Goal: Feedback & Contribution: Contribute content

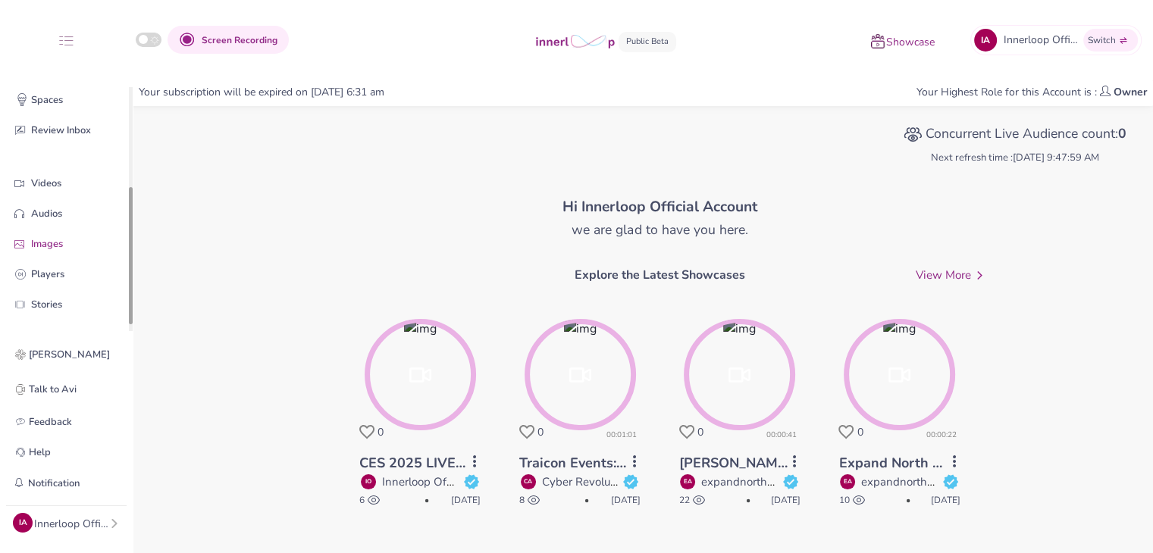
drag, startPoint x: 130, startPoint y: 197, endPoint x: 112, endPoint y: 231, distance: 38.3
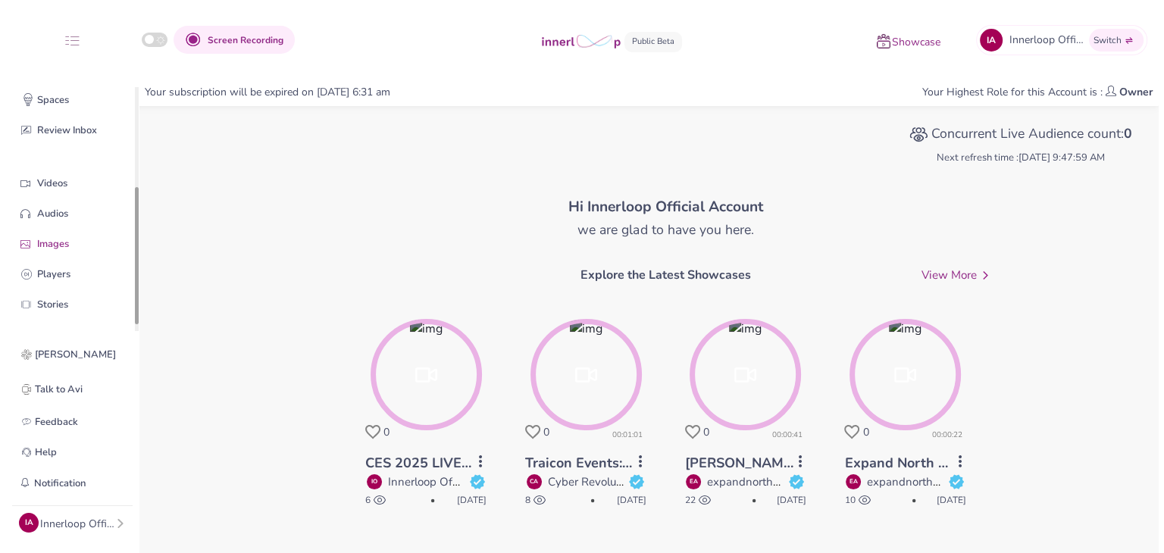
scroll to position [174, 0]
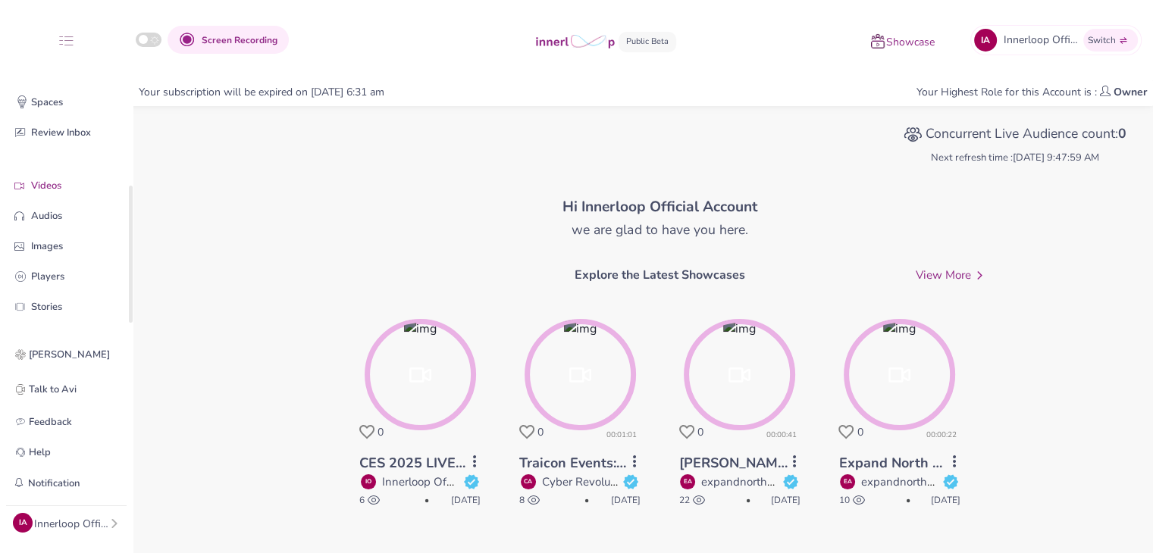
click at [73, 193] on p "Videos" at bounding box center [78, 186] width 94 height 16
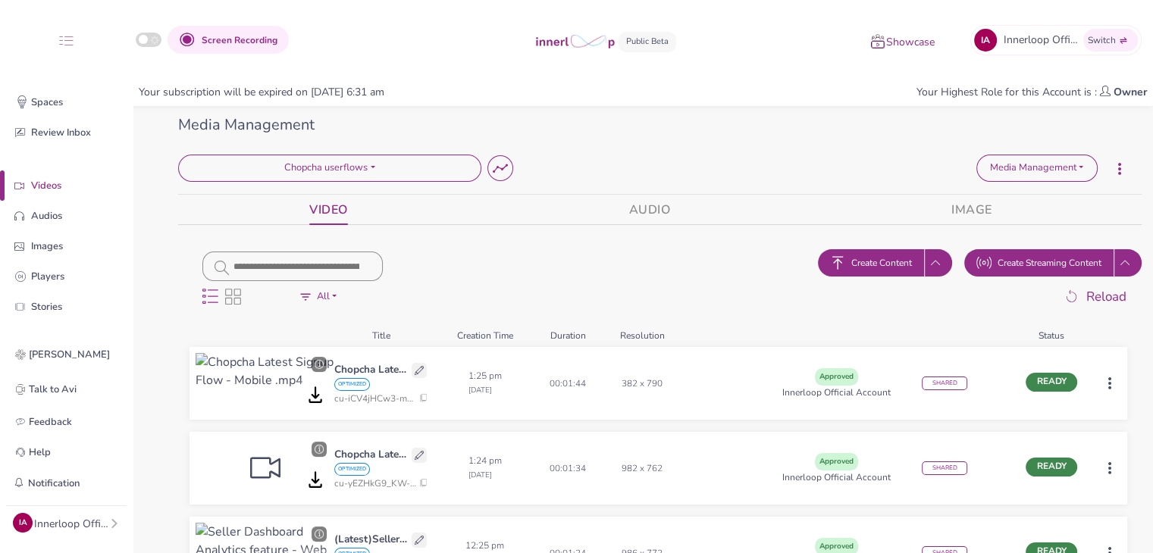
click at [78, 534] on div "IA Innerloop Official Account Profile Teams Subscription Usage Billing Pricing …" at bounding box center [66, 523] width 121 height 34
click at [92, 523] on div "Innerloop Official Account" at bounding box center [71, 524] width 75 height 16
click at [145, 524] on button "Sign out" at bounding box center [189, 519] width 133 height 27
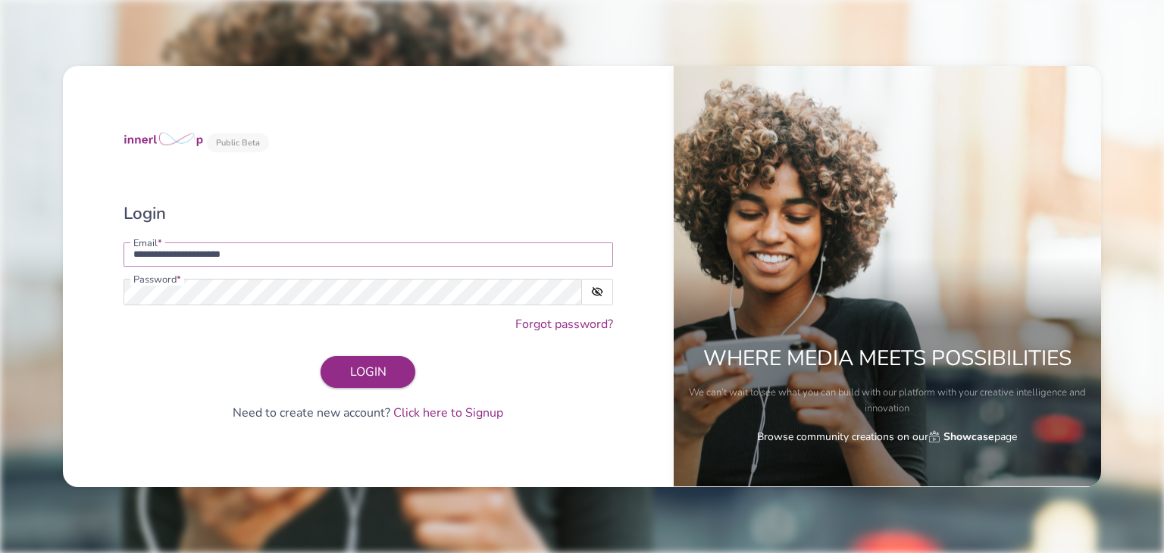
click at [330, 250] on input "**********" at bounding box center [369, 255] width 490 height 24
drag, startPoint x: 270, startPoint y: 257, endPoint x: 63, endPoint y: 264, distance: 207.0
click at [69, 261] on div "**********" at bounding box center [368, 276] width 611 height 421
type input "**********"
click at [364, 375] on span "LOGIN" at bounding box center [368, 372] width 36 height 17
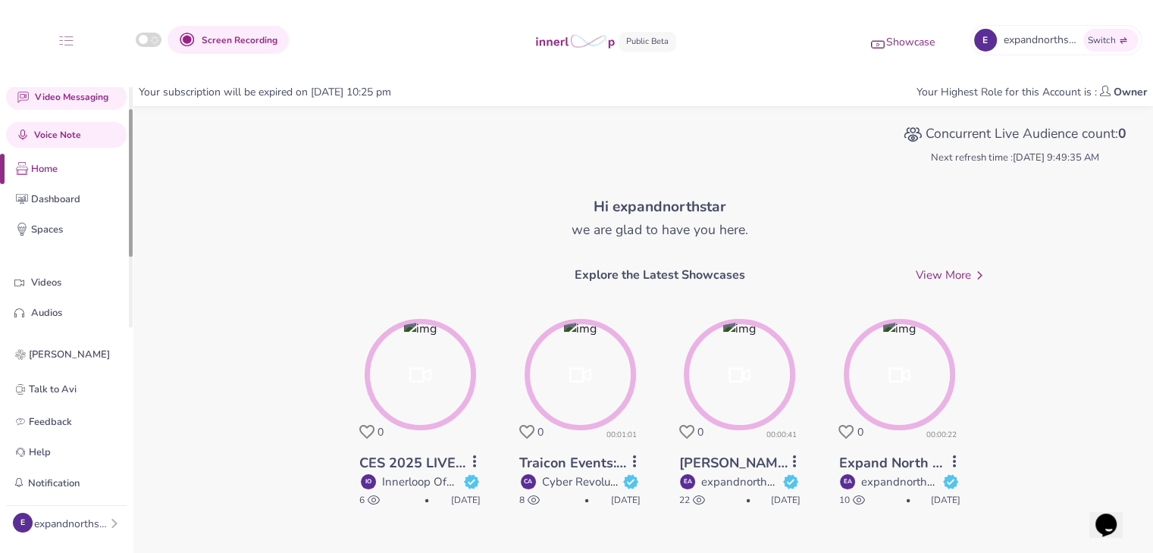
drag, startPoint x: 130, startPoint y: 230, endPoint x: 128, endPoint y: 261, distance: 31.2
click at [129, 257] on div at bounding box center [131, 183] width 4 height 148
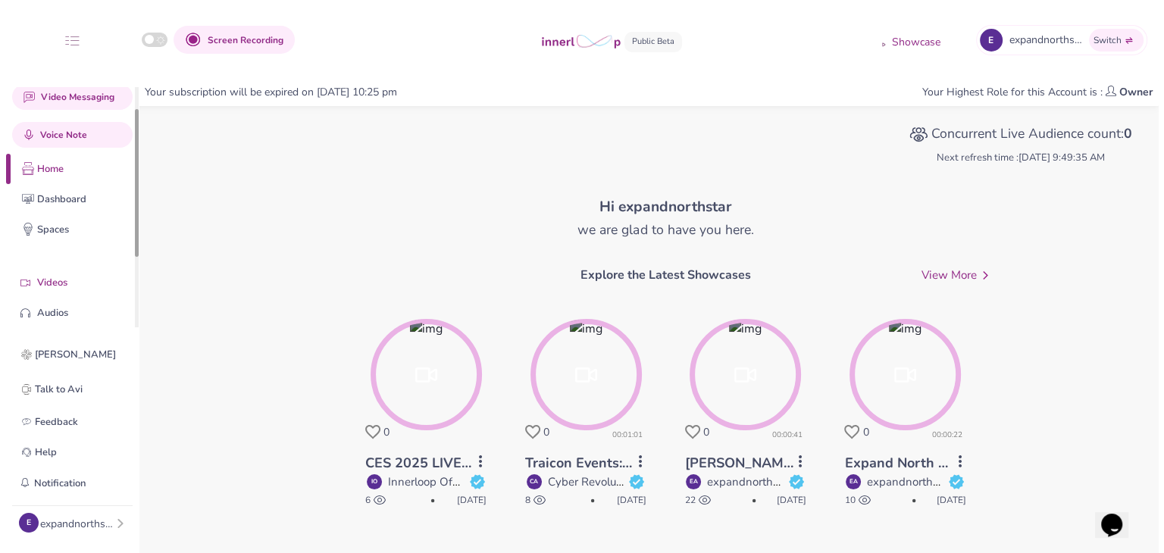
scroll to position [51, 0]
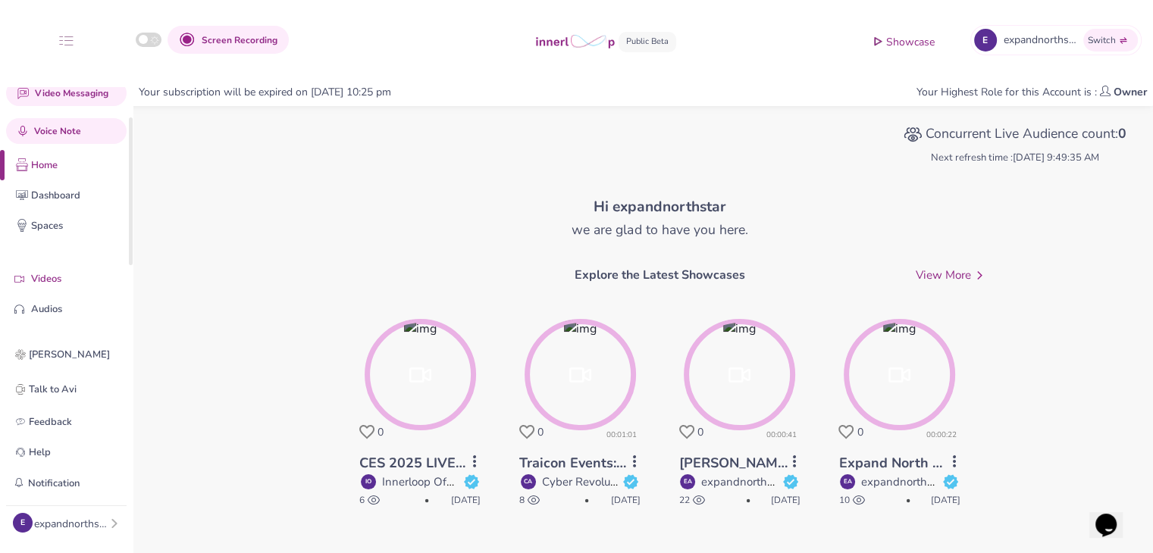
click at [60, 279] on p "Videos" at bounding box center [78, 279] width 94 height 16
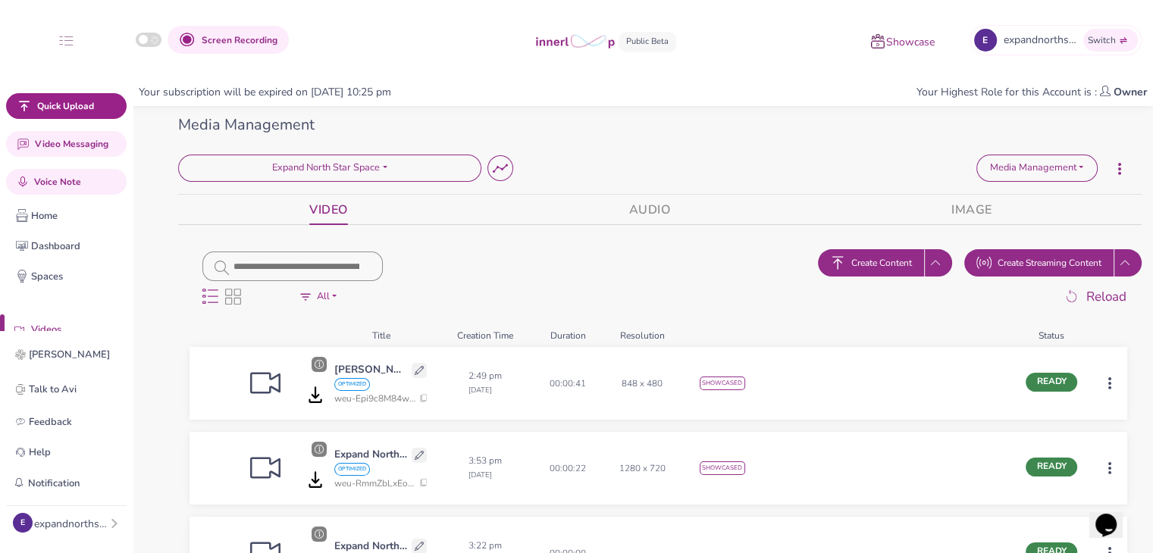
click at [910, 256] on button "Create Content" at bounding box center [871, 262] width 106 height 27
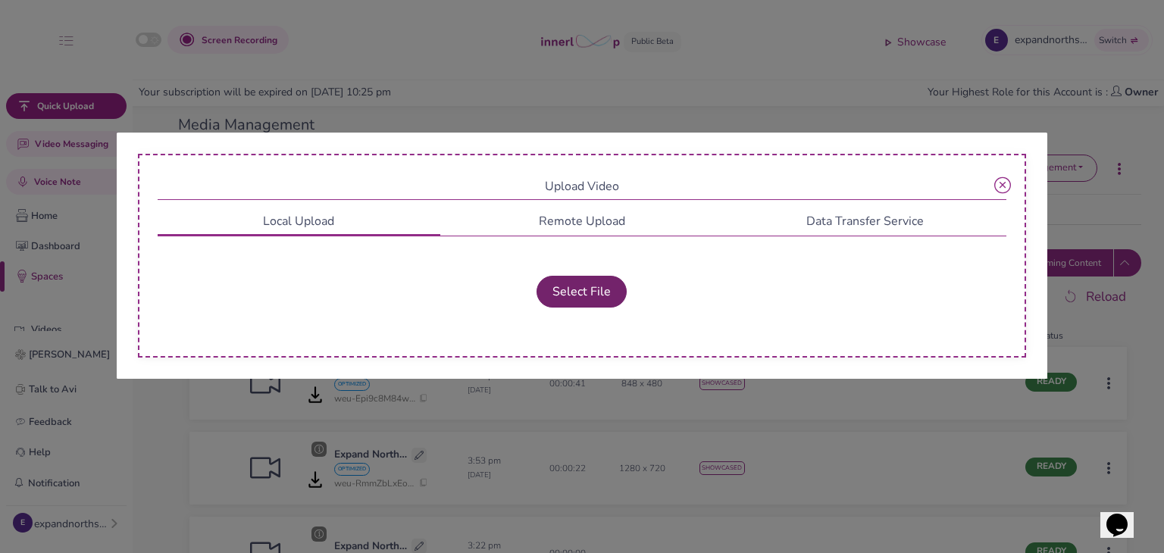
click at [567, 289] on button "Select File" at bounding box center [582, 292] width 90 height 32
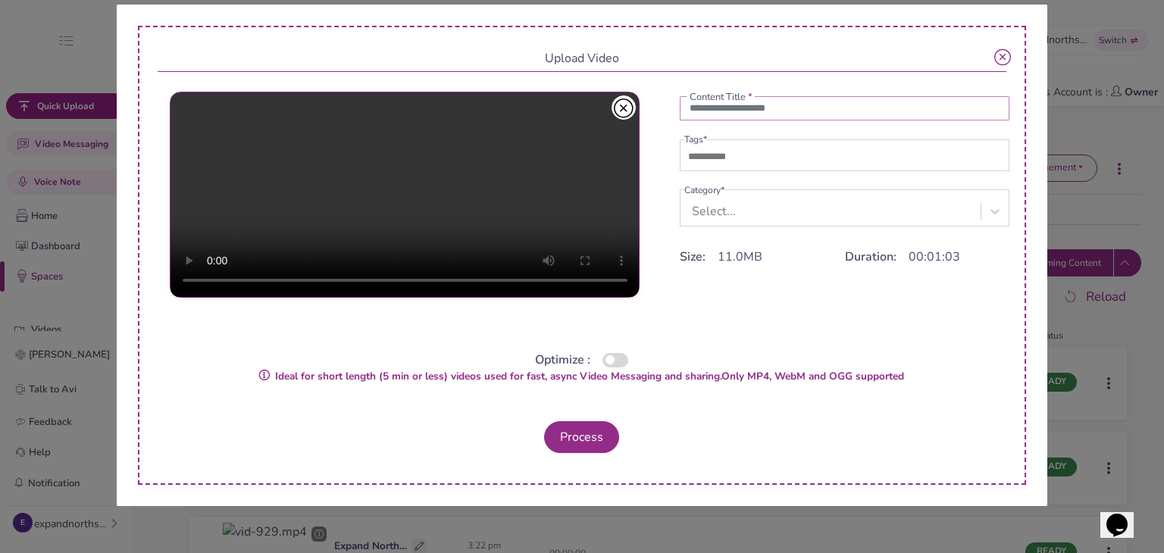
click at [712, 121] on input "text" at bounding box center [845, 108] width 330 height 24
paste input "text"
click at [723, 108] on input "text" at bounding box center [845, 108] width 330 height 24
paste input "text"
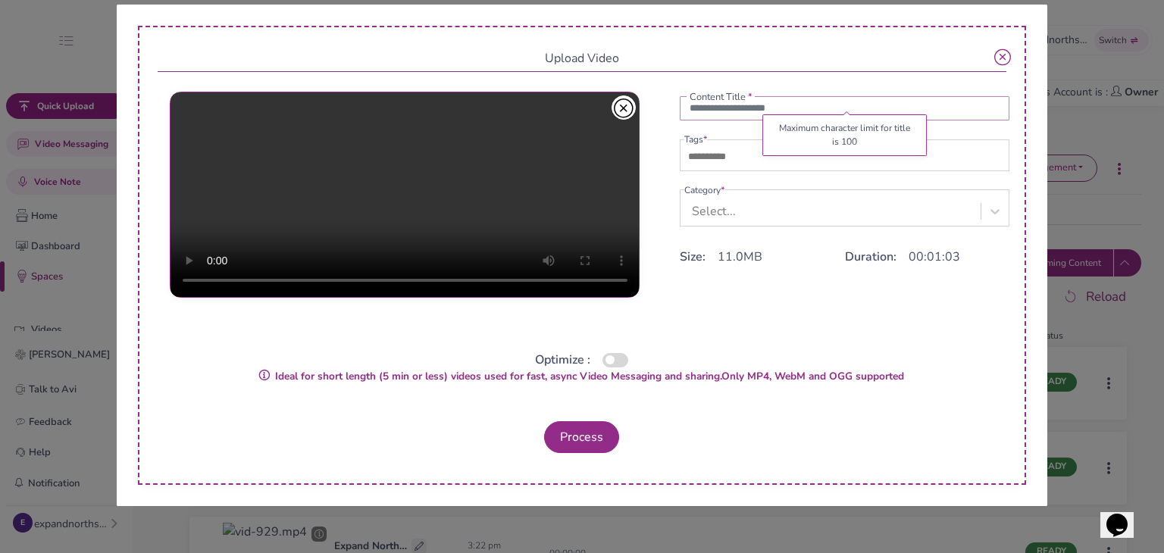
paste input "text"
paste input "**********"
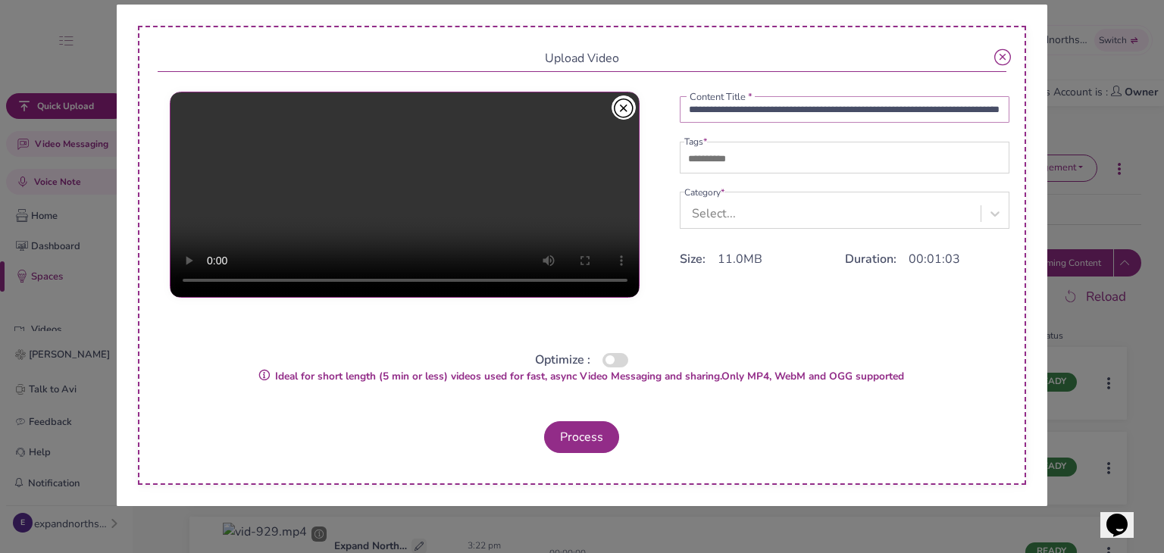
type input "**********"
click at [751, 158] on input "text" at bounding box center [737, 159] width 106 height 18
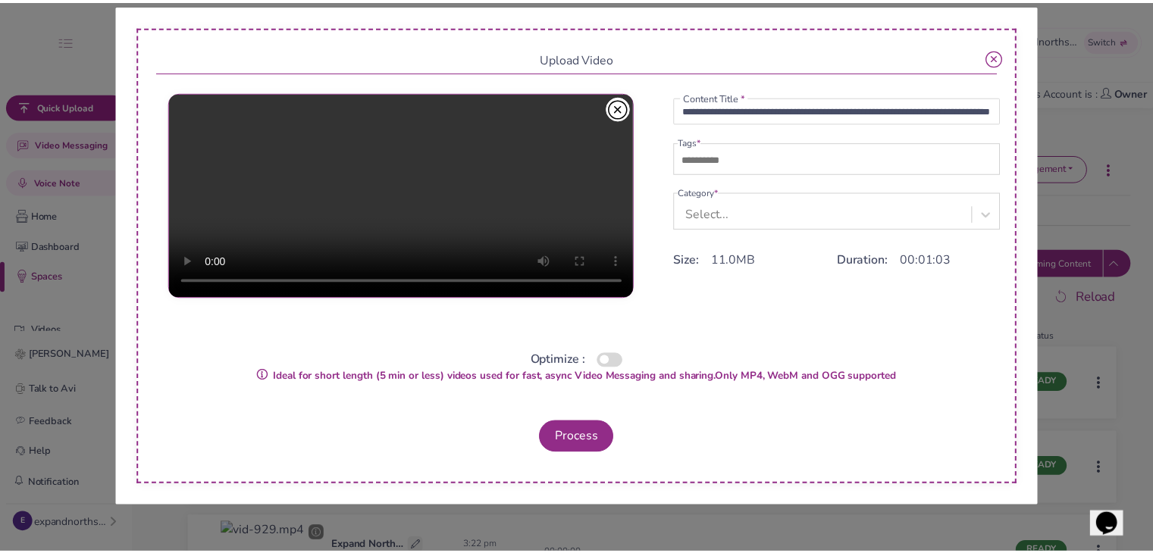
scroll to position [0, 0]
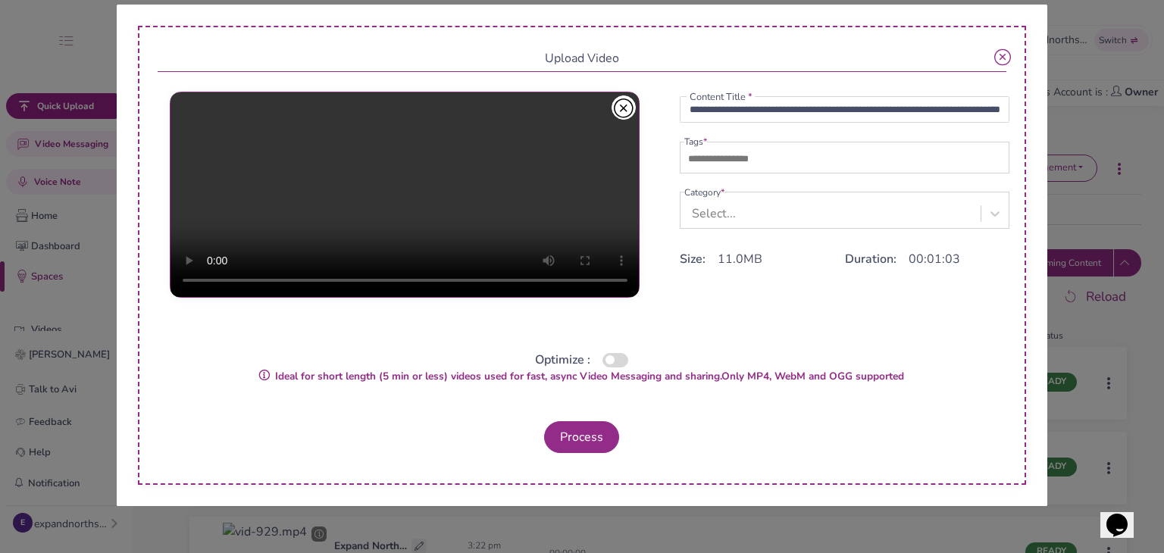
type input "**********"
type input "*****"
click at [891, 209] on div "Select..." at bounding box center [832, 213] width 297 height 28
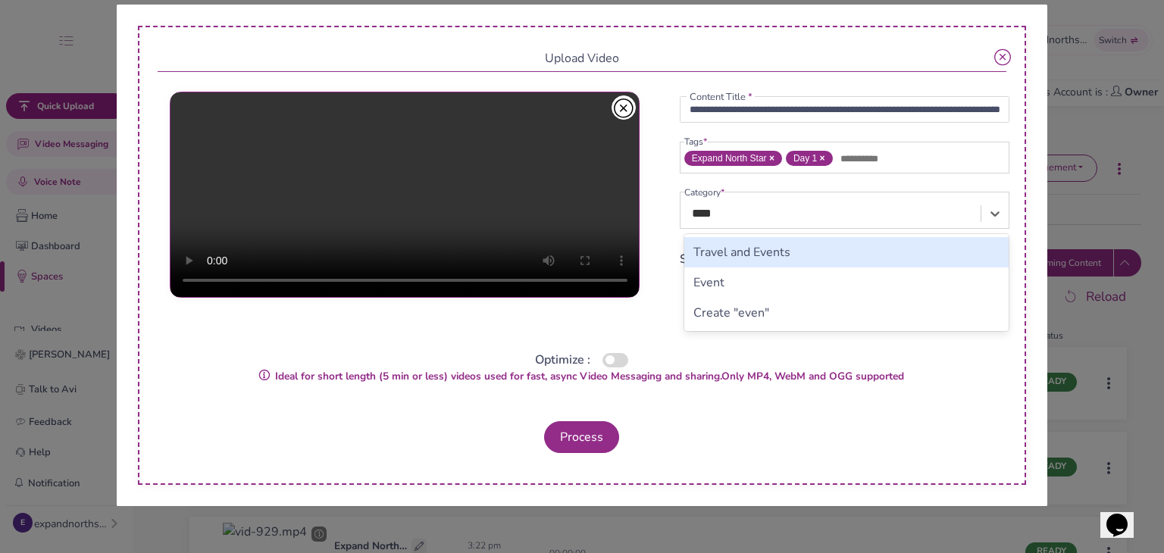
type input "*****"
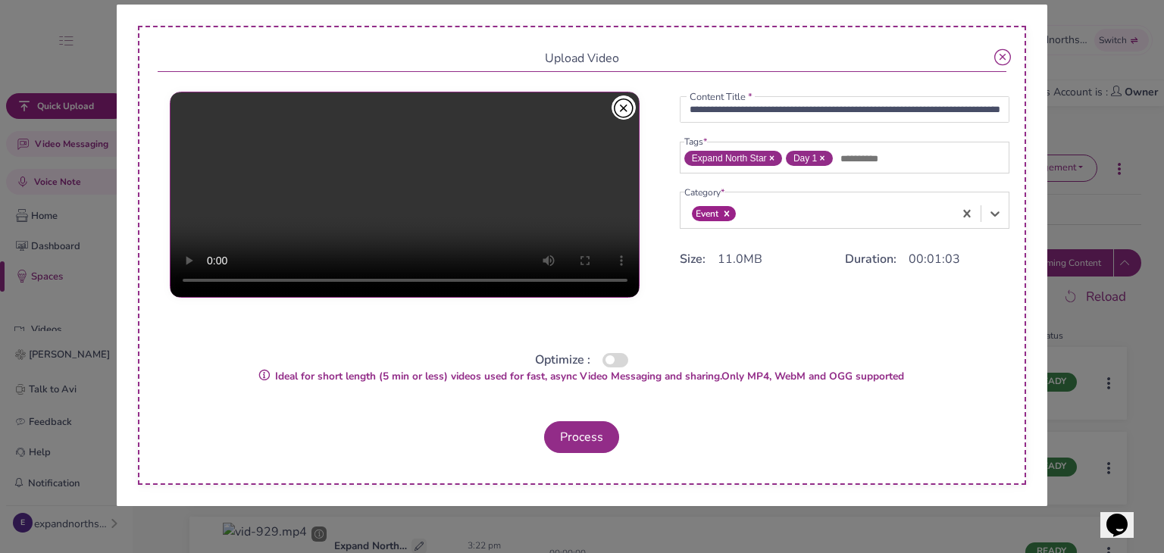
click at [615, 357] on button "button" at bounding box center [616, 360] width 26 height 14
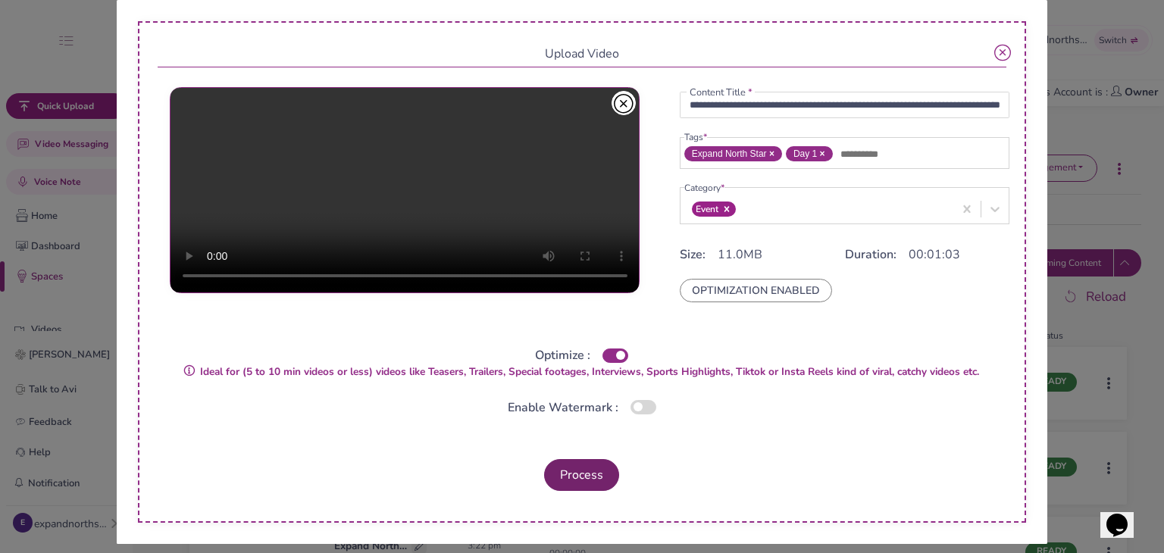
click at [580, 464] on button "Process" at bounding box center [581, 475] width 75 height 32
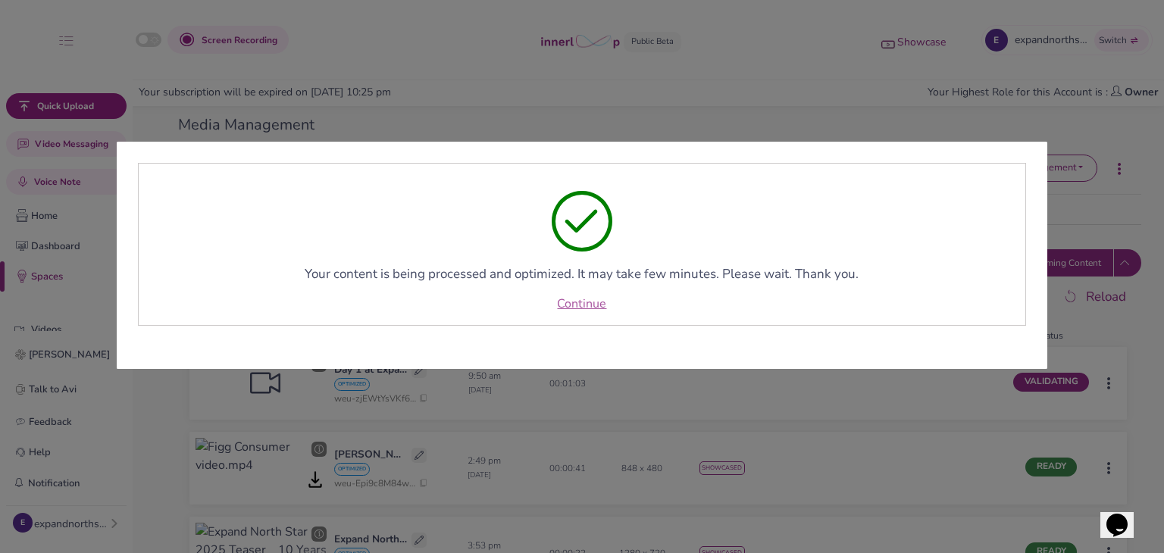
click at [591, 302] on link "Continue" at bounding box center [581, 304] width 49 height 18
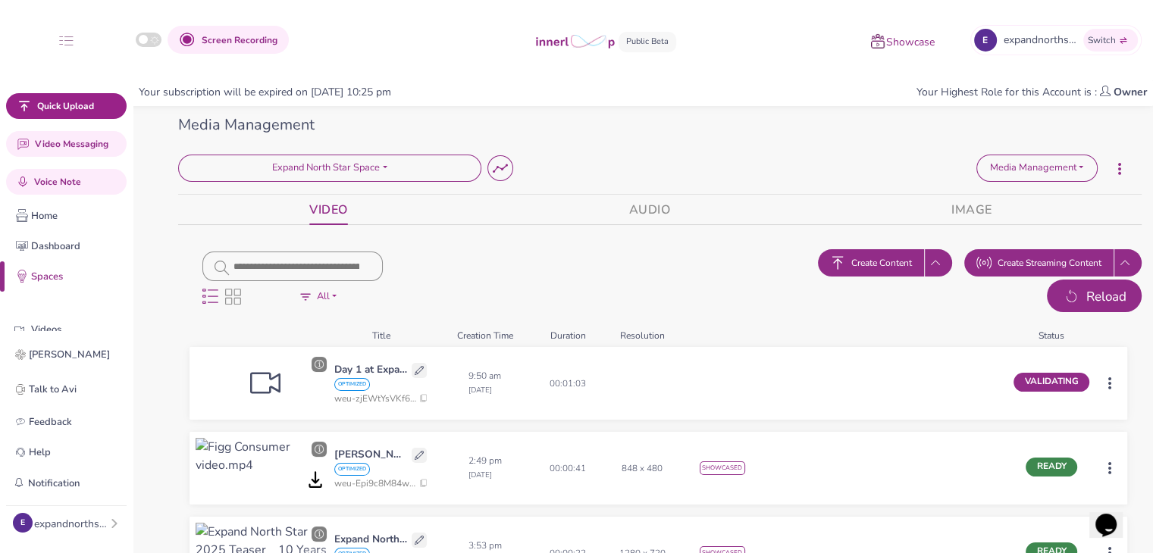
drag, startPoint x: 1114, startPoint y: 301, endPoint x: 1091, endPoint y: 293, distance: 24.0
click at [1113, 301] on span "Reload" at bounding box center [1106, 297] width 40 height 20
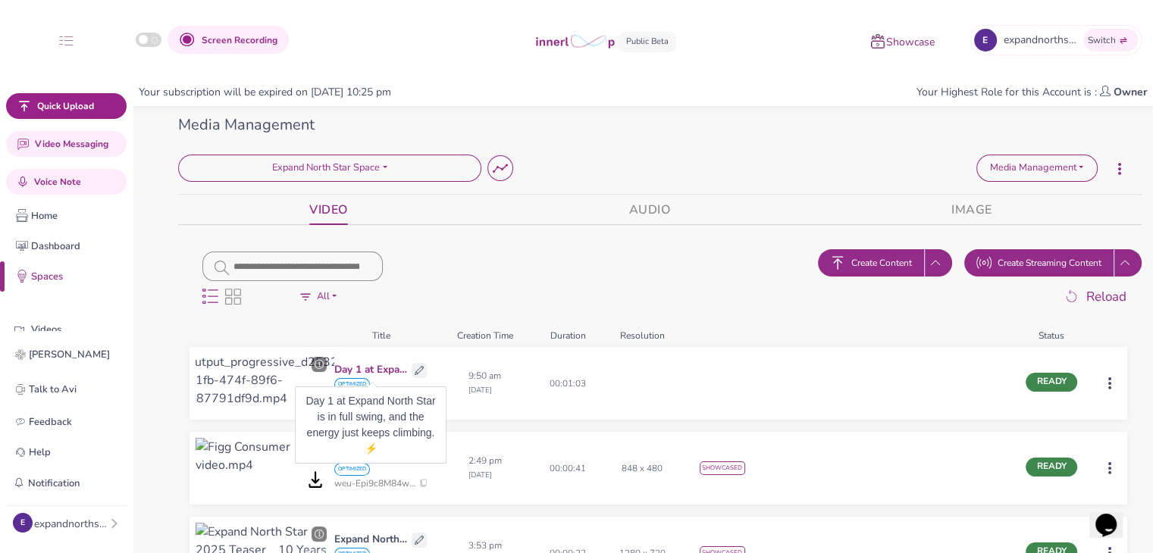
click at [389, 371] on p "Day 1 at Expand North Star is in full swing, and the energy just keeps climbing…" at bounding box center [371, 370] width 74 height 16
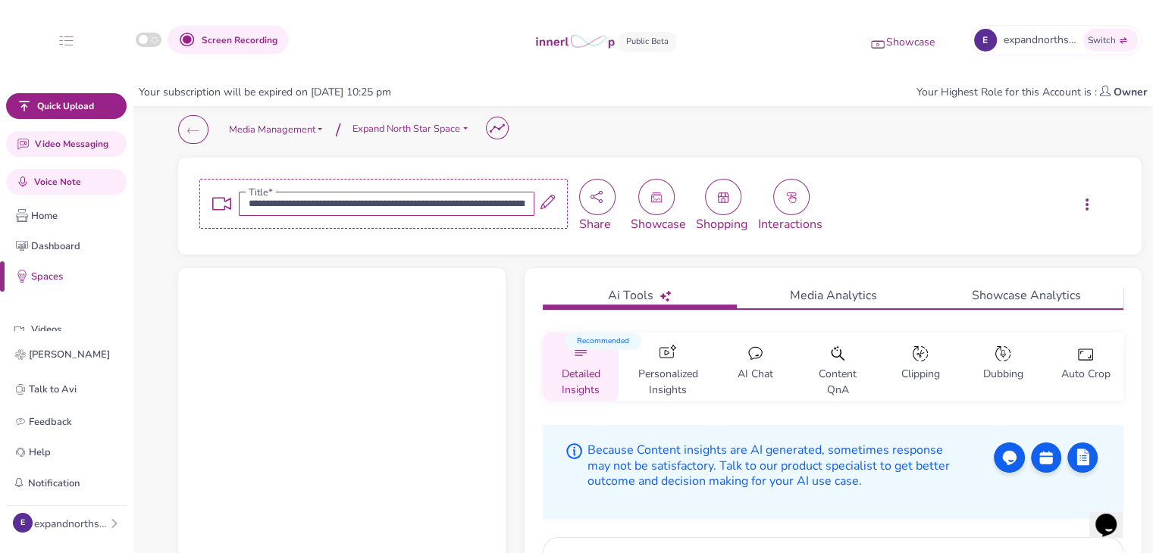
scroll to position [484, 0]
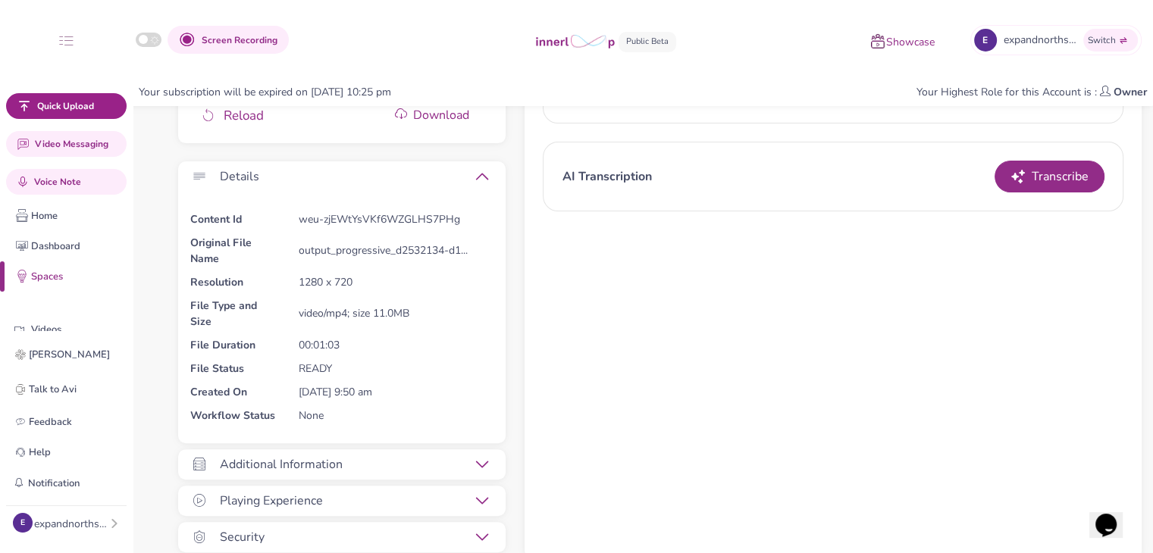
click at [479, 461] on icon at bounding box center [482, 465] width 12 height 12
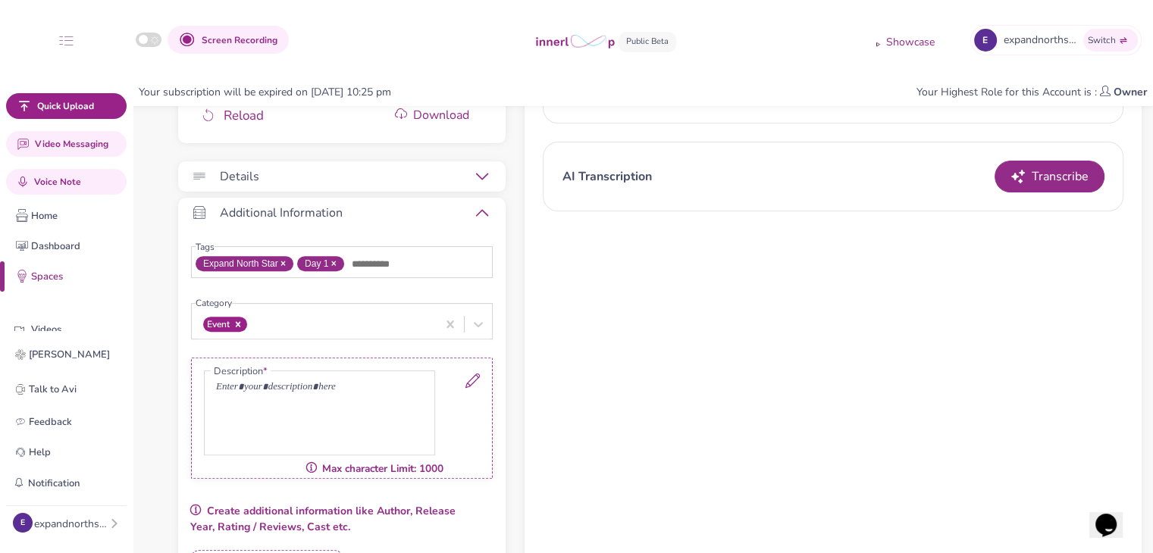
click at [470, 382] on icon at bounding box center [472, 381] width 14 height 14
click at [346, 383] on p at bounding box center [319, 388] width 207 height 16
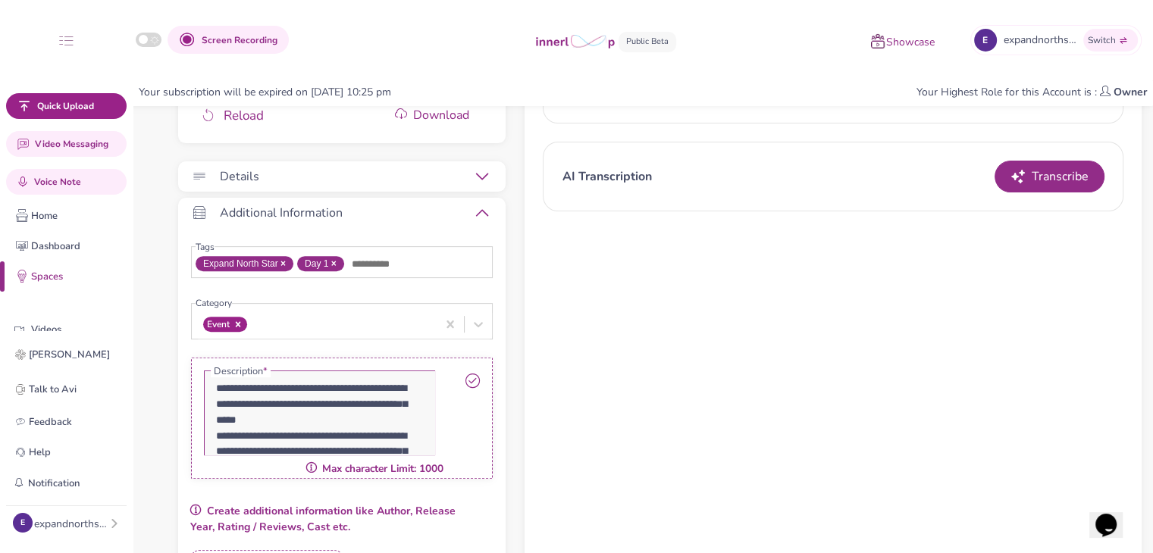
scroll to position [255, 0]
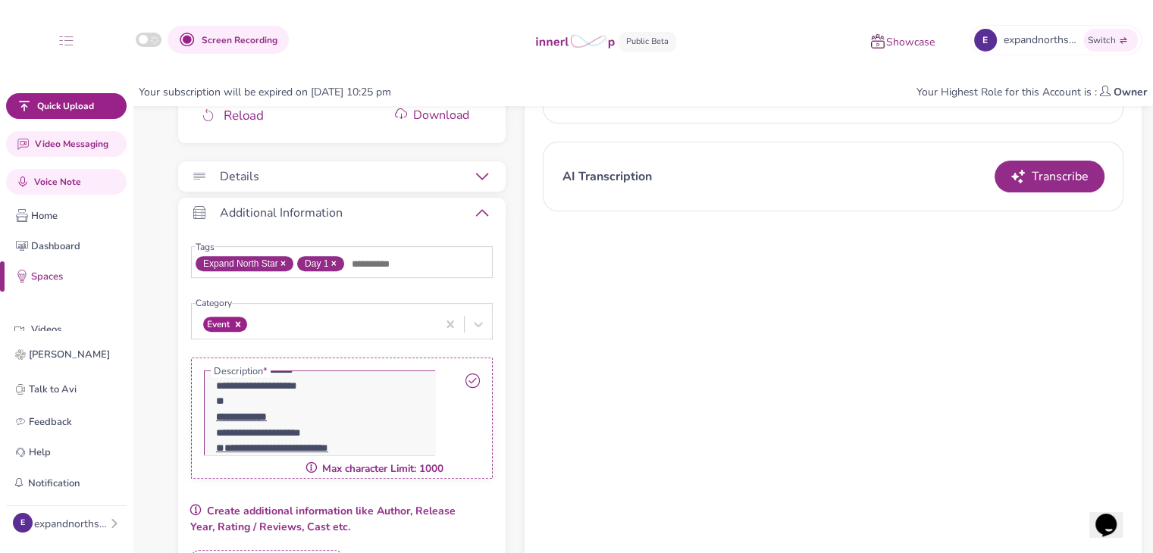
click at [466, 384] on icon at bounding box center [472, 381] width 14 height 14
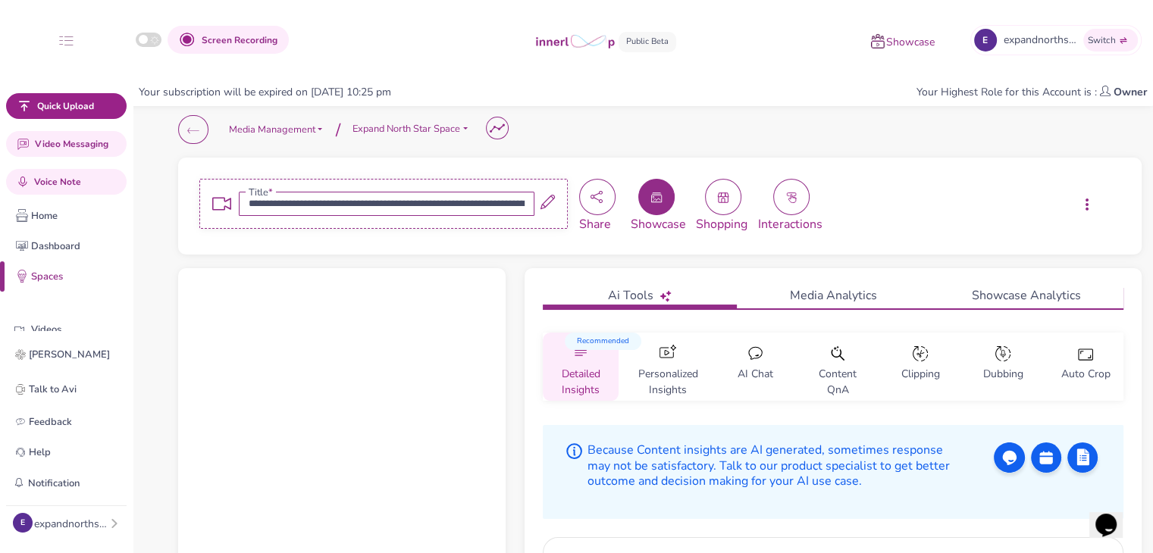
click at [655, 205] on button "button" at bounding box center [656, 197] width 36 height 36
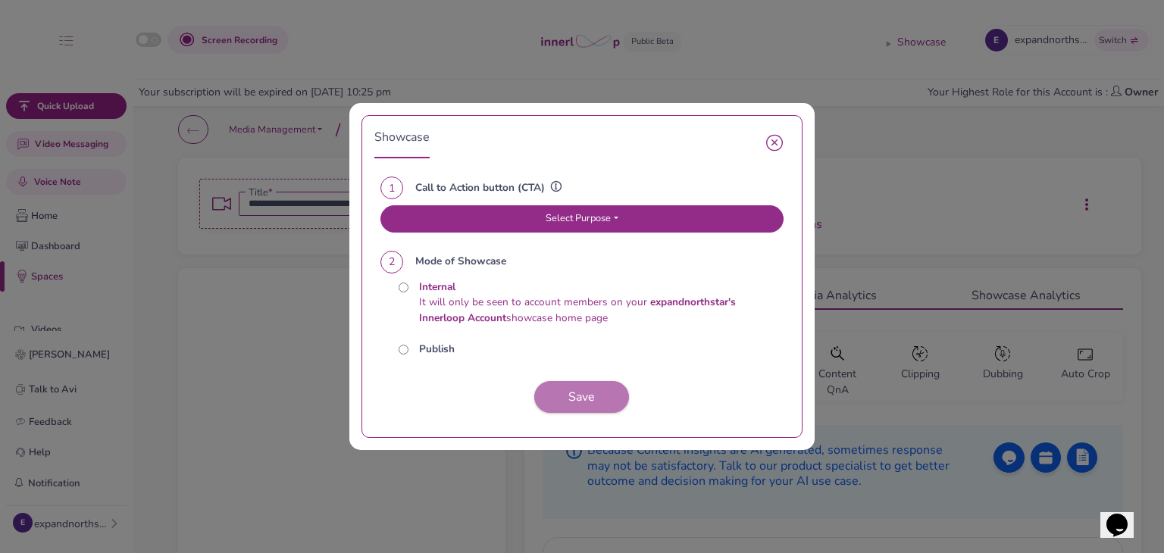
click at [491, 222] on button "Select Purpose" at bounding box center [581, 218] width 403 height 27
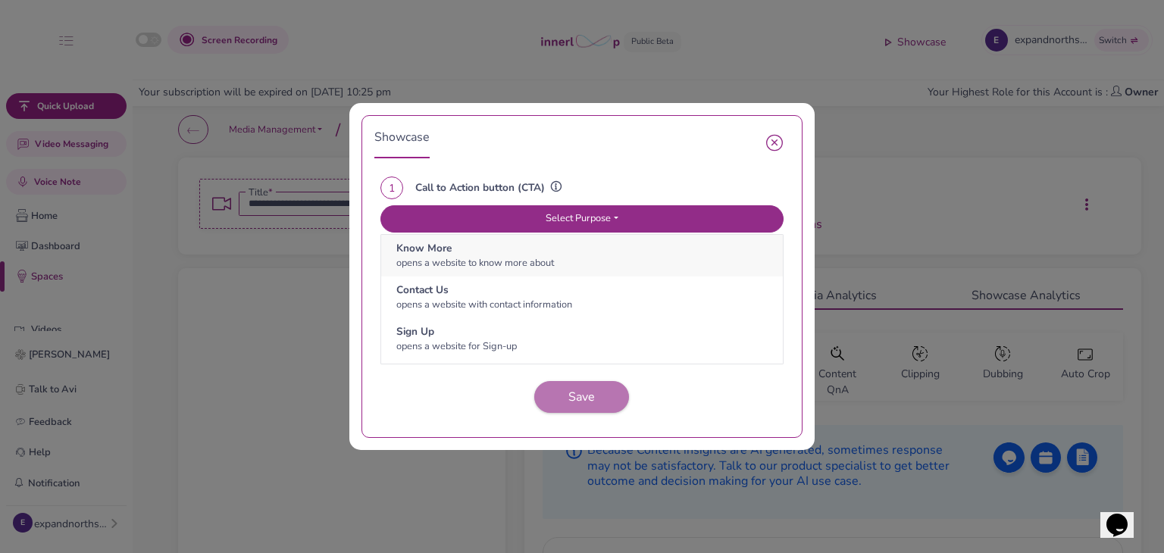
click at [487, 250] on p "Know More" at bounding box center [581, 249] width 371 height 16
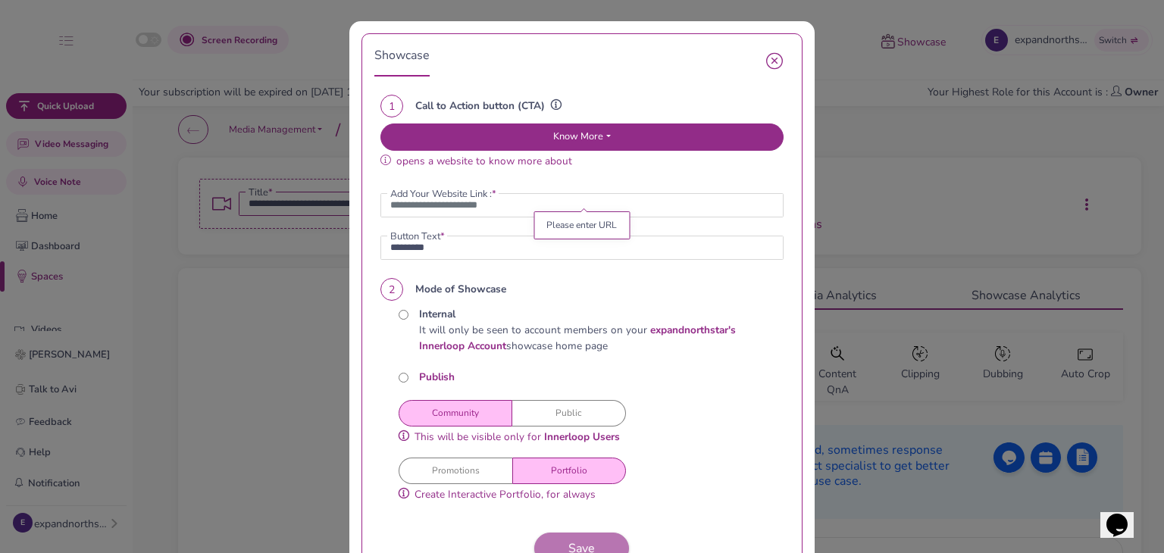
click at [573, 415] on button "Public" at bounding box center [569, 413] width 114 height 27
click at [471, 210] on input "url" at bounding box center [581, 205] width 403 height 24
paste input "**********"
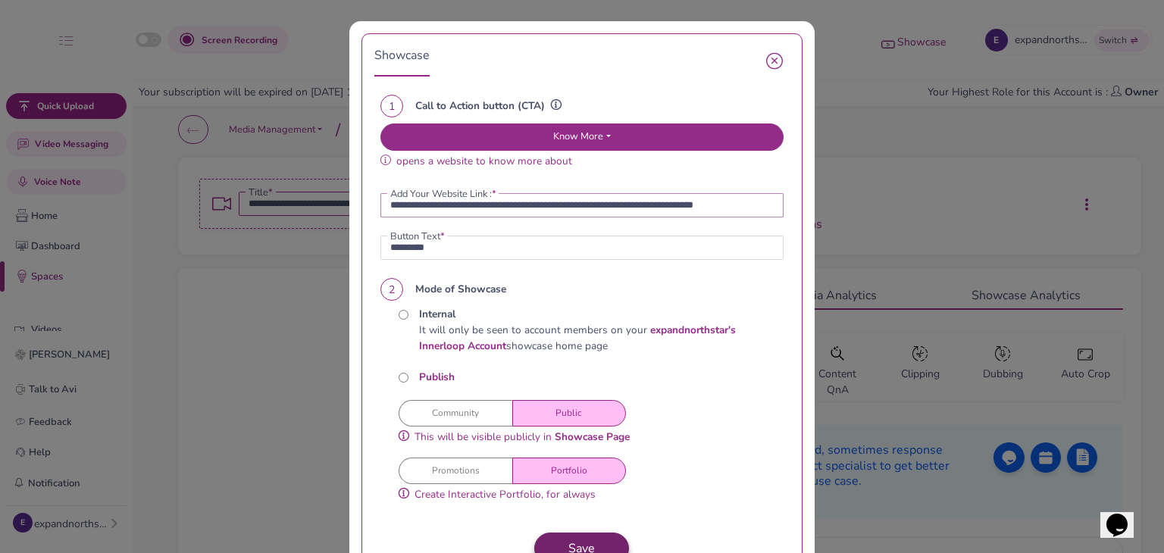
type input "**********"
click at [609, 549] on button "Save" at bounding box center [581, 549] width 95 height 32
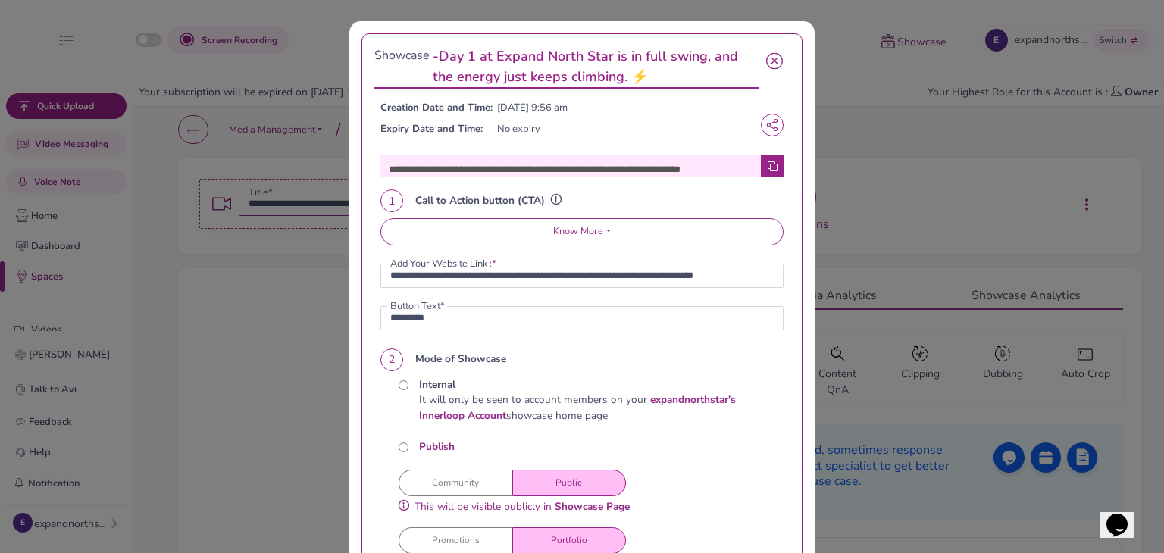
click at [772, 62] on icon "button" at bounding box center [774, 67] width 17 height 29
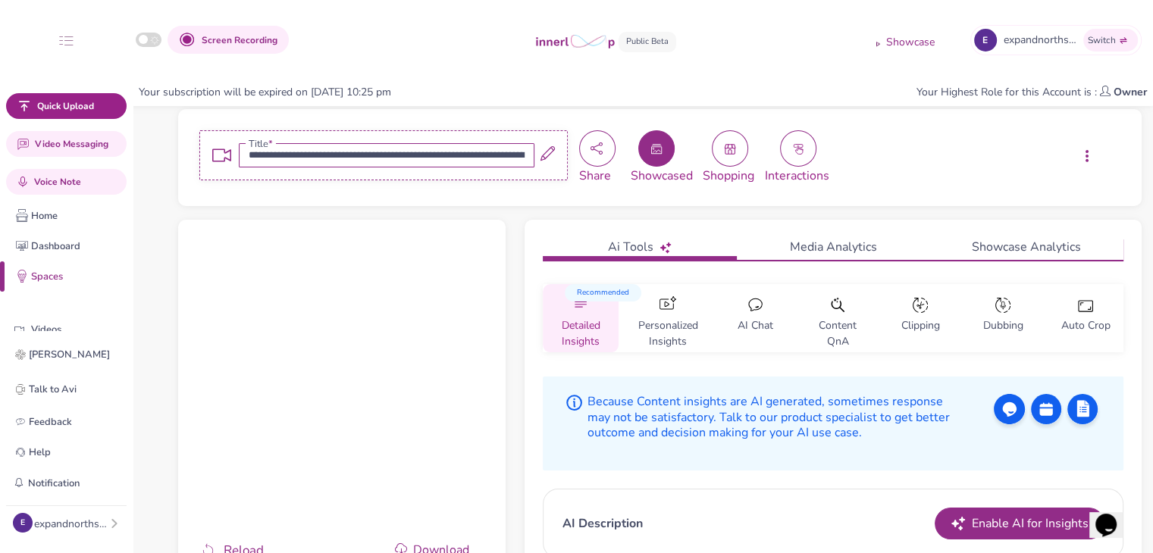
scroll to position [76, 0]
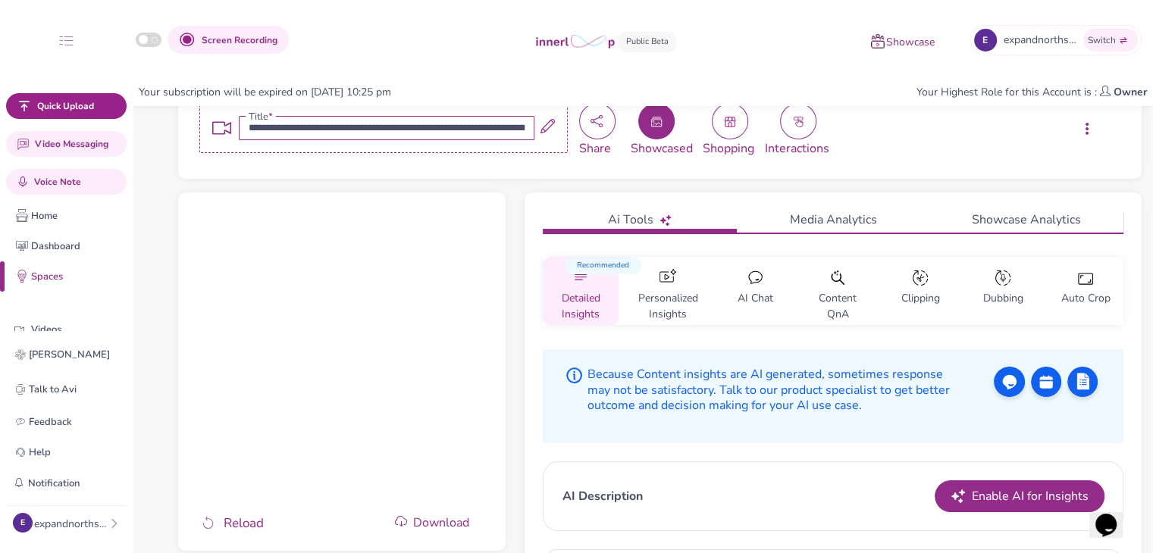
click at [888, 46] on p "Showcase" at bounding box center [910, 43] width 49 height 16
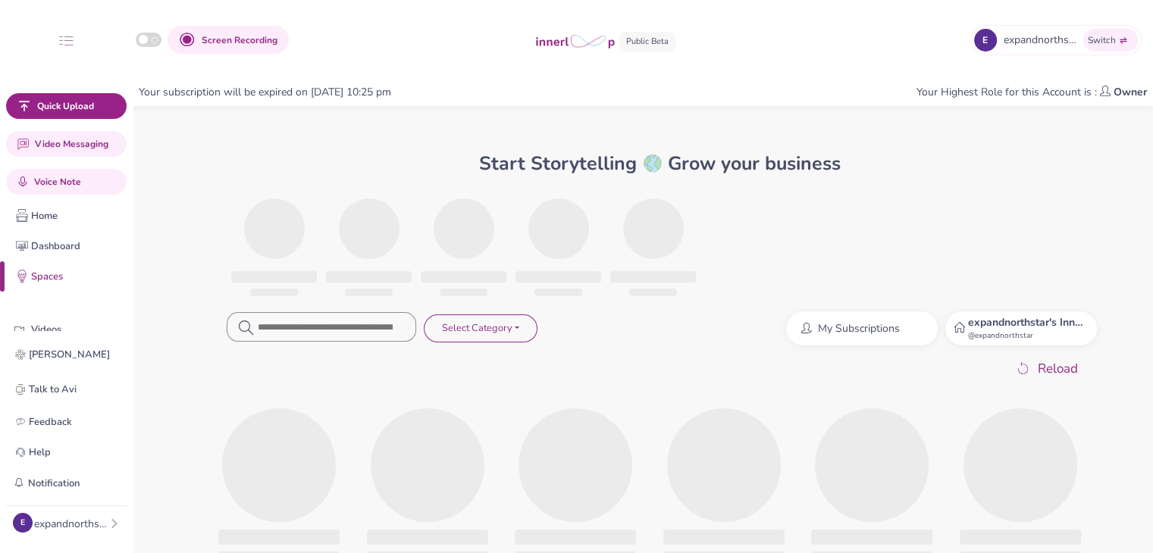
click at [975, 322] on strong "expandnorthstar's Innerloop Account" at bounding box center [1057, 322] width 181 height 14
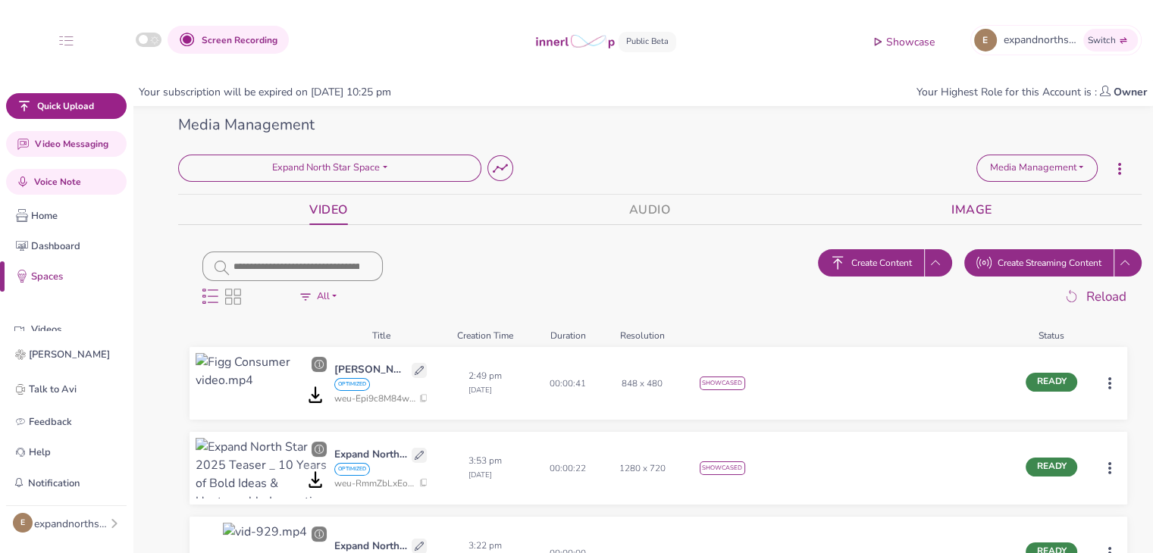
click at [971, 205] on link "IMAGE" at bounding box center [971, 210] width 41 height 30
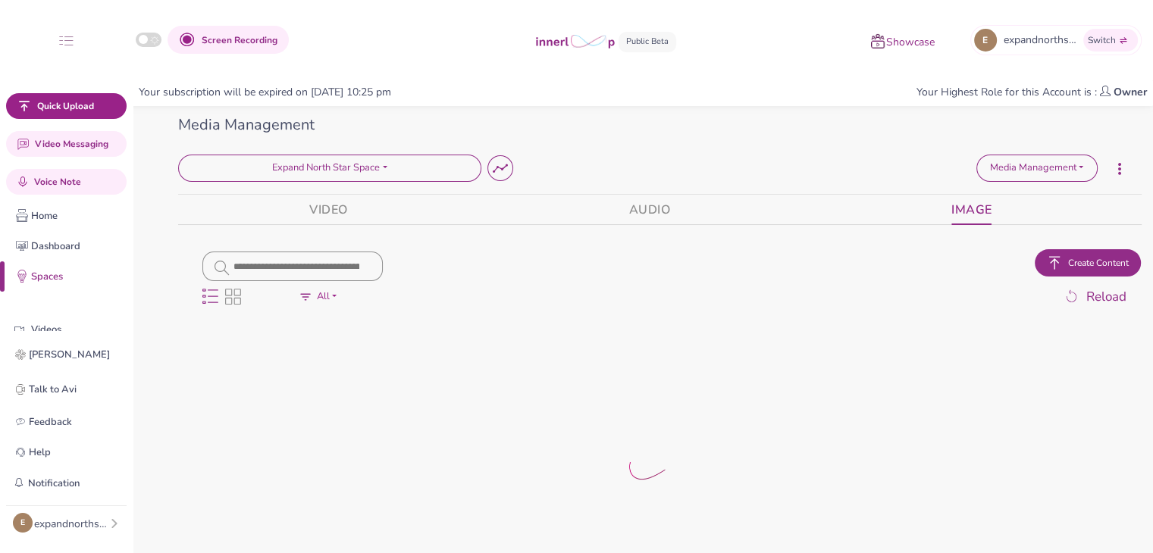
click at [1058, 259] on img "button" at bounding box center [1054, 262] width 15 height 15
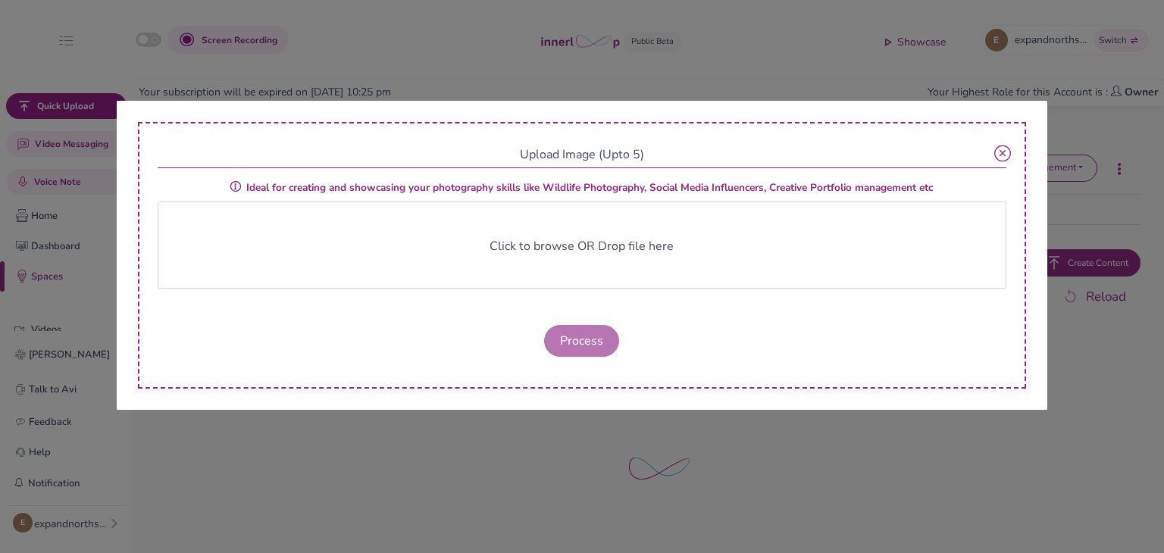
click at [605, 231] on div "Click to browse OR Drop file here" at bounding box center [582, 228] width 833 height 18
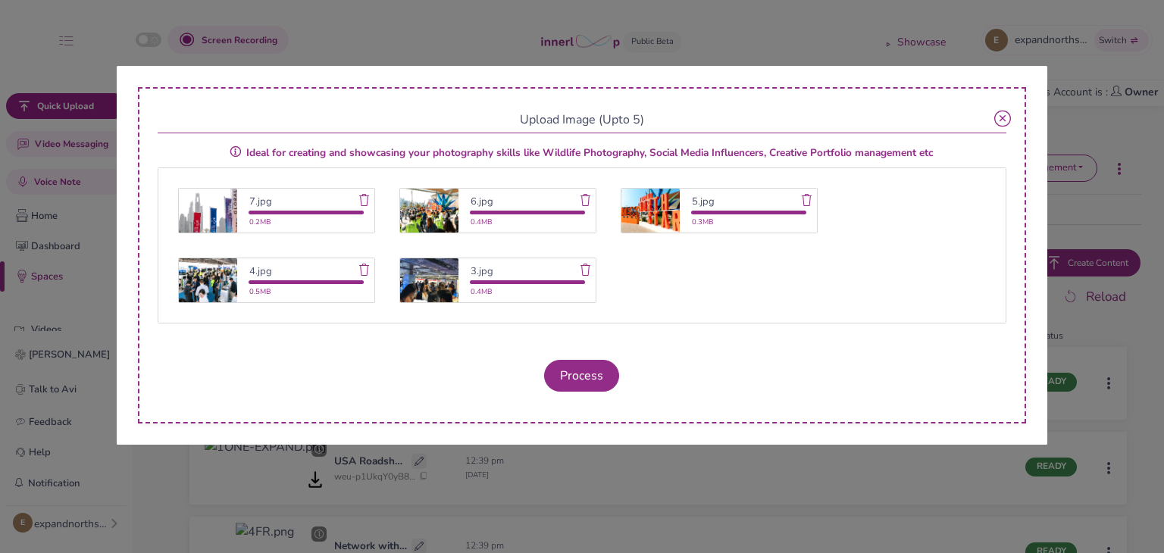
click at [585, 270] on icon at bounding box center [586, 270] width 12 height 12
click at [365, 271] on icon at bounding box center [364, 270] width 12 height 12
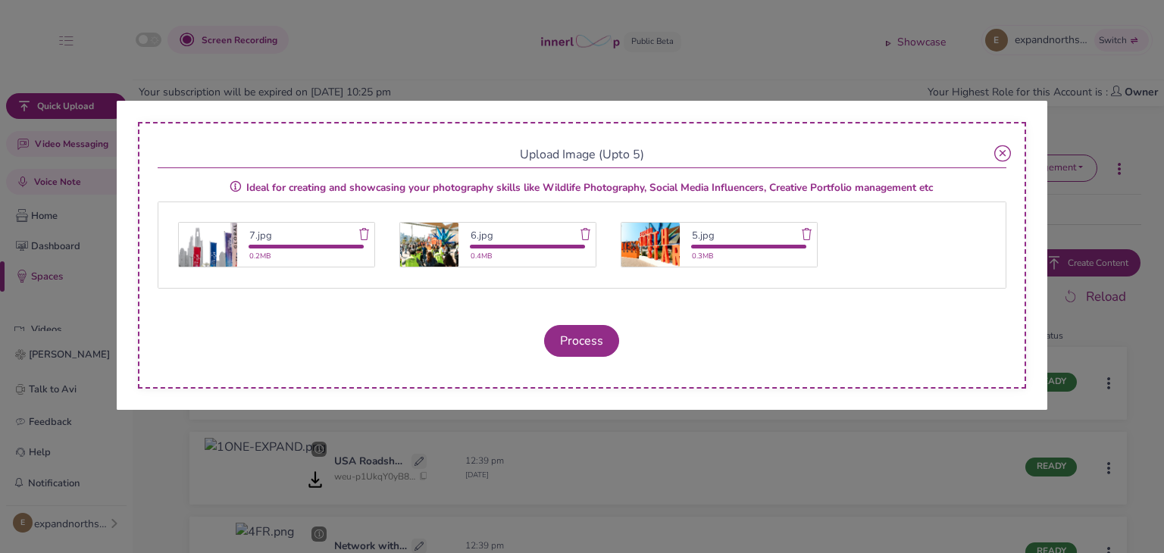
click at [806, 230] on icon at bounding box center [807, 234] width 12 height 12
click at [587, 231] on icon at bounding box center [586, 234] width 12 height 12
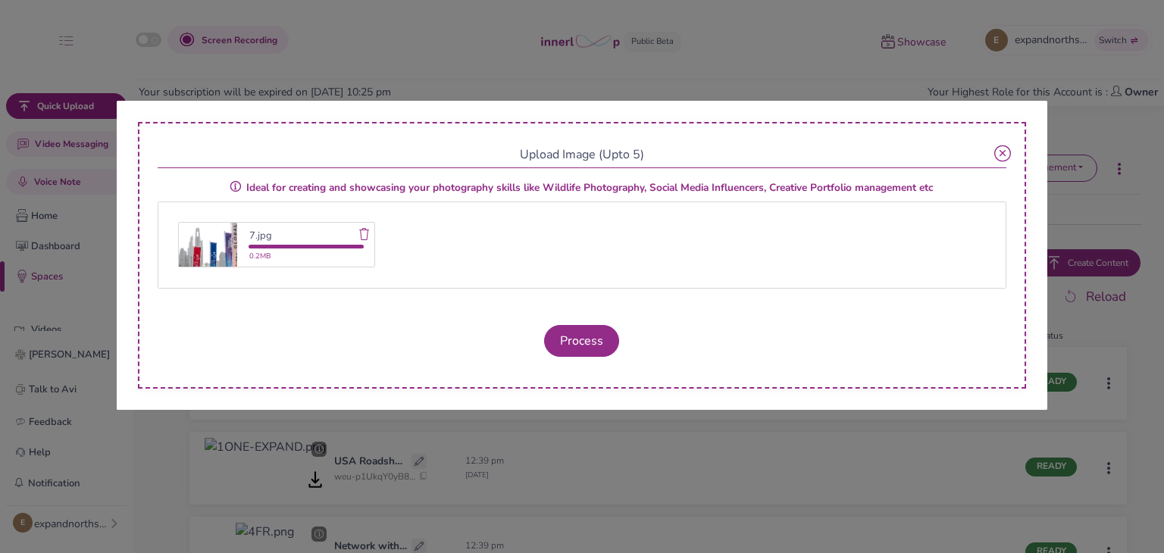
click at [366, 233] on icon at bounding box center [364, 234] width 12 height 12
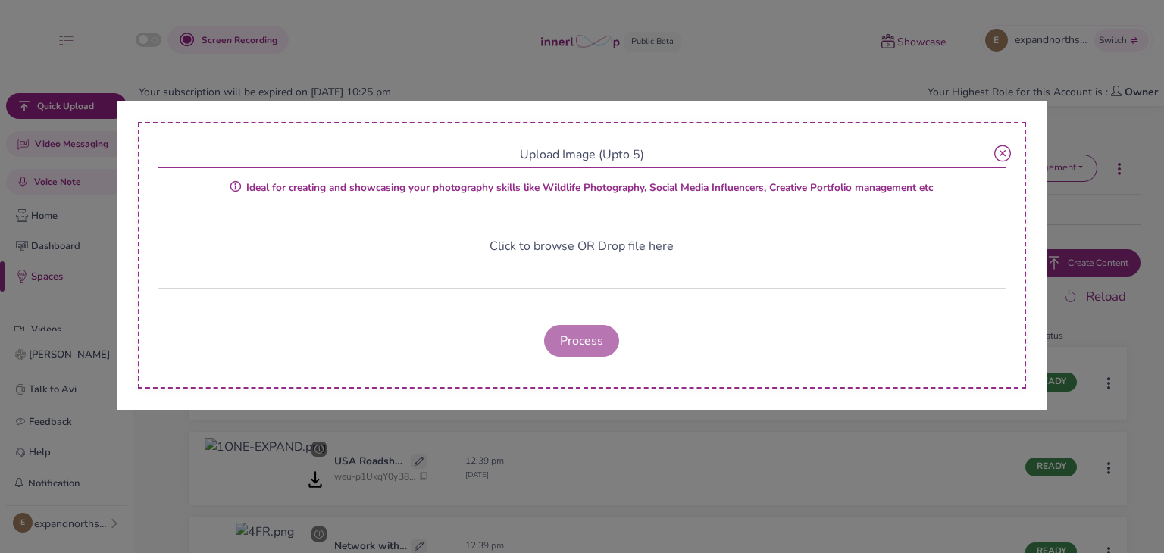
click at [618, 261] on div "Click to browse OR Drop file here" at bounding box center [583, 245] width 850 height 87
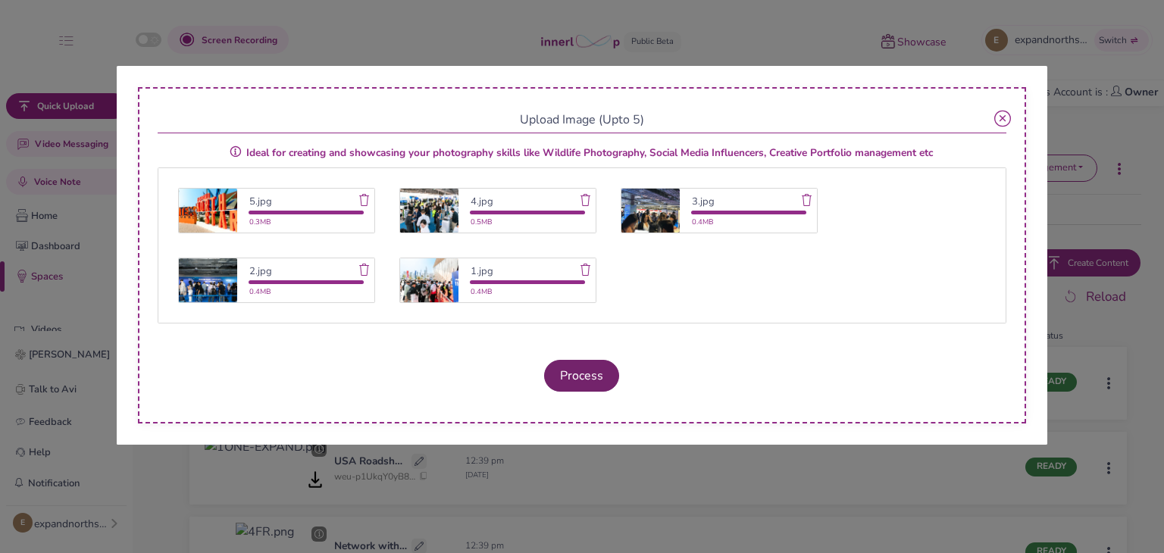
click at [587, 374] on button "Process" at bounding box center [581, 376] width 75 height 32
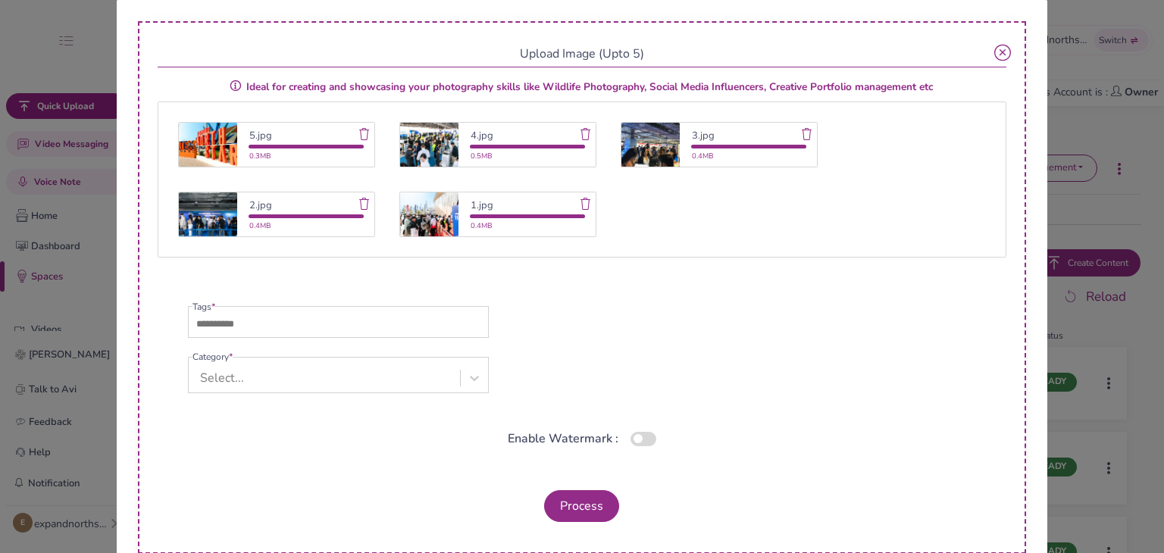
click at [427, 325] on div at bounding box center [341, 326] width 296 height 24
type input "**********"
click at [396, 376] on ul "Tags * Category * Select..." at bounding box center [338, 356] width 301 height 112
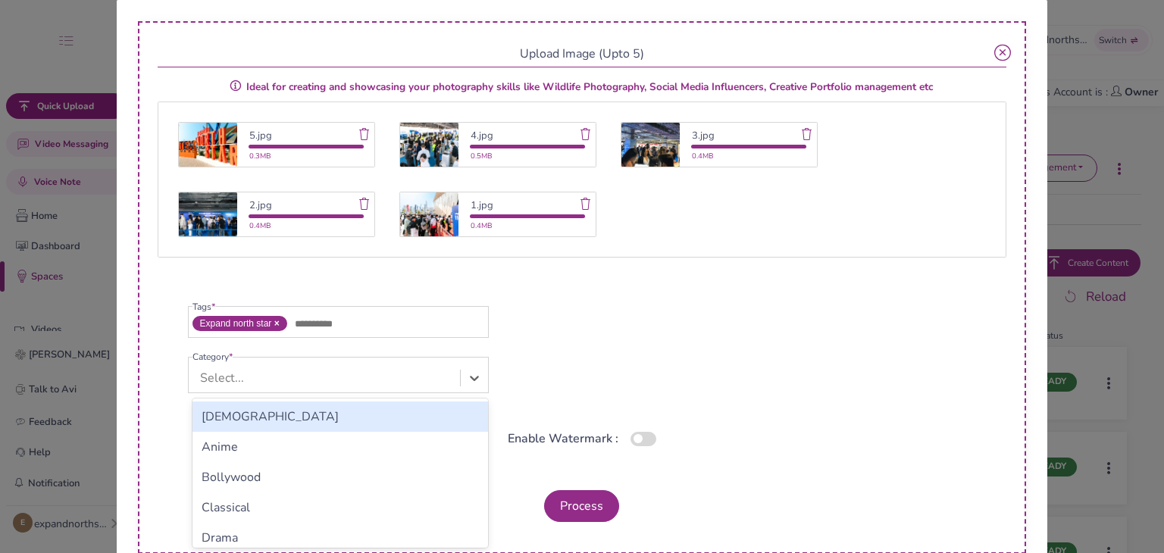
scroll to position [21, 0]
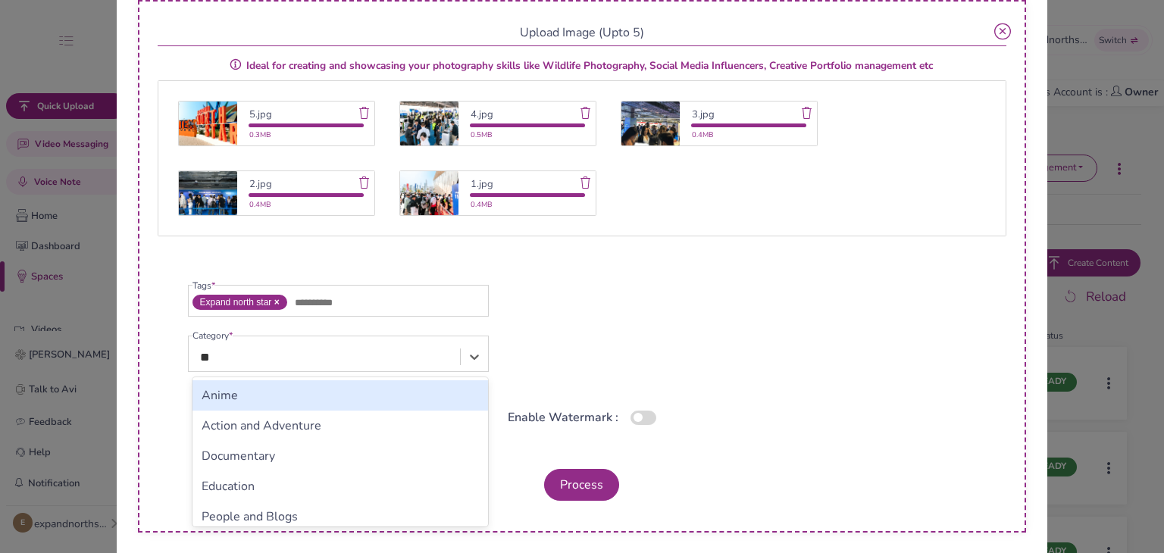
type input "***"
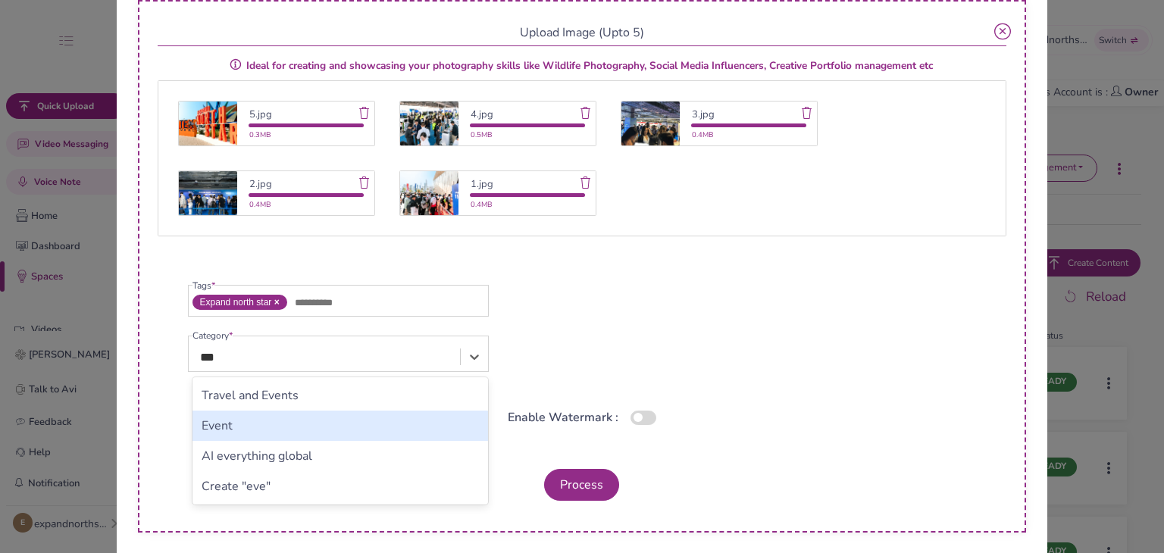
click at [321, 434] on div "Event" at bounding box center [341, 426] width 296 height 30
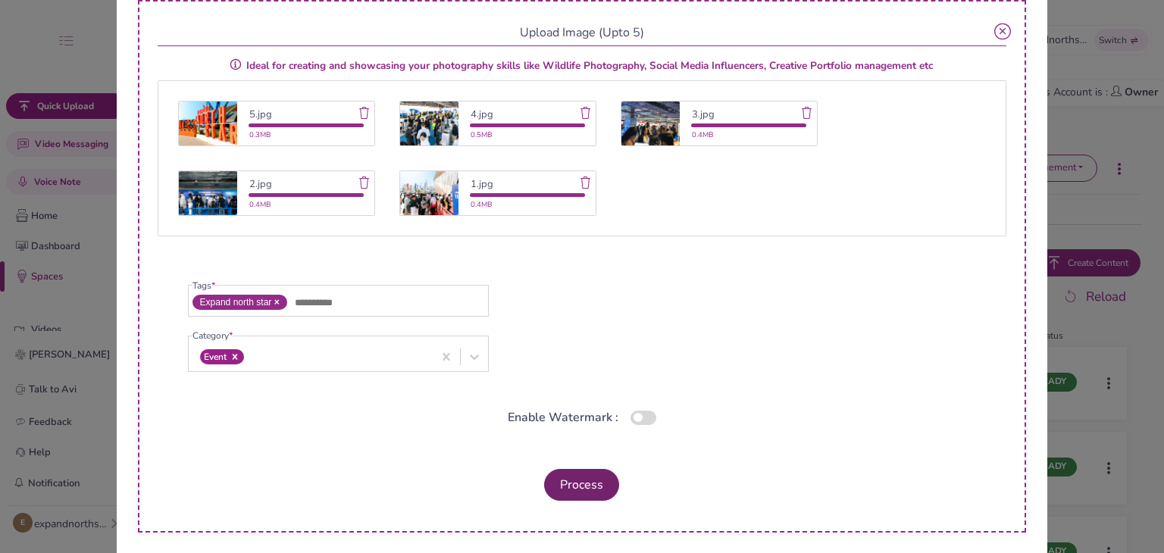
click at [553, 496] on button "Process" at bounding box center [581, 485] width 75 height 32
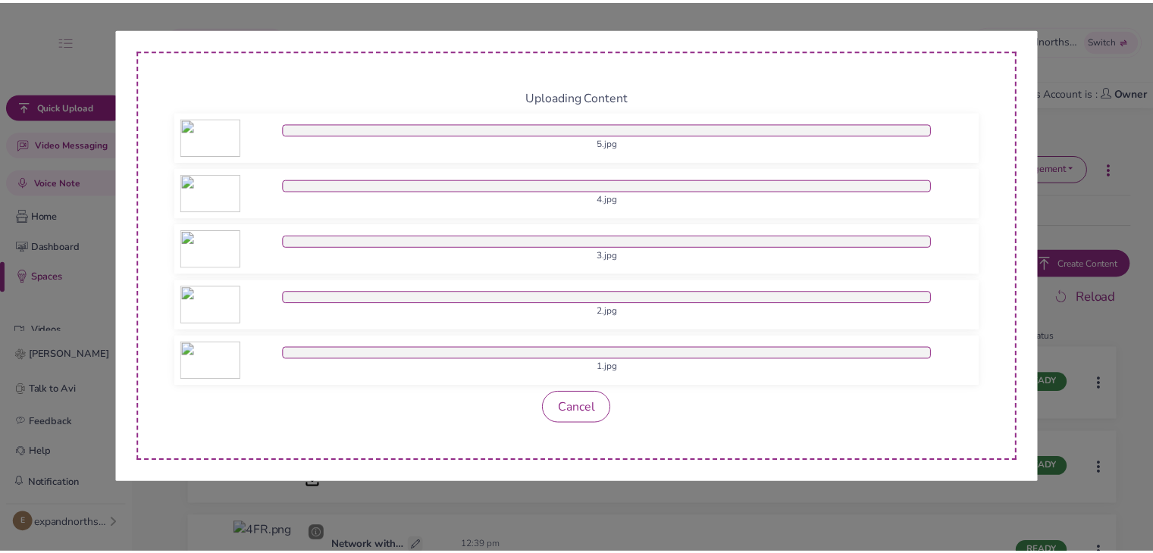
scroll to position [0, 0]
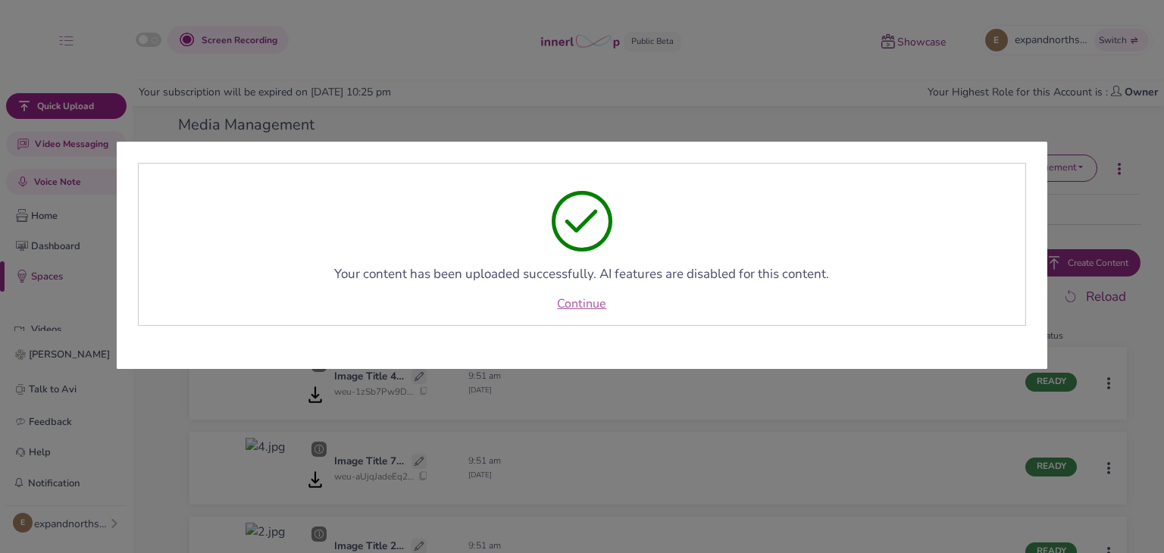
click at [586, 311] on link "Continue" at bounding box center [581, 304] width 49 height 18
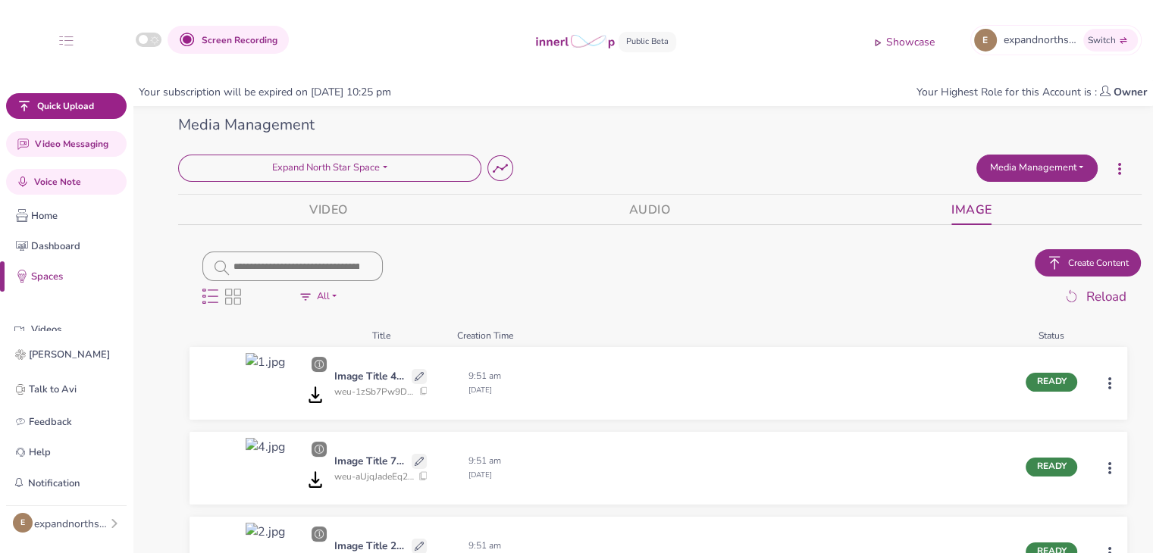
click at [1022, 167] on button "Media Management" at bounding box center [1036, 168] width 121 height 27
click at [1003, 248] on button "Stories" at bounding box center [1037, 250] width 120 height 27
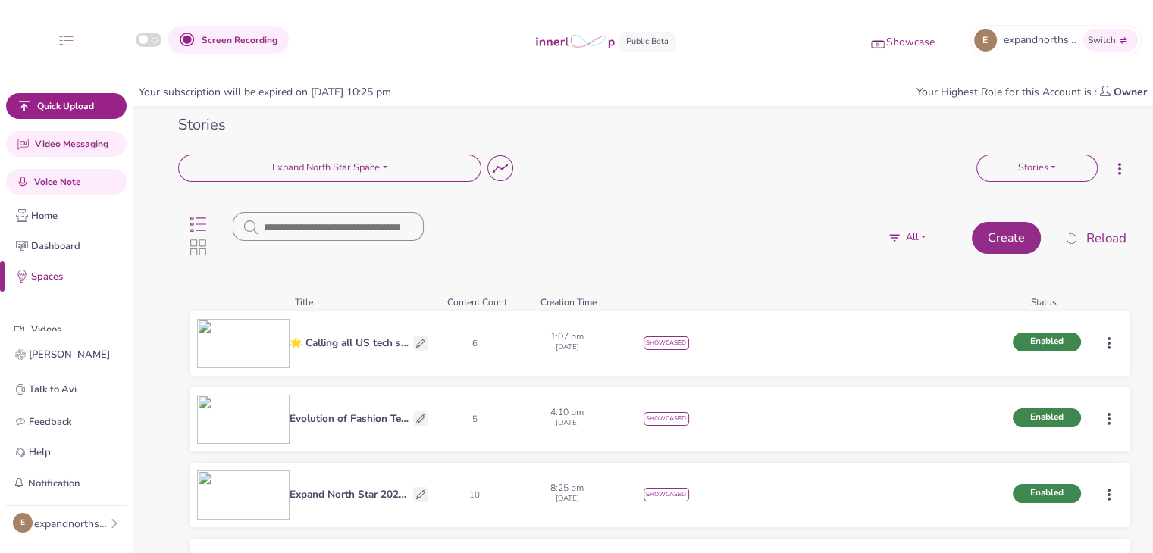
click at [1002, 243] on button "Create" at bounding box center [1006, 238] width 69 height 32
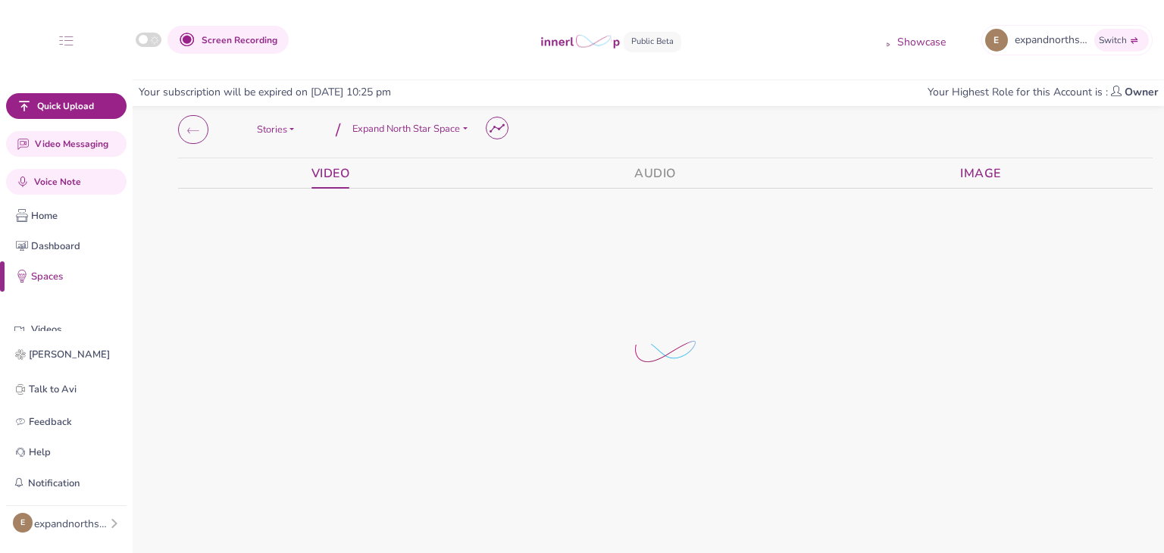
click at [981, 174] on link "Image" at bounding box center [980, 173] width 41 height 30
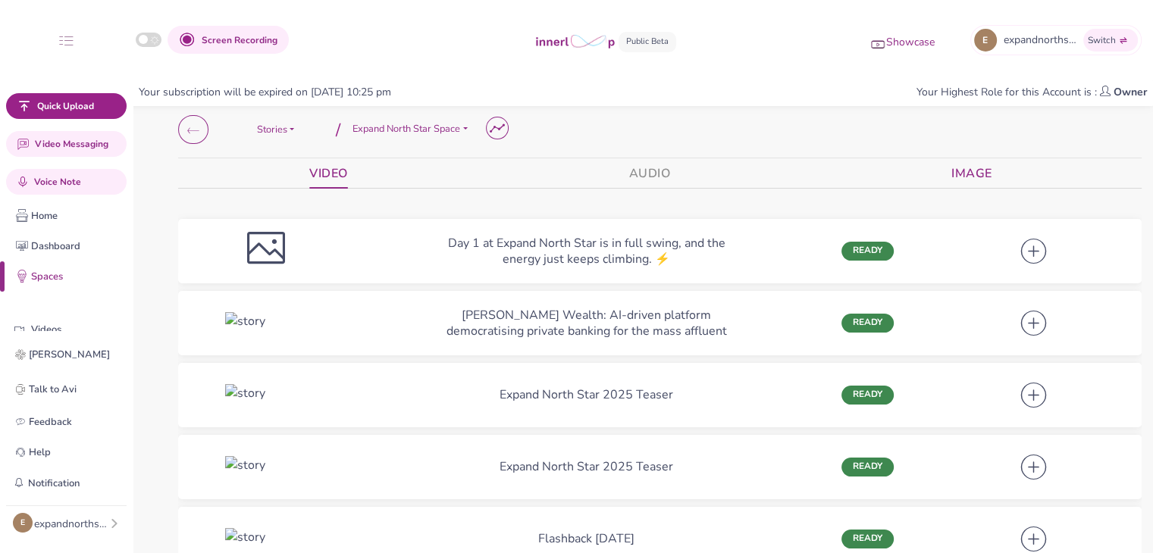
click at [973, 175] on link "Image" at bounding box center [971, 173] width 41 height 30
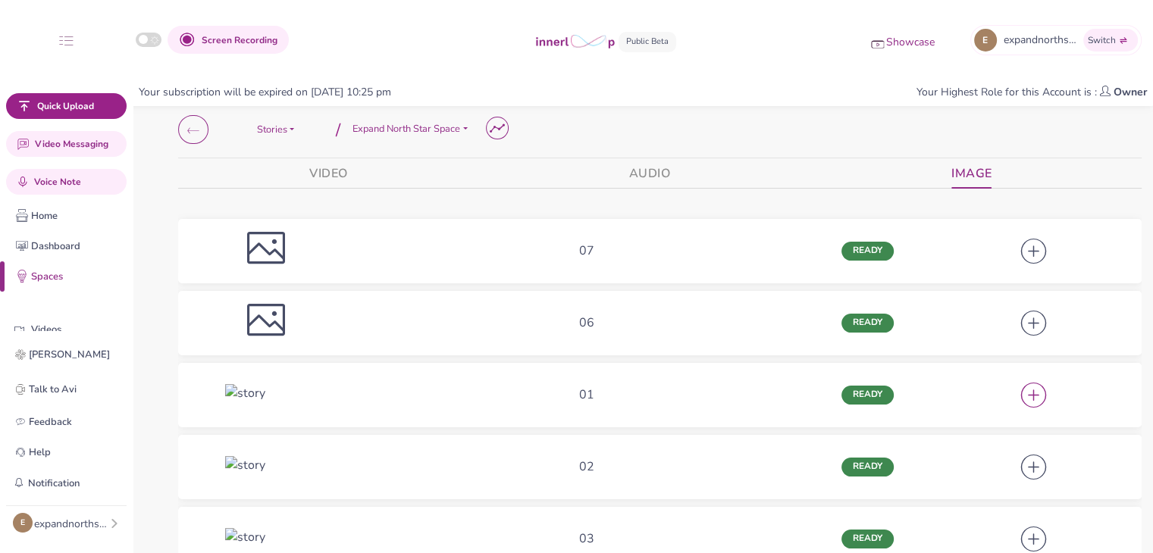
click at [1034, 394] on icon at bounding box center [1033, 394] width 36 height 46
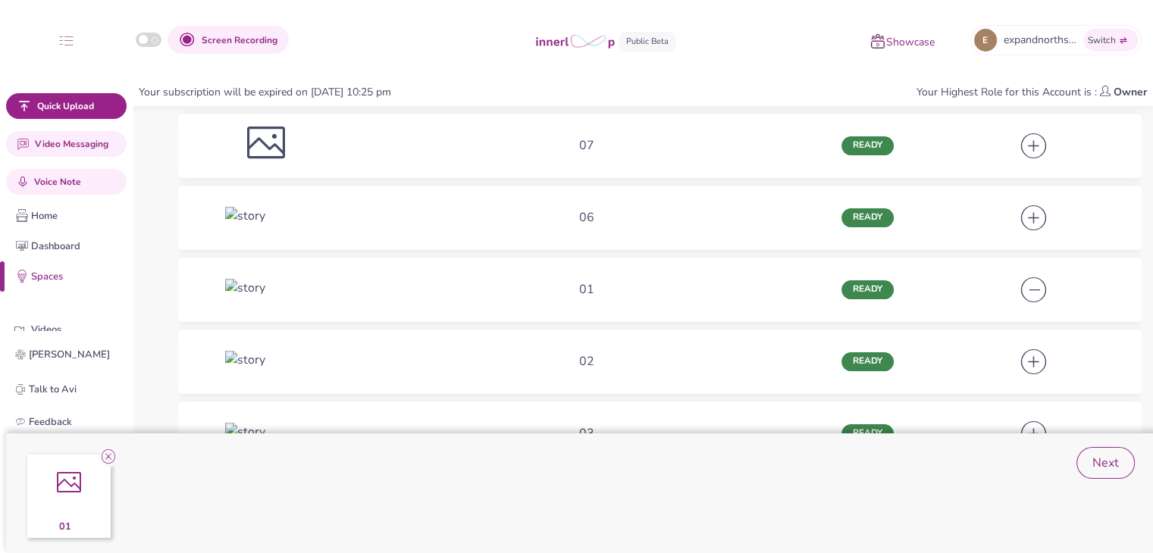
scroll to position [109, 0]
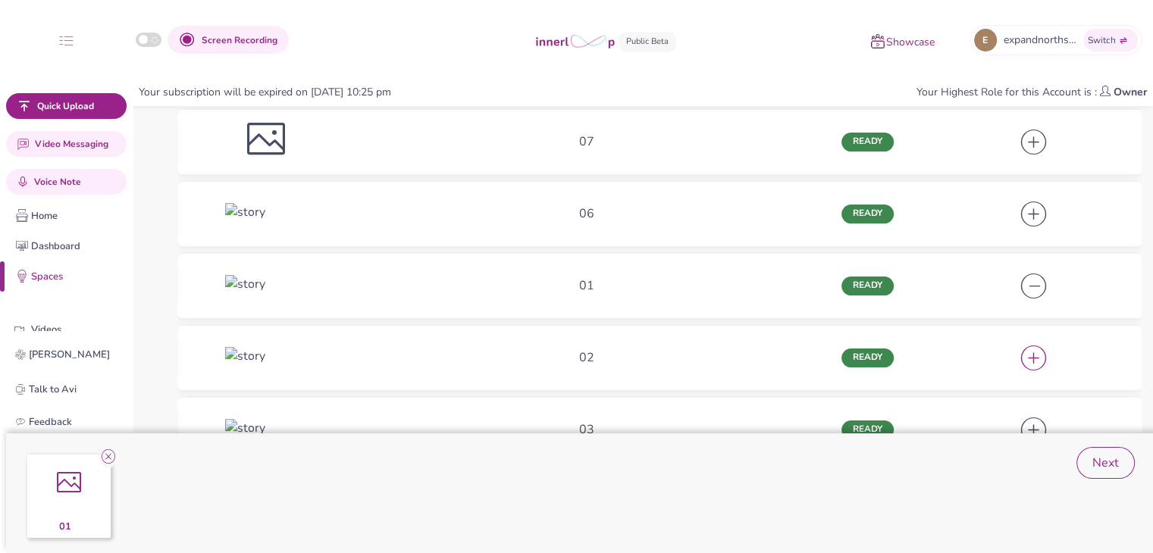
click at [1031, 352] on icon at bounding box center [1033, 356] width 36 height 46
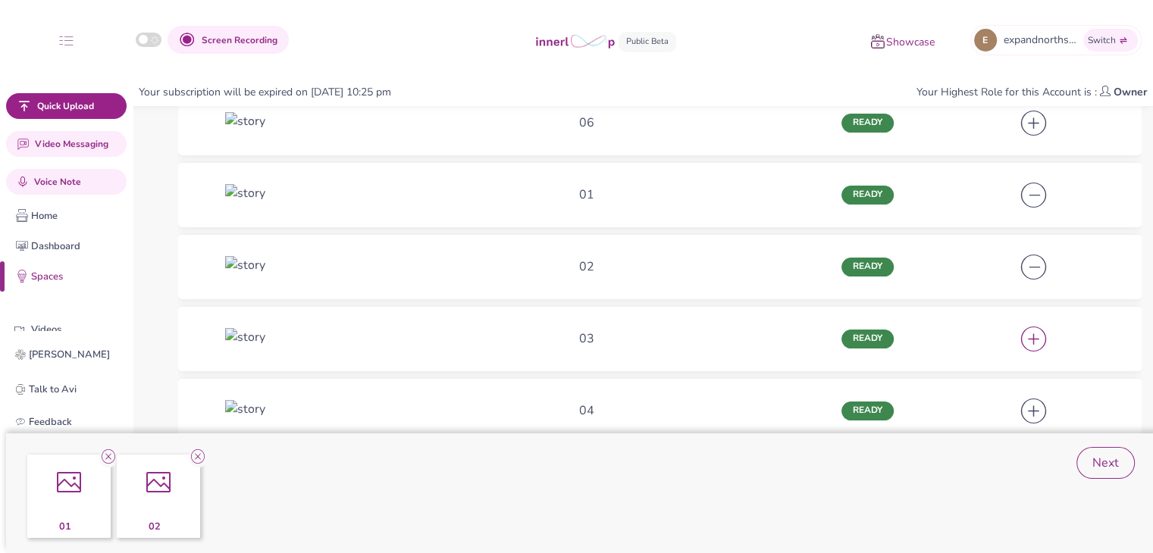
click at [1031, 343] on icon at bounding box center [1033, 338] width 36 height 46
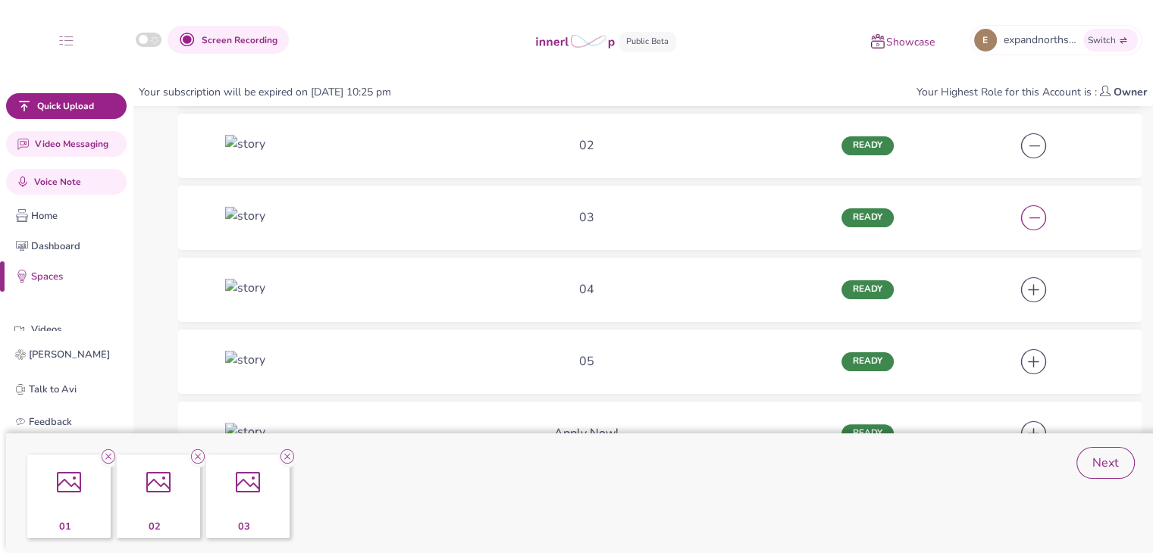
scroll to position [341, 0]
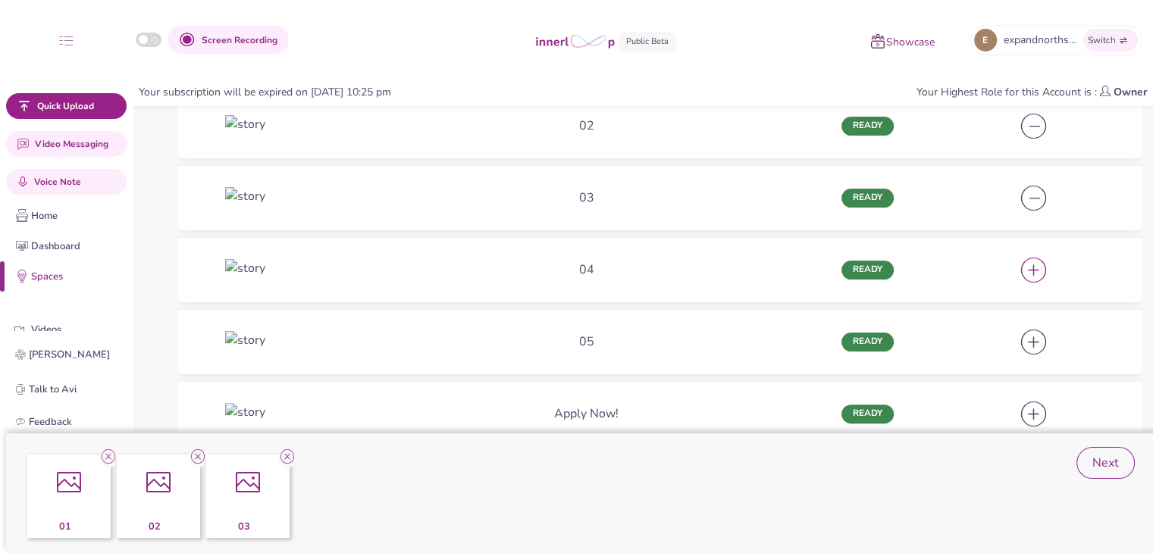
click at [1029, 275] on icon at bounding box center [1033, 269] width 36 height 46
click at [1023, 348] on icon at bounding box center [1033, 341] width 36 height 46
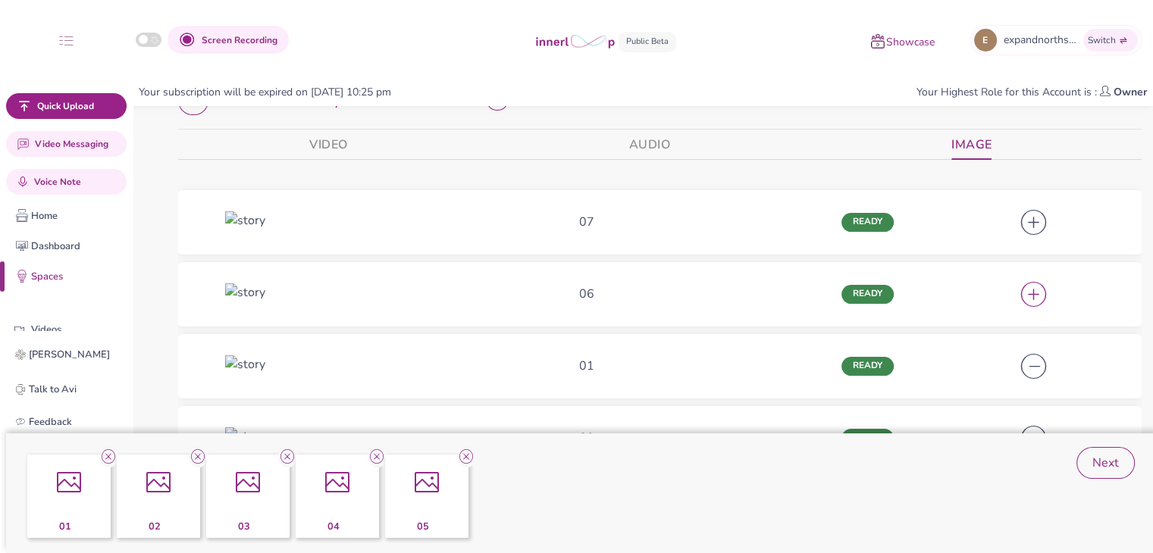
scroll to position [18, 0]
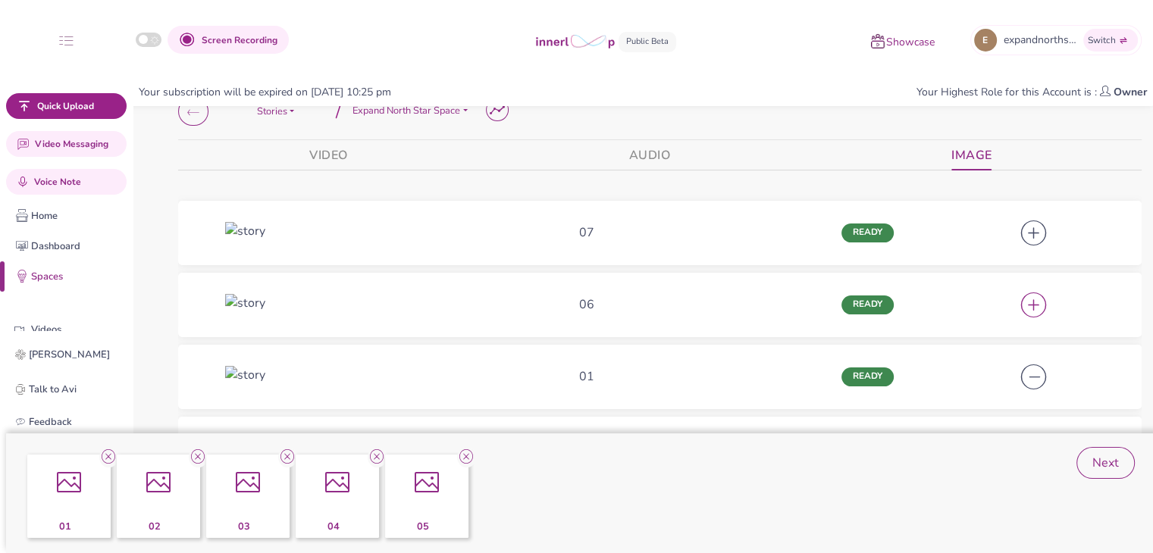
click at [1028, 307] on icon at bounding box center [1033, 303] width 36 height 46
click at [1034, 228] on icon at bounding box center [1033, 231] width 36 height 46
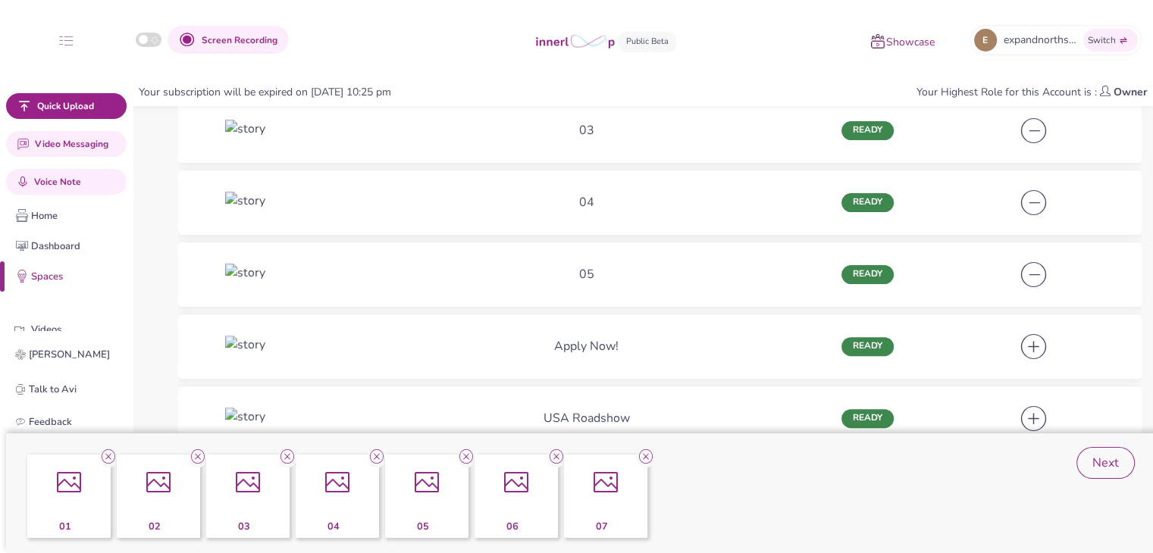
scroll to position [399, 0]
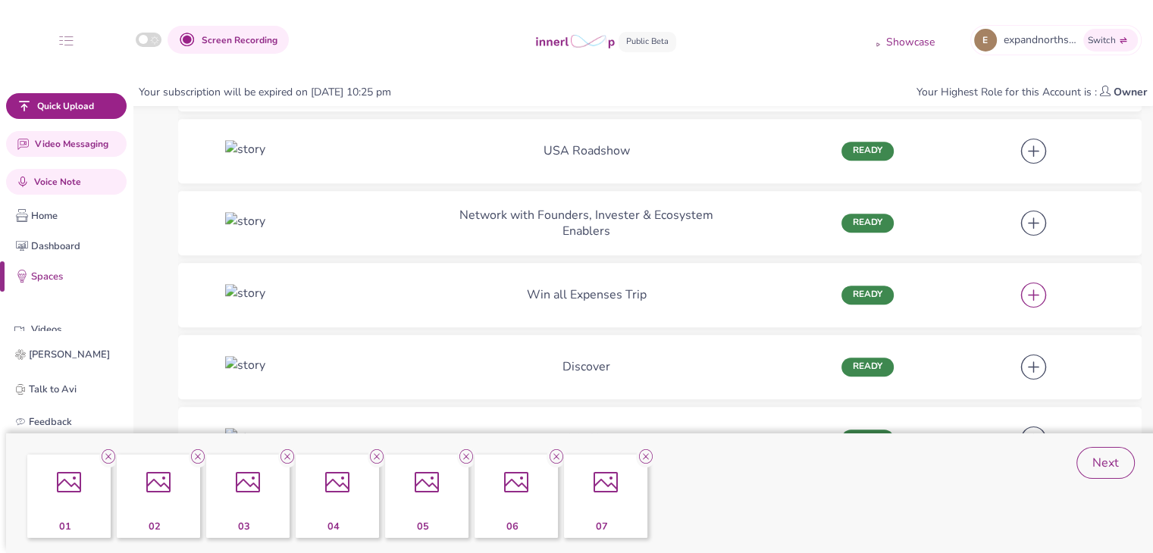
click at [1038, 297] on icon at bounding box center [1033, 294] width 36 height 46
click at [740, 457] on icon at bounding box center [734, 457] width 19 height 20
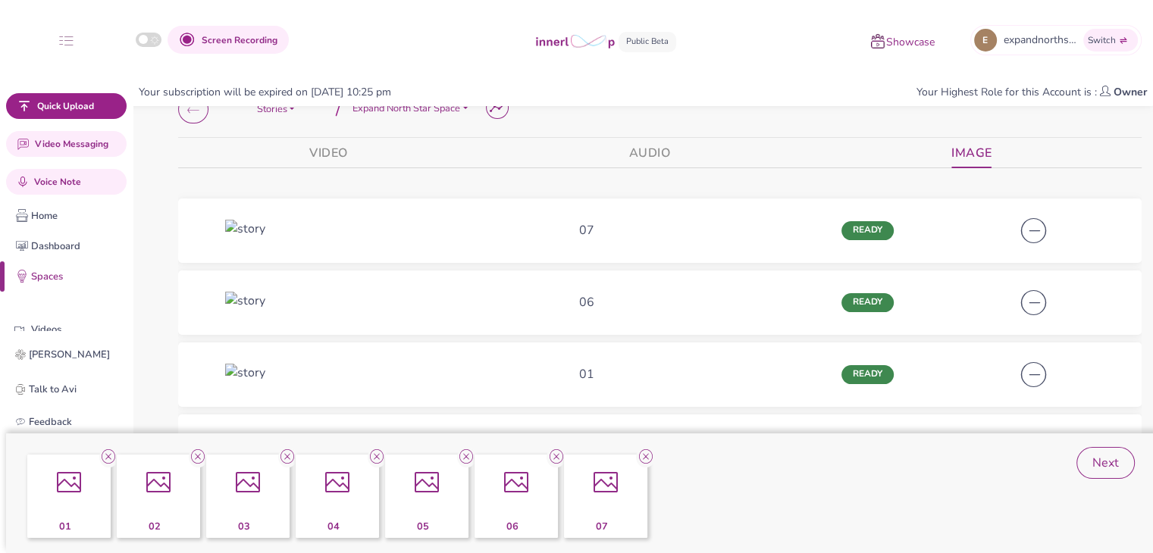
scroll to position [0, 0]
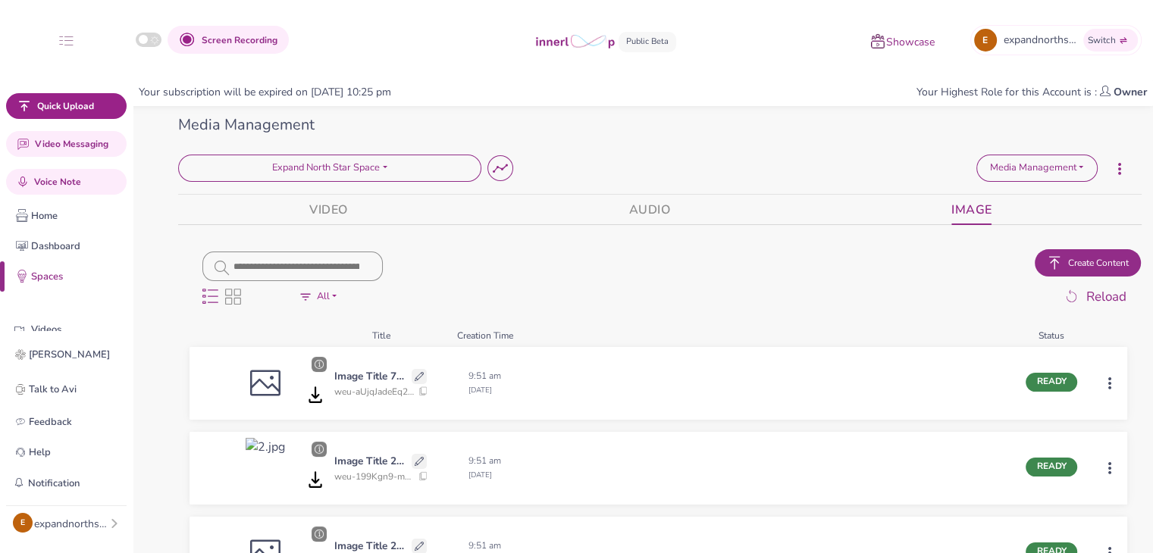
click at [1072, 264] on span "Create Content" at bounding box center [1098, 263] width 61 height 14
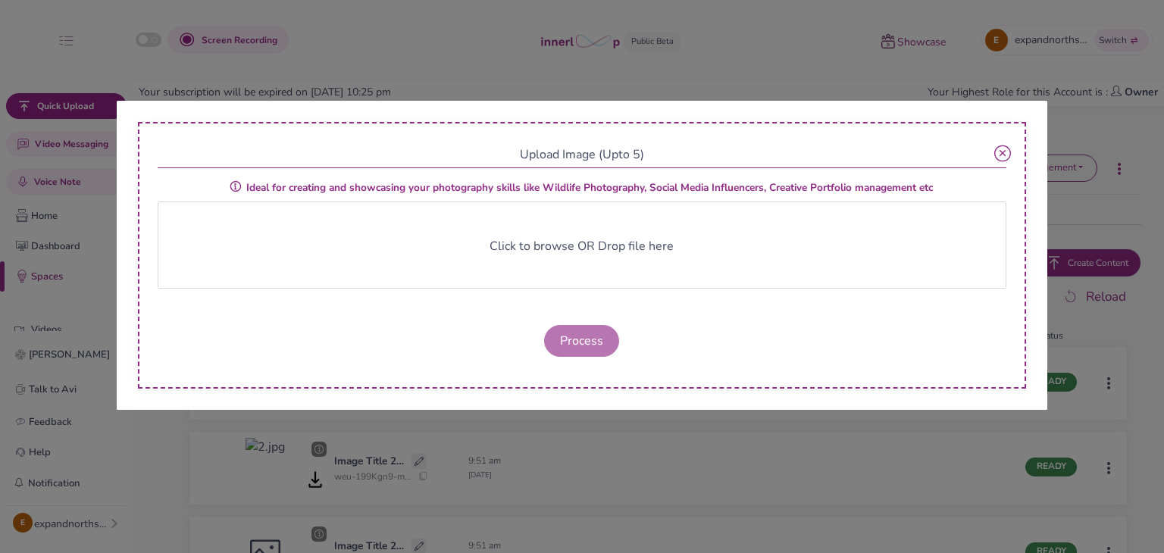
click at [514, 243] on span "Click to browse OR Drop file here" at bounding box center [582, 246] width 184 height 17
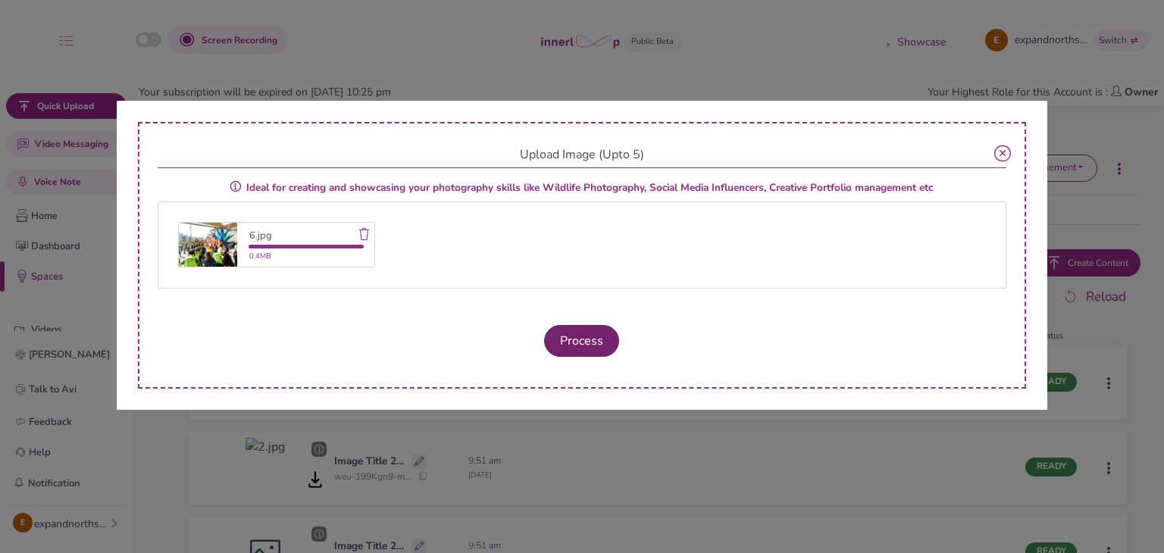
click at [585, 349] on button "Process" at bounding box center [581, 341] width 75 height 32
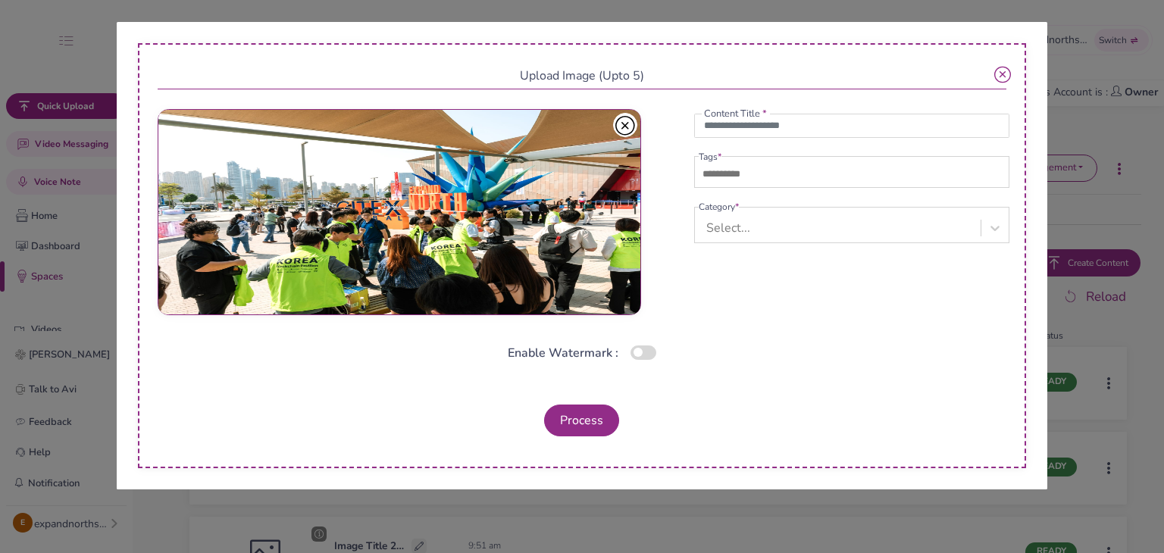
click at [727, 142] on div "Content Title *" at bounding box center [851, 132] width 315 height 36
click at [728, 136] on input "text" at bounding box center [851, 126] width 315 height 24
click at [718, 174] on input "text" at bounding box center [752, 174] width 106 height 18
click at [720, 124] on input "*" at bounding box center [851, 126] width 315 height 24
type input "**"
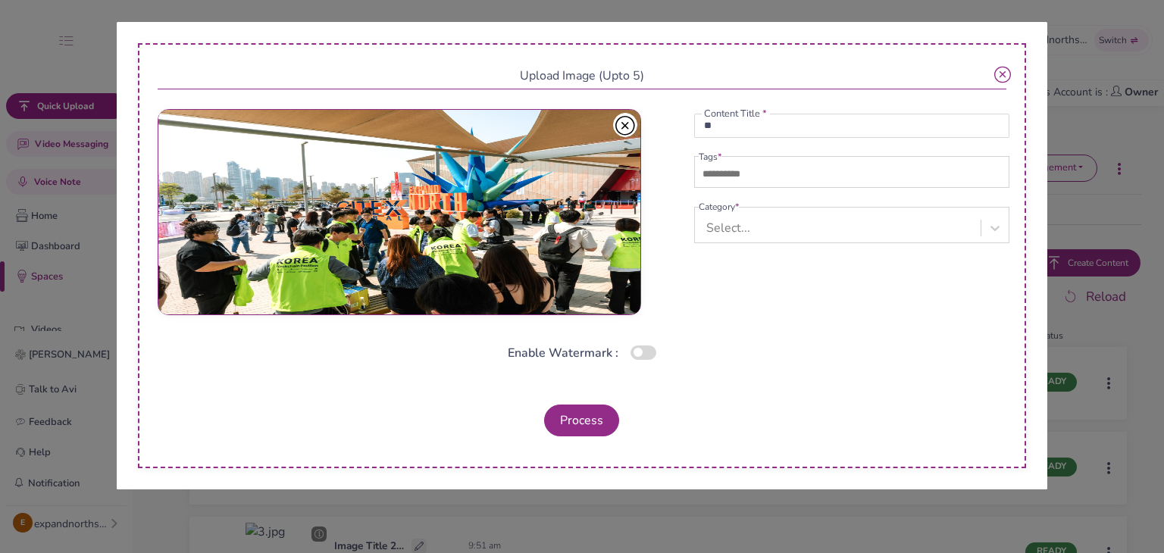
click at [716, 179] on input "text" at bounding box center [752, 174] width 106 height 18
type input "******"
click at [751, 234] on div "Select..." at bounding box center [840, 228] width 282 height 28
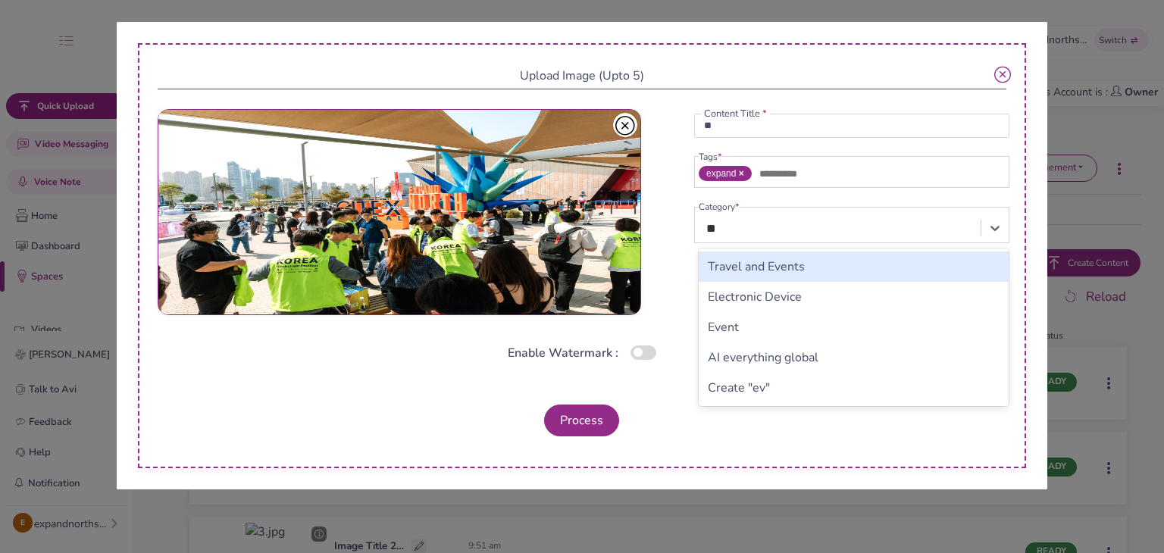
type input "***"
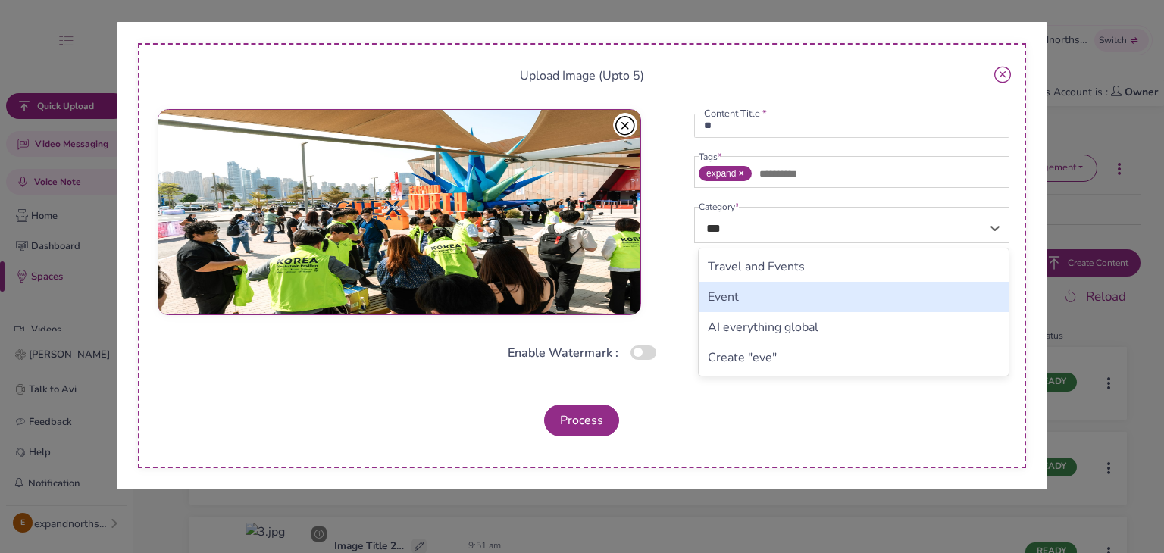
click at [731, 305] on div "Event" at bounding box center [854, 297] width 310 height 30
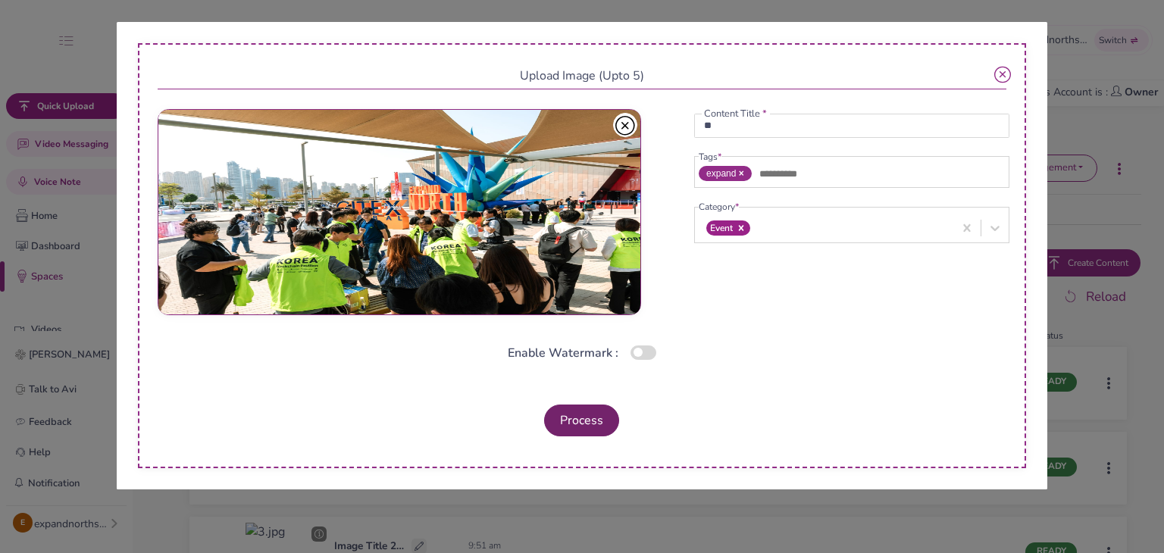
click at [585, 408] on button "Process" at bounding box center [581, 421] width 75 height 32
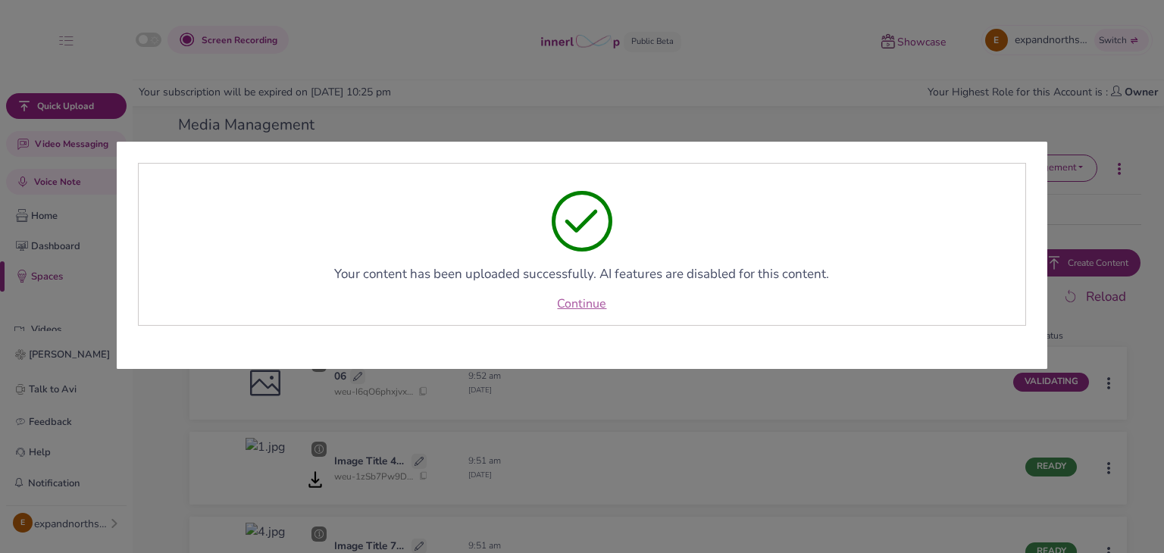
click at [594, 306] on link "Continue" at bounding box center [581, 304] width 49 height 18
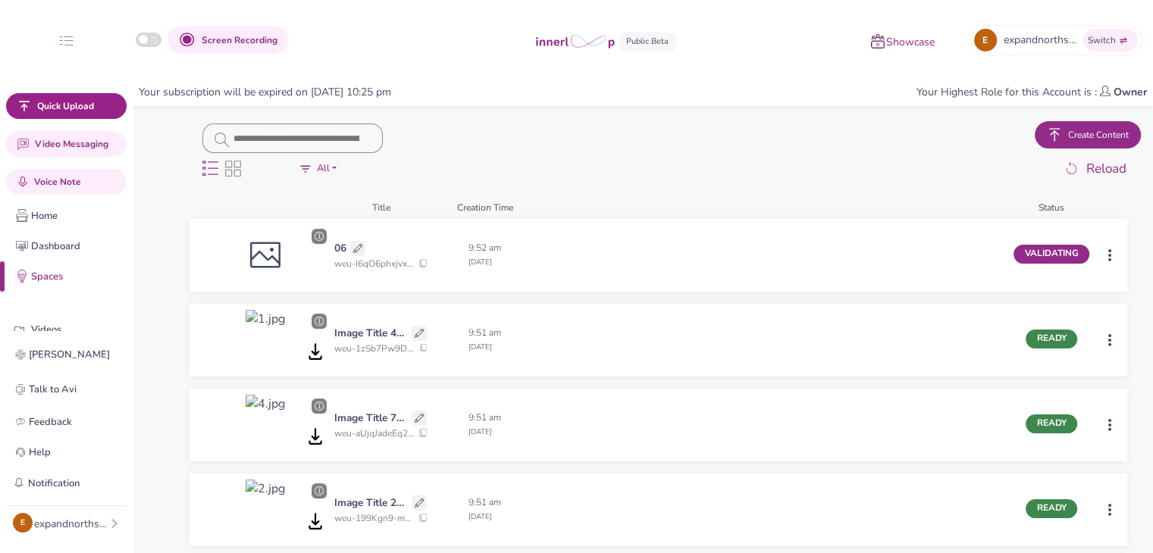
scroll to position [127, 0]
click at [422, 334] on icon at bounding box center [419, 334] width 9 height 9
drag, startPoint x: 338, startPoint y: 335, endPoint x: 475, endPoint y: 353, distance: 138.4
click at [475, 353] on div "**********" at bounding box center [658, 341] width 938 height 73
type input "**"
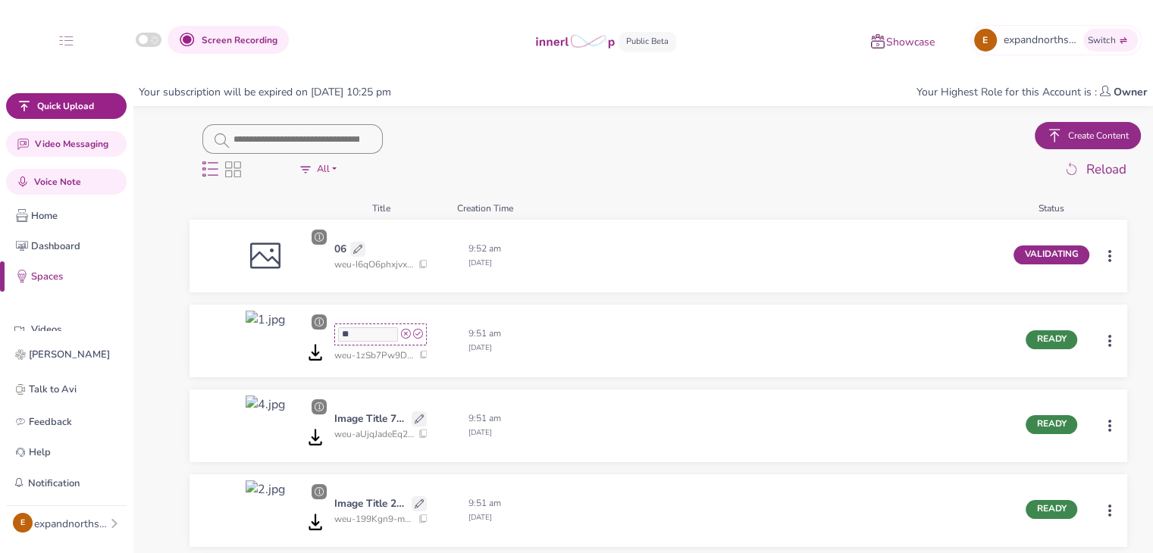
click at [416, 334] on icon at bounding box center [418, 335] width 10 height 10
click at [416, 416] on icon at bounding box center [419, 419] width 9 height 9
drag, startPoint x: 408, startPoint y: 419, endPoint x: 306, endPoint y: 425, distance: 101.7
click at [306, 425] on div "**********" at bounding box center [658, 426] width 938 height 73
type input "**"
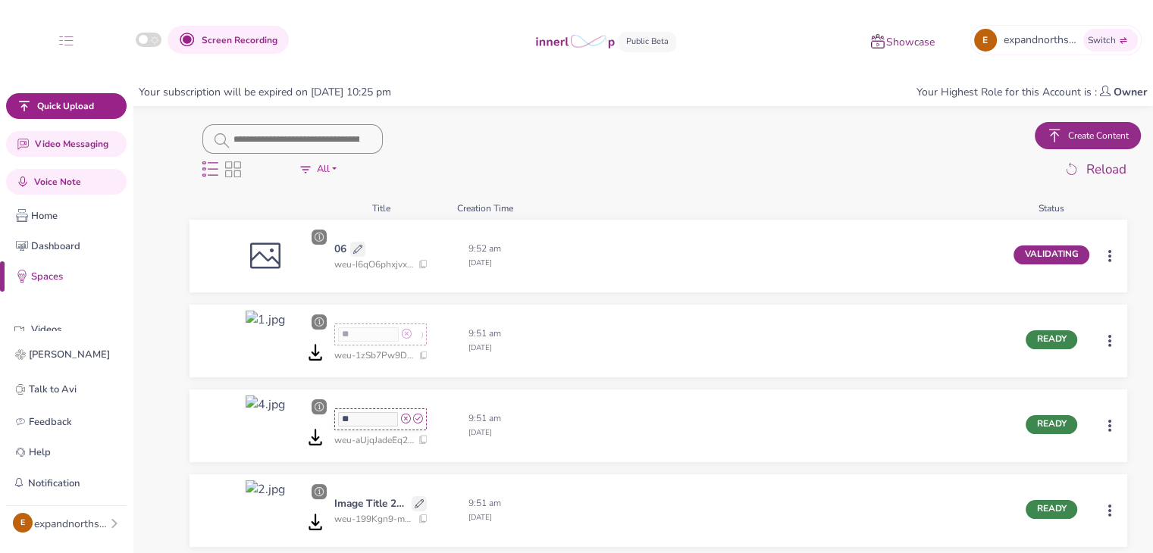
click at [415, 417] on icon at bounding box center [418, 420] width 10 height 10
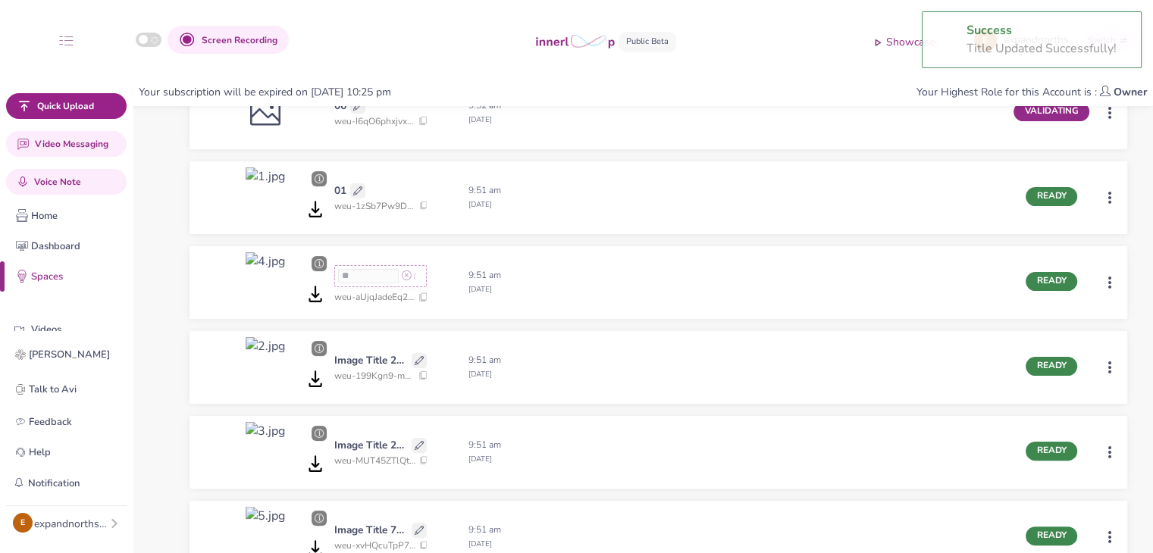
scroll to position [272, 0]
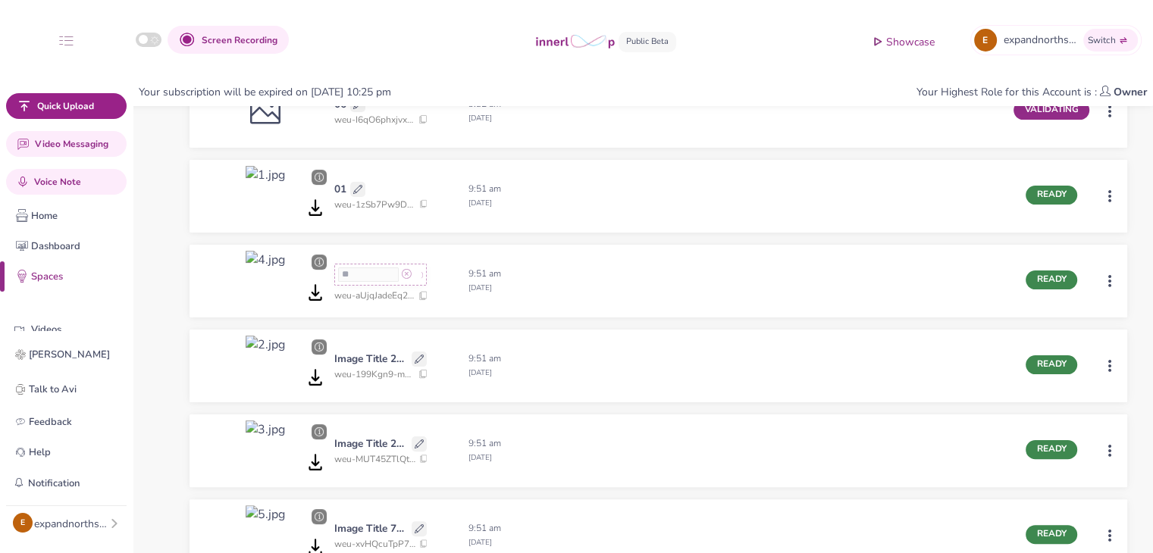
click at [421, 361] on icon at bounding box center [419, 359] width 9 height 9
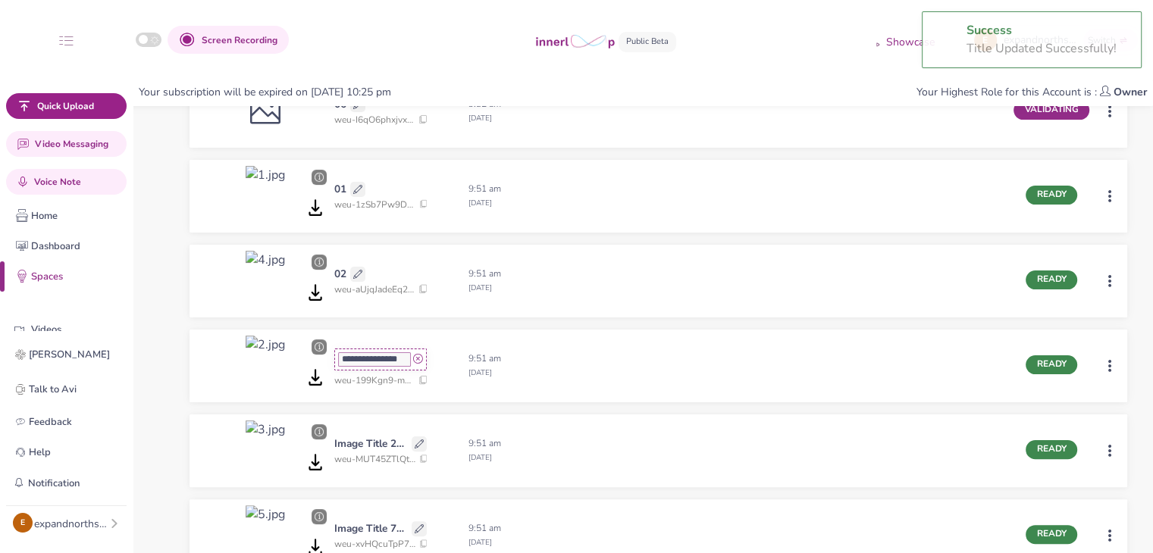
drag, startPoint x: 409, startPoint y: 358, endPoint x: 300, endPoint y: 362, distance: 109.2
click at [300, 362] on div "**********" at bounding box center [658, 366] width 938 height 73
type input "**"
click at [421, 358] on icon at bounding box center [418, 360] width 10 height 10
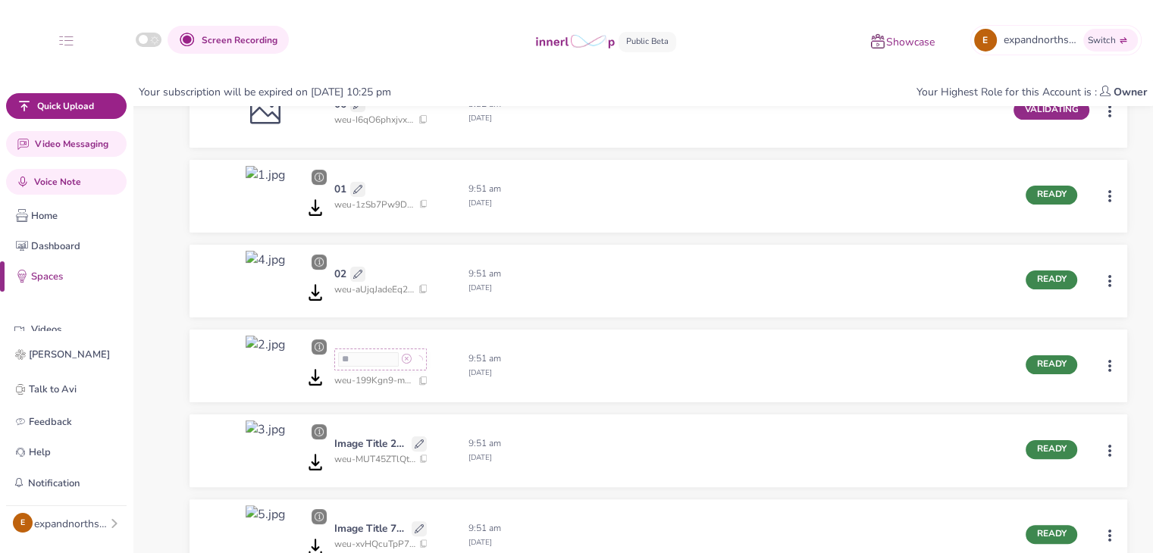
click at [418, 443] on icon at bounding box center [419, 444] width 9 height 9
drag, startPoint x: 409, startPoint y: 440, endPoint x: 293, endPoint y: 446, distance: 116.9
click at [293, 446] on div "**********" at bounding box center [658, 451] width 938 height 73
type input "**"
click at [418, 441] on icon at bounding box center [418, 445] width 10 height 10
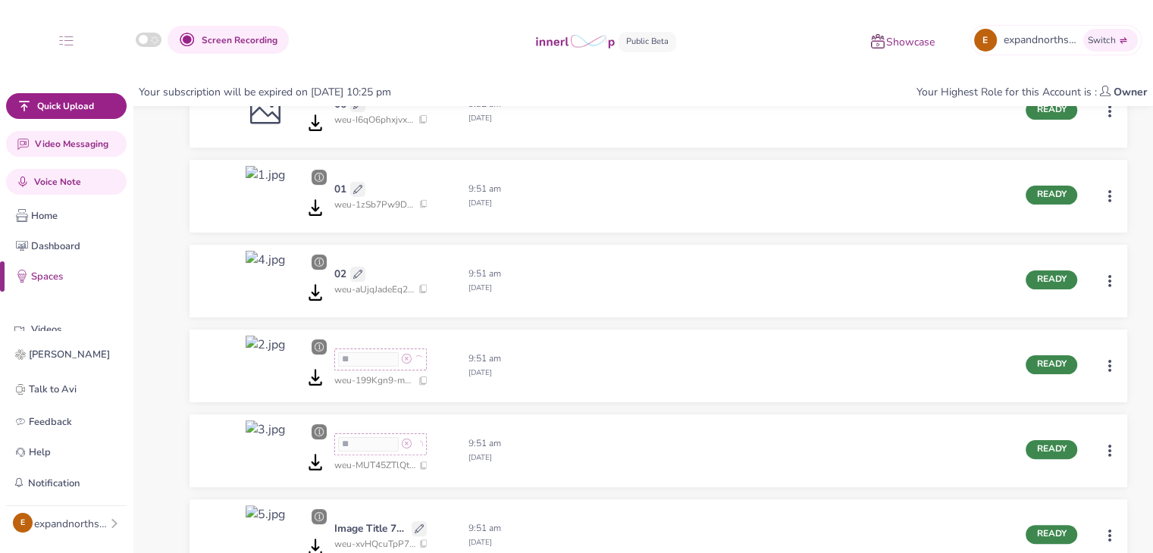
click at [423, 528] on icon at bounding box center [419, 528] width 9 height 9
drag, startPoint x: 409, startPoint y: 528, endPoint x: 300, endPoint y: 537, distance: 109.5
click at [300, 537] on div "**********" at bounding box center [658, 535] width 938 height 73
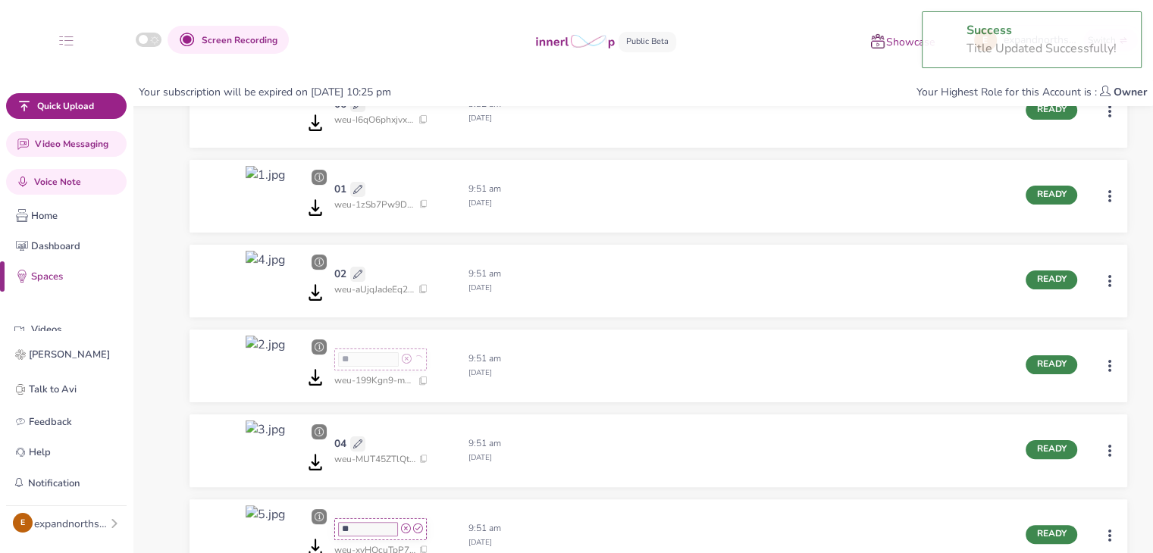
type input "**"
click at [418, 530] on icon at bounding box center [418, 529] width 10 height 10
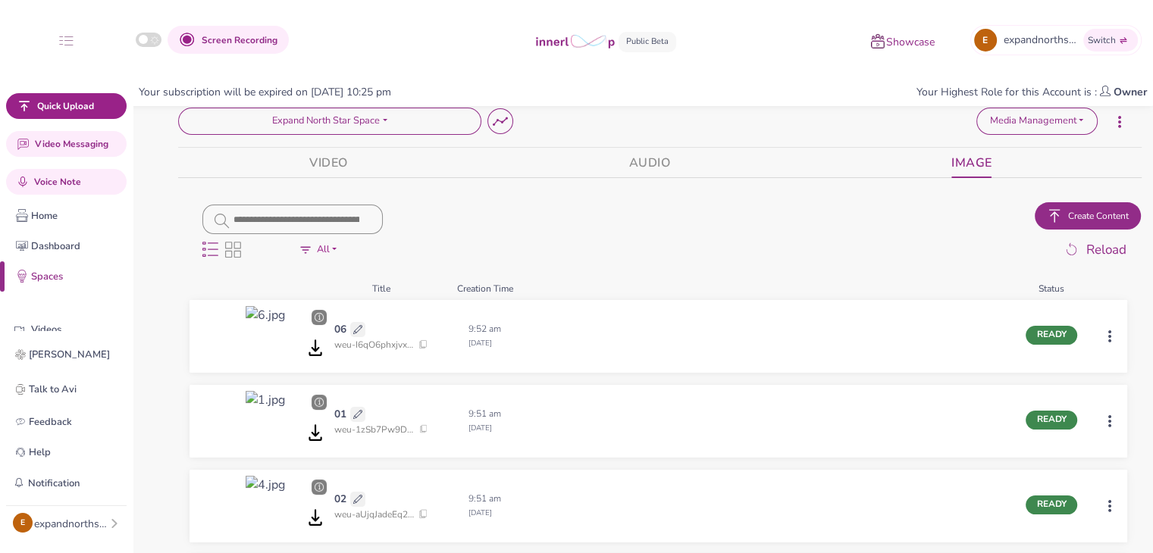
scroll to position [0, 0]
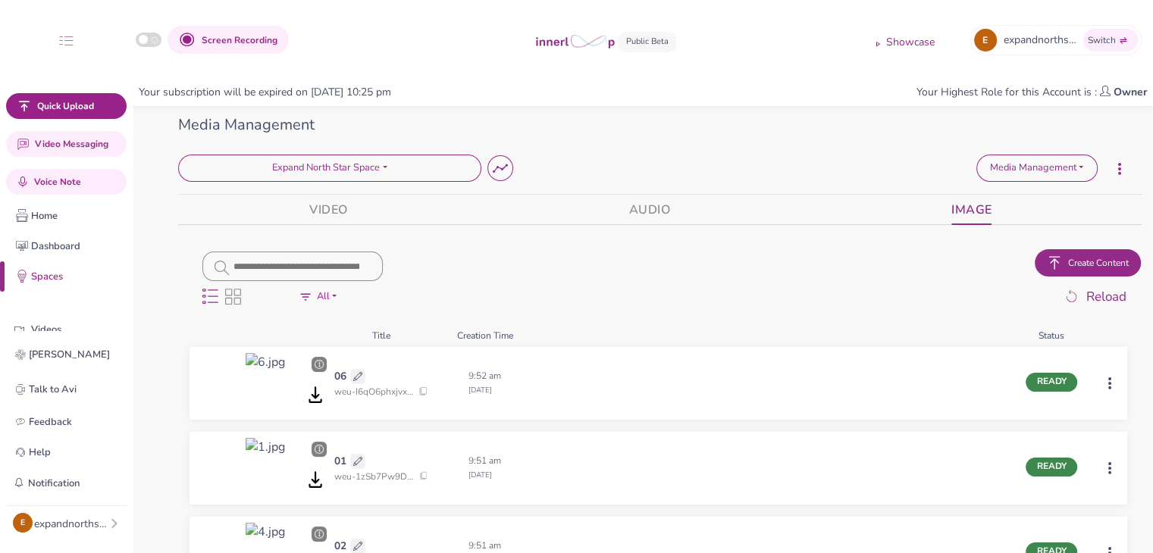
click at [1074, 270] on button "Create Content" at bounding box center [1088, 262] width 106 height 27
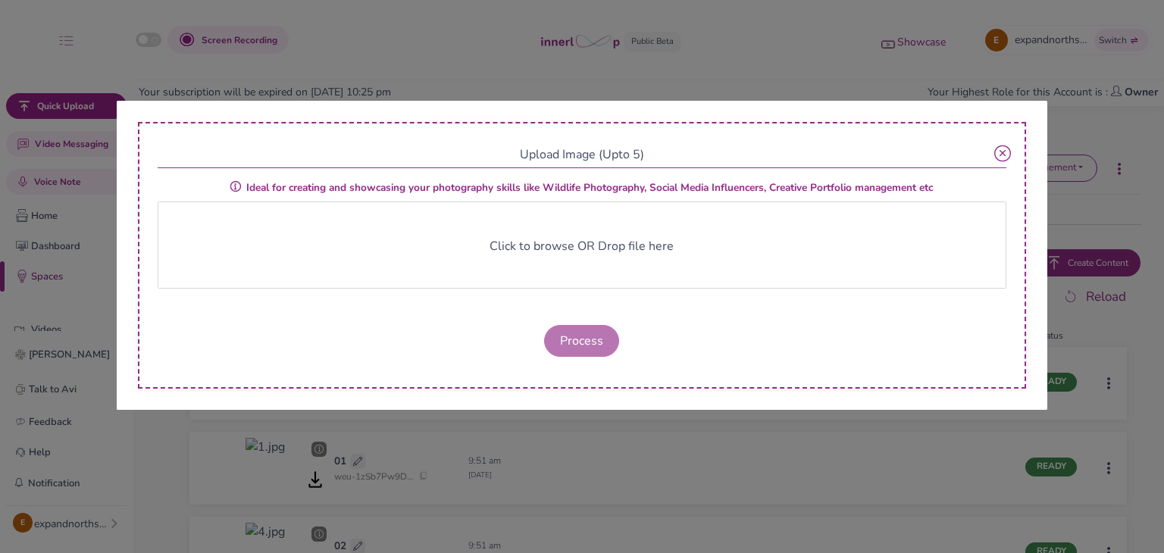
click at [626, 253] on span "Click to browse OR Drop file here" at bounding box center [582, 246] width 184 height 17
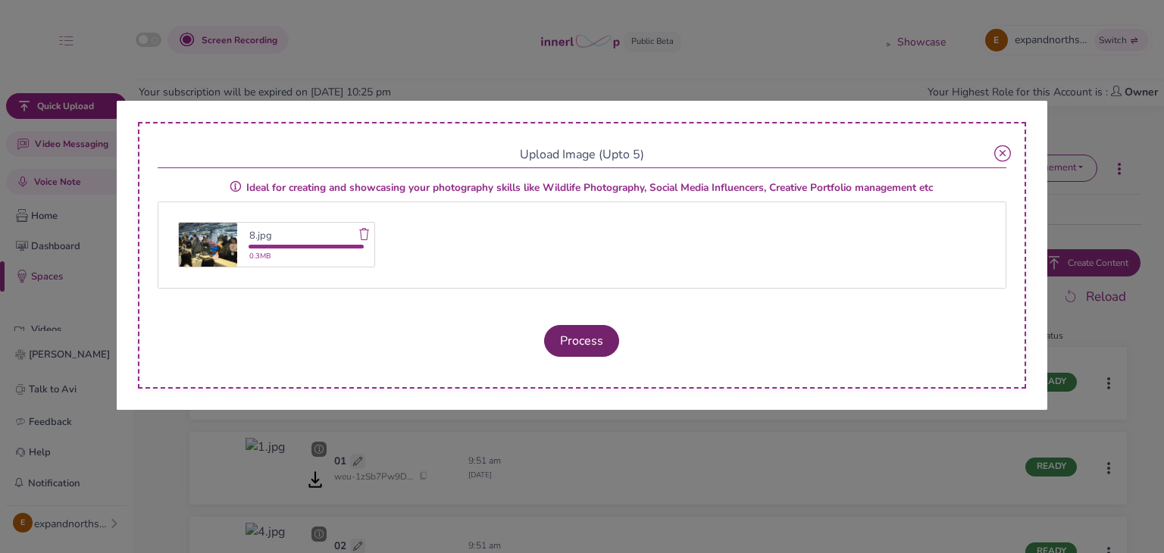
click at [603, 332] on button "Process" at bounding box center [581, 341] width 75 height 32
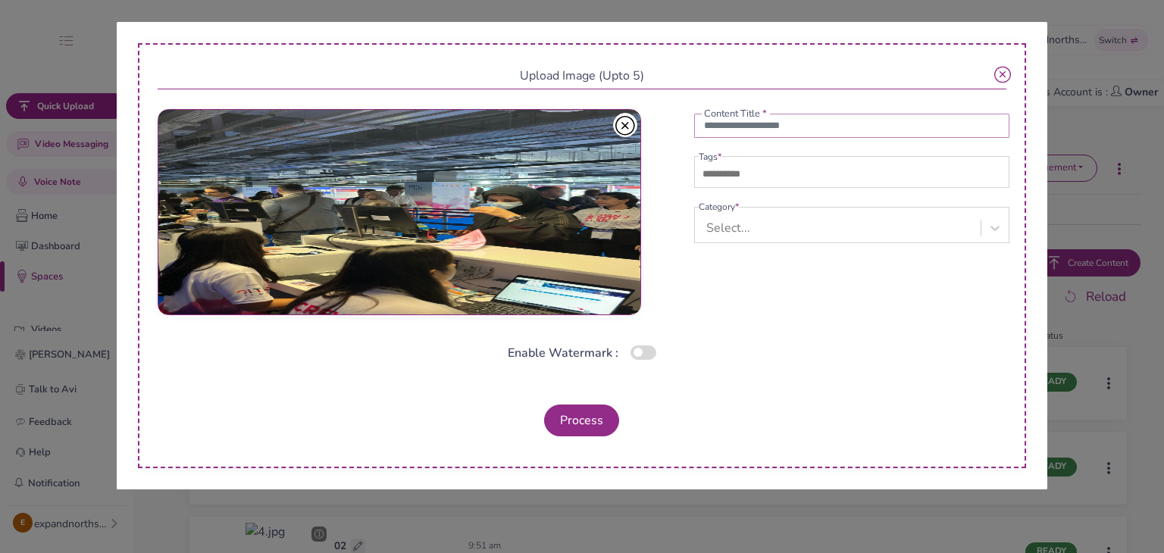
click at [750, 126] on input "text" at bounding box center [851, 126] width 315 height 24
type input "**"
click at [783, 180] on input "text" at bounding box center [752, 174] width 106 height 18
type input "**"
click at [728, 236] on div "Select..." at bounding box center [728, 228] width 44 height 18
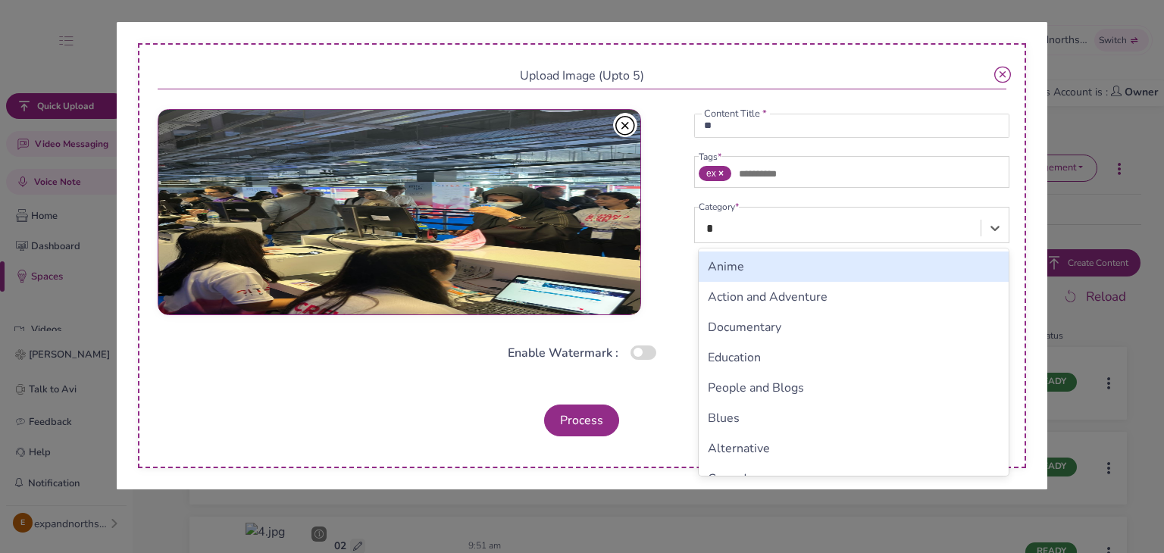
type input "**"
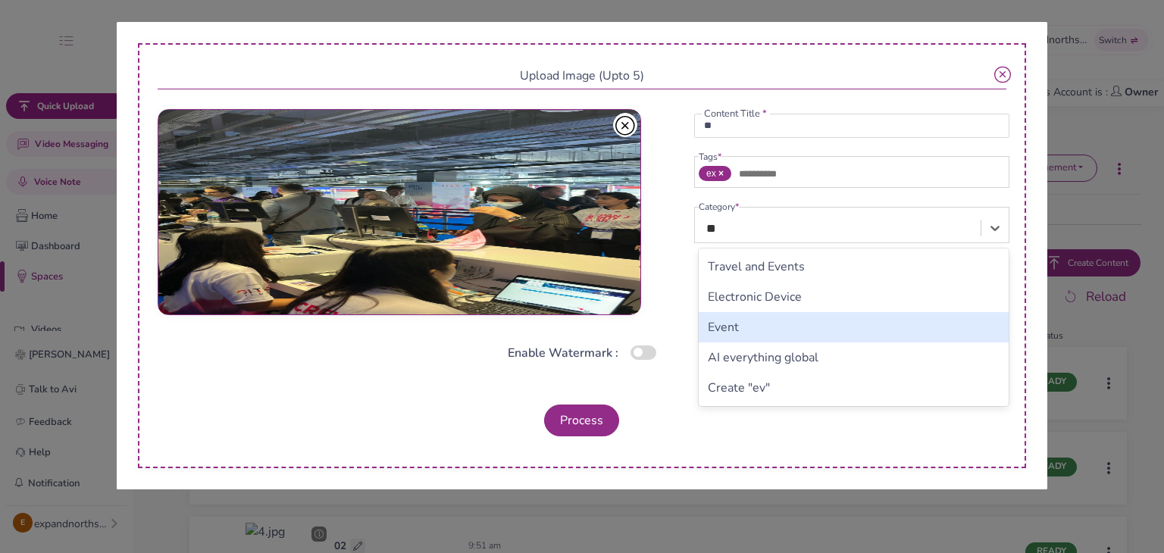
click at [737, 322] on div "Event" at bounding box center [854, 327] width 310 height 30
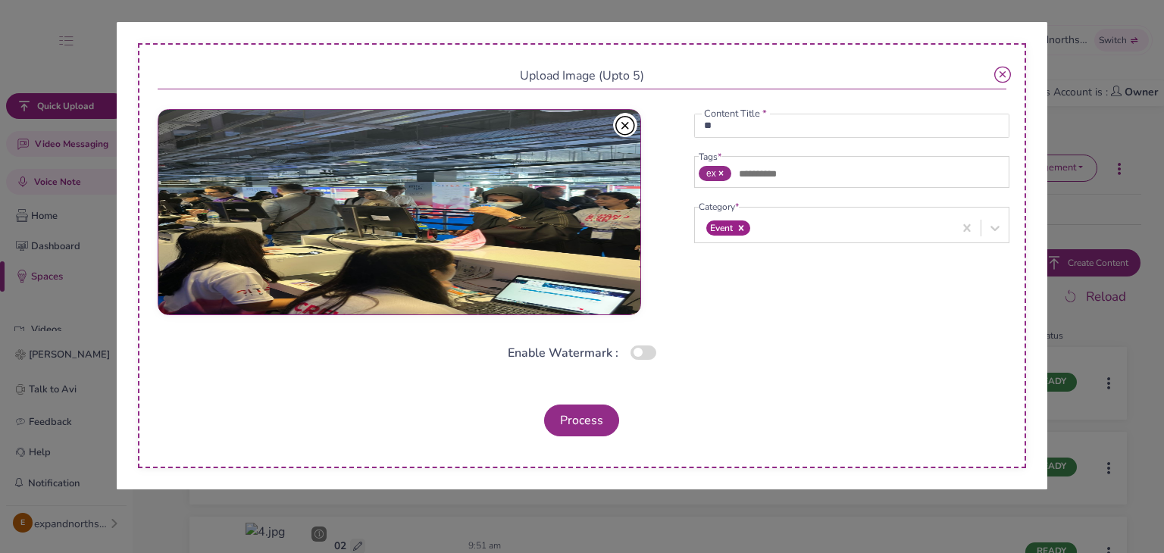
click at [591, 406] on button "Process" at bounding box center [581, 421] width 75 height 32
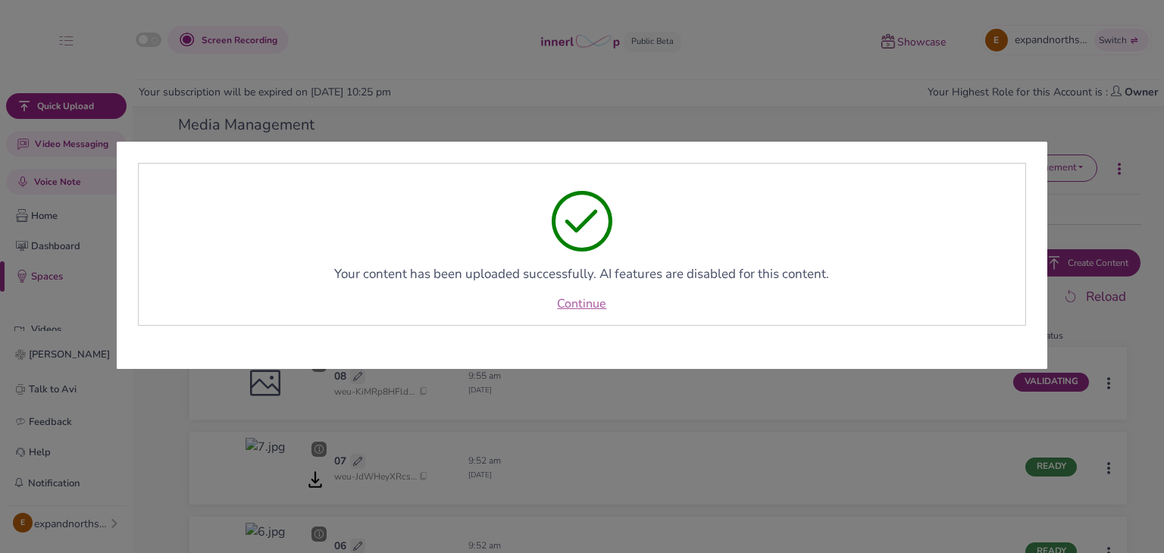
click at [584, 306] on link "Continue" at bounding box center [581, 304] width 49 height 18
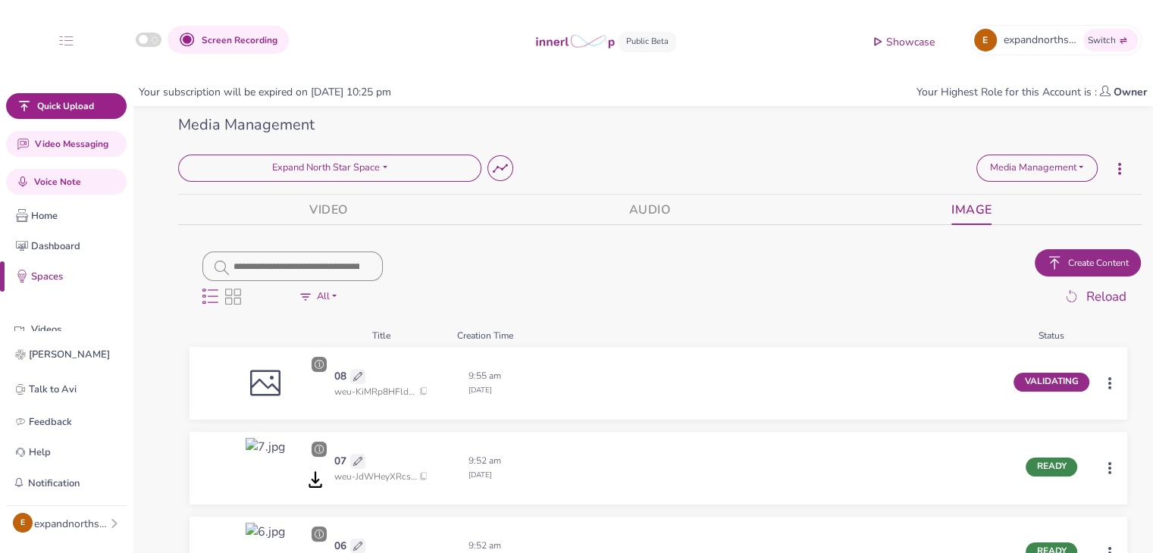
click at [1105, 274] on button "Create Content" at bounding box center [1088, 262] width 106 height 27
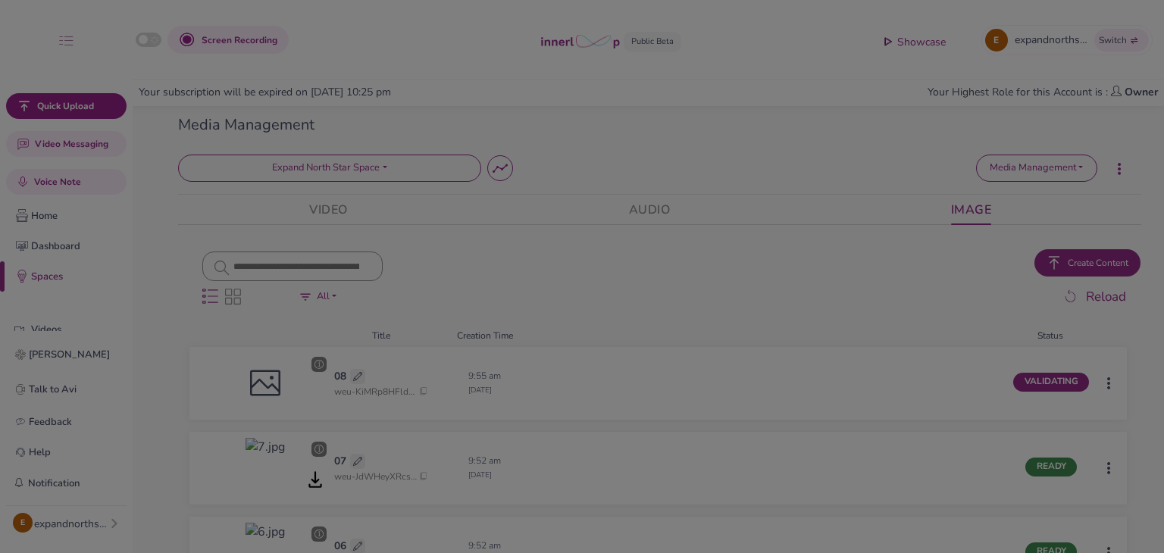
click at [1105, 285] on div "Click to browse OR Drop file here" at bounding box center [815, 245] width 850 height 87
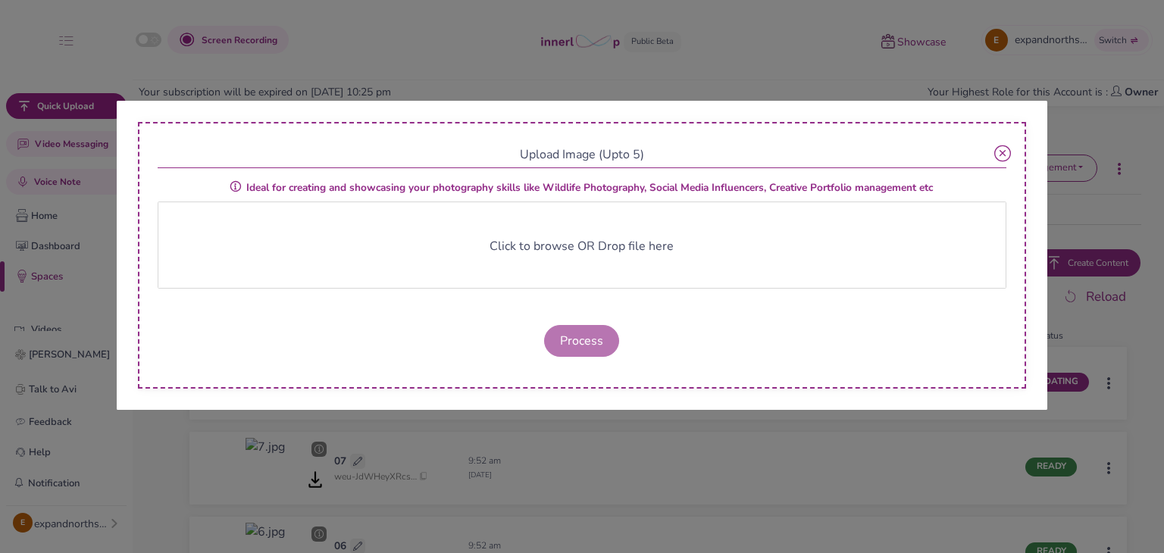
click at [997, 159] on icon at bounding box center [1002, 153] width 17 height 17
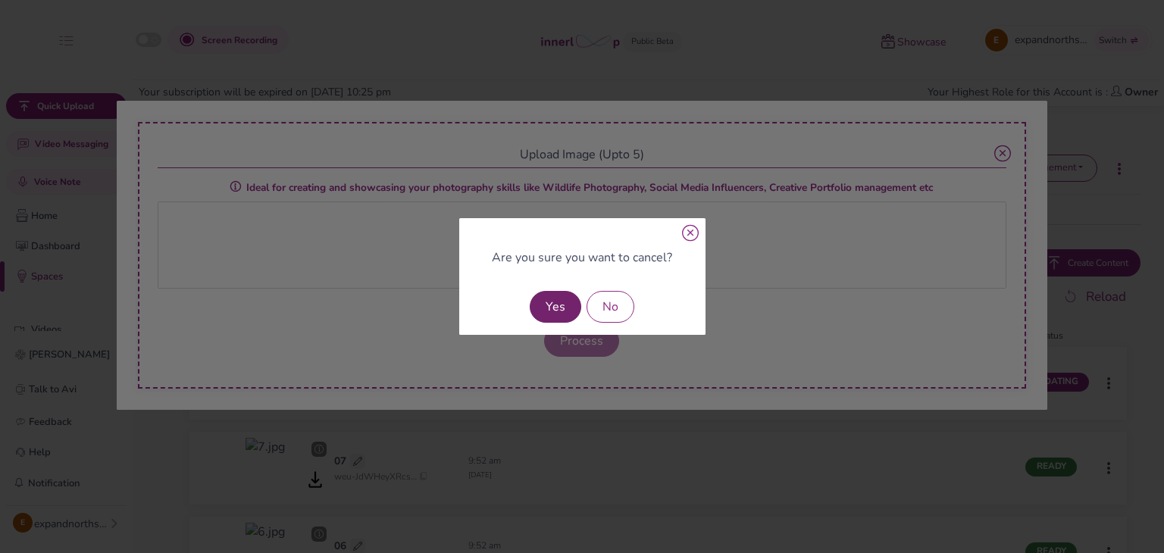
click at [571, 305] on button "Yes" at bounding box center [556, 307] width 52 height 32
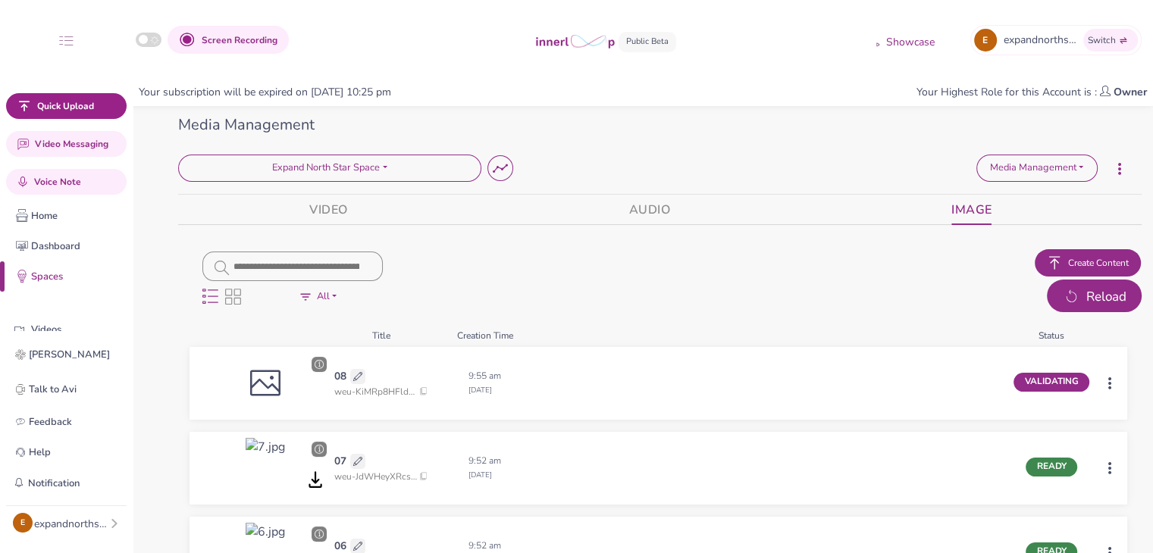
click at [1080, 304] on button "Reload" at bounding box center [1094, 296] width 95 height 33
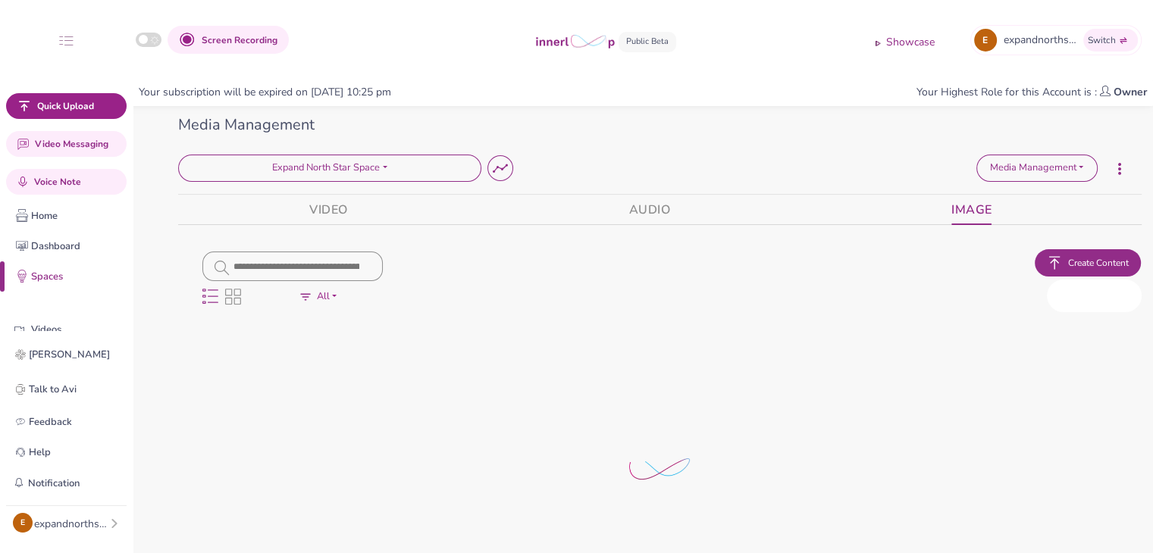
drag, startPoint x: 1080, startPoint y: 304, endPoint x: 1057, endPoint y: 299, distance: 23.3
click at [1079, 306] on button "Reload" at bounding box center [1094, 296] width 95 height 33
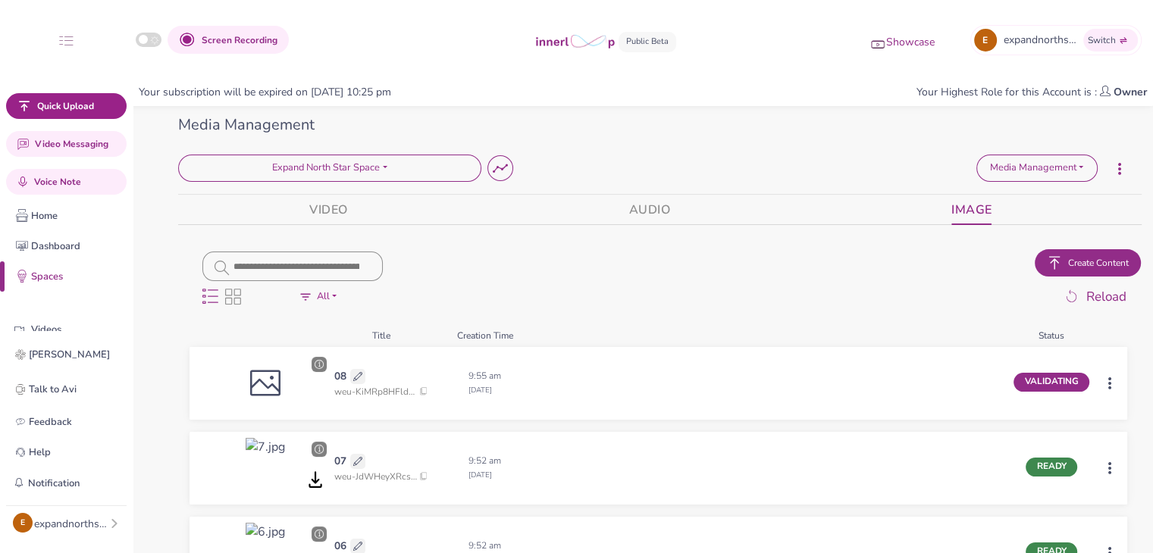
click at [920, 43] on p "Showcase" at bounding box center [910, 43] width 49 height 16
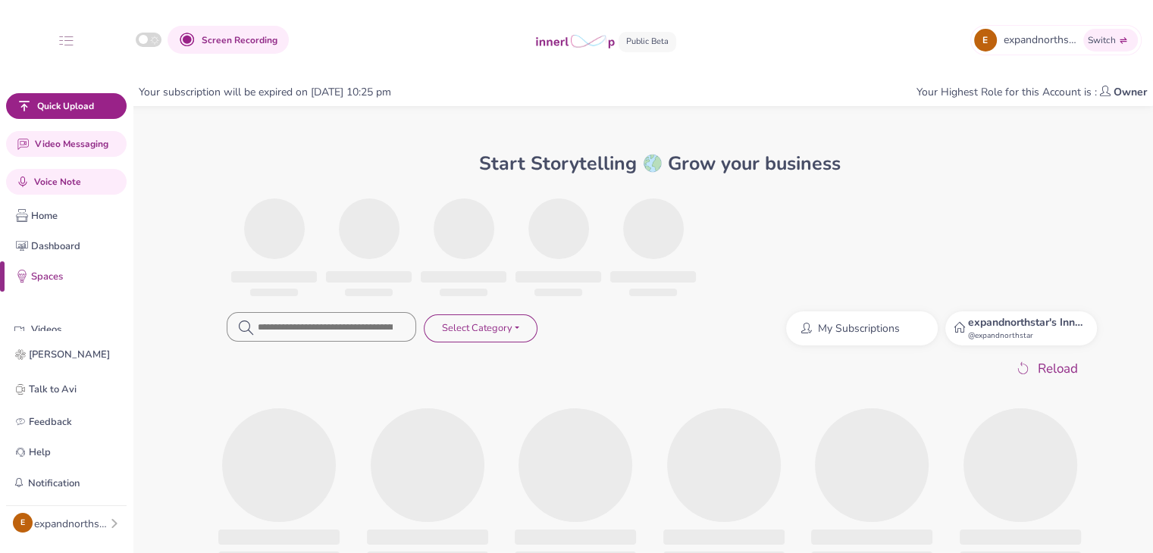
click at [1018, 328] on strong "expandnorthstar's Innerloop Account" at bounding box center [1057, 322] width 181 height 14
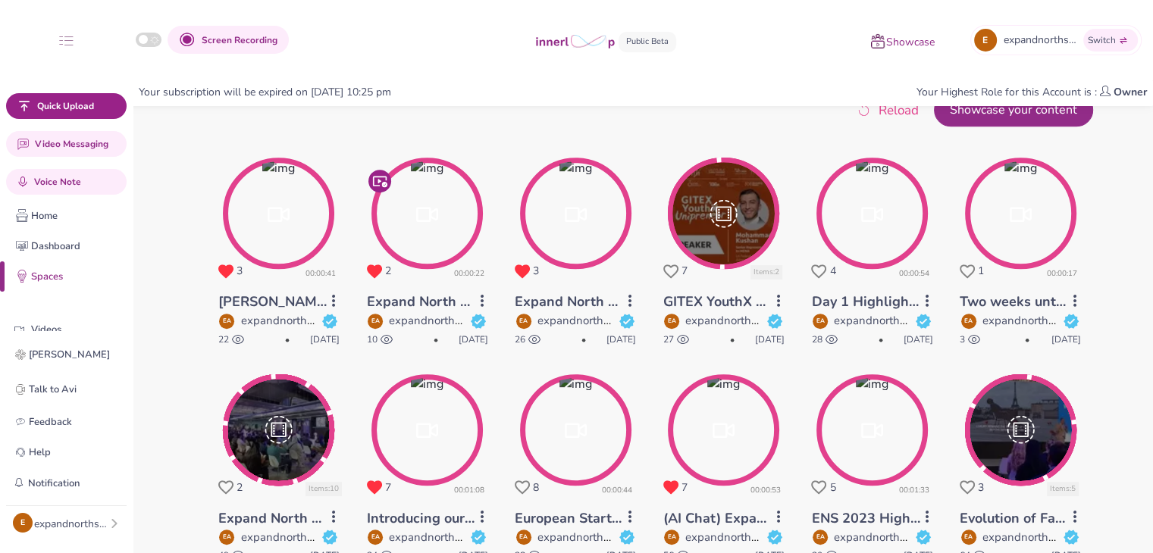
scroll to position [720, 0]
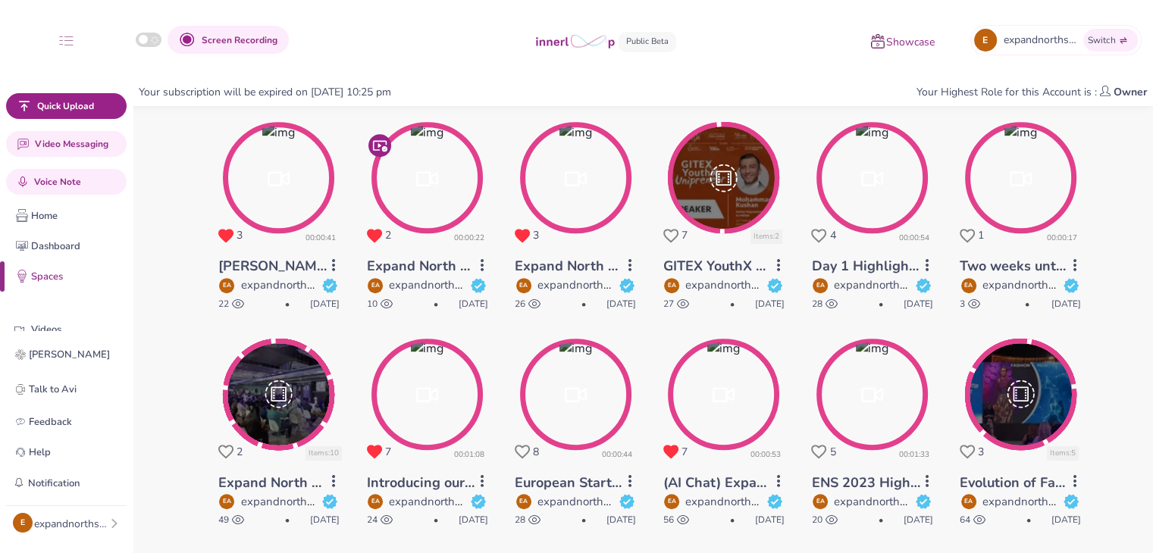
click at [432, 216] on circle at bounding box center [427, 177] width 107 height 107
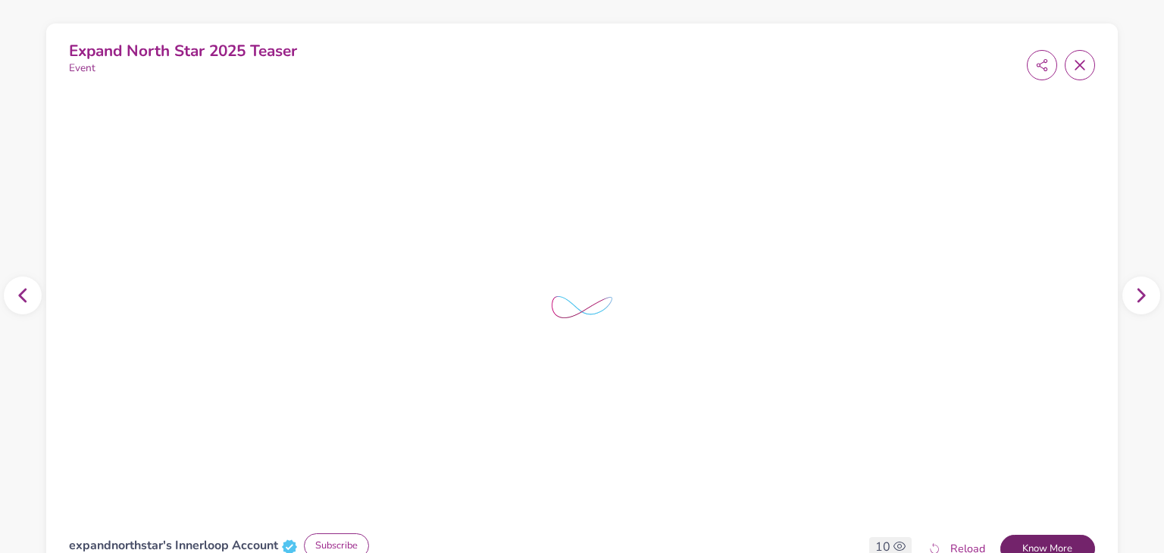
click at [1066, 543] on button "Know More" at bounding box center [1047, 549] width 95 height 29
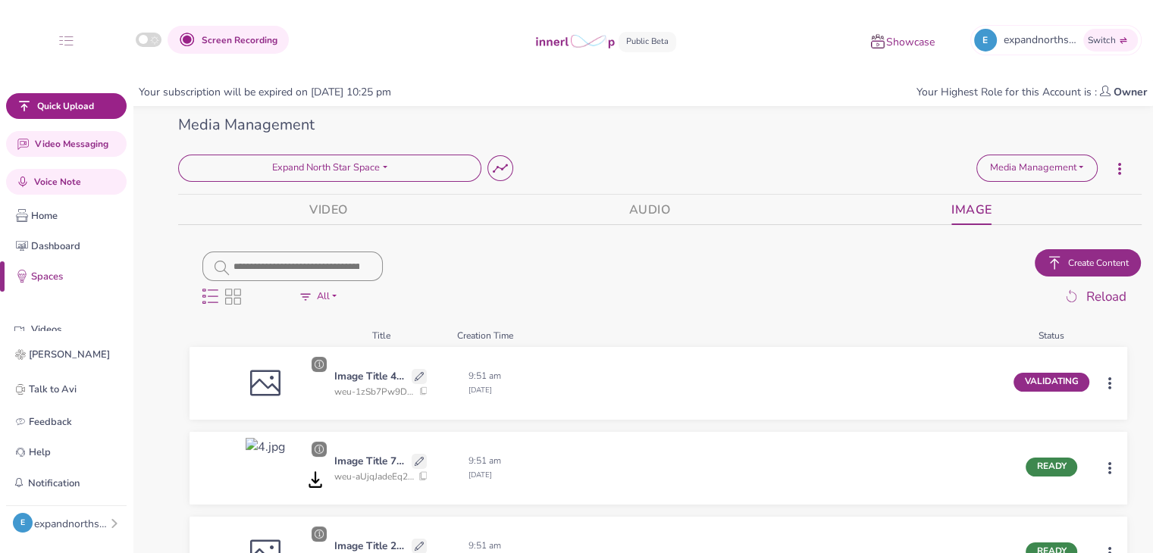
click at [1047, 260] on img "button" at bounding box center [1054, 262] width 15 height 15
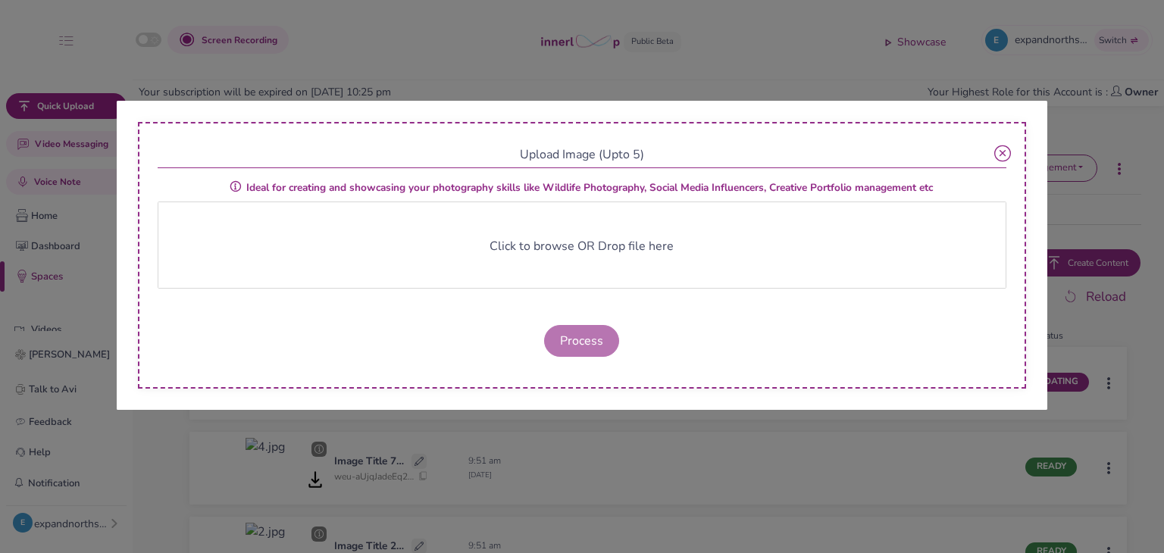
click at [576, 240] on span "Click to browse OR Drop file here" at bounding box center [582, 246] width 184 height 17
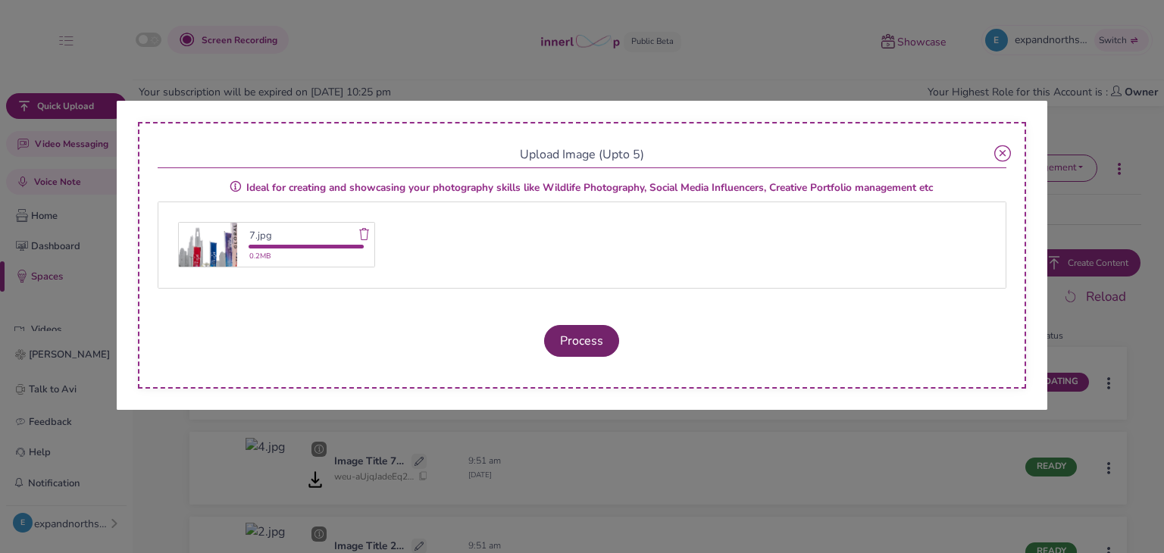
click at [558, 352] on button "Process" at bounding box center [581, 341] width 75 height 32
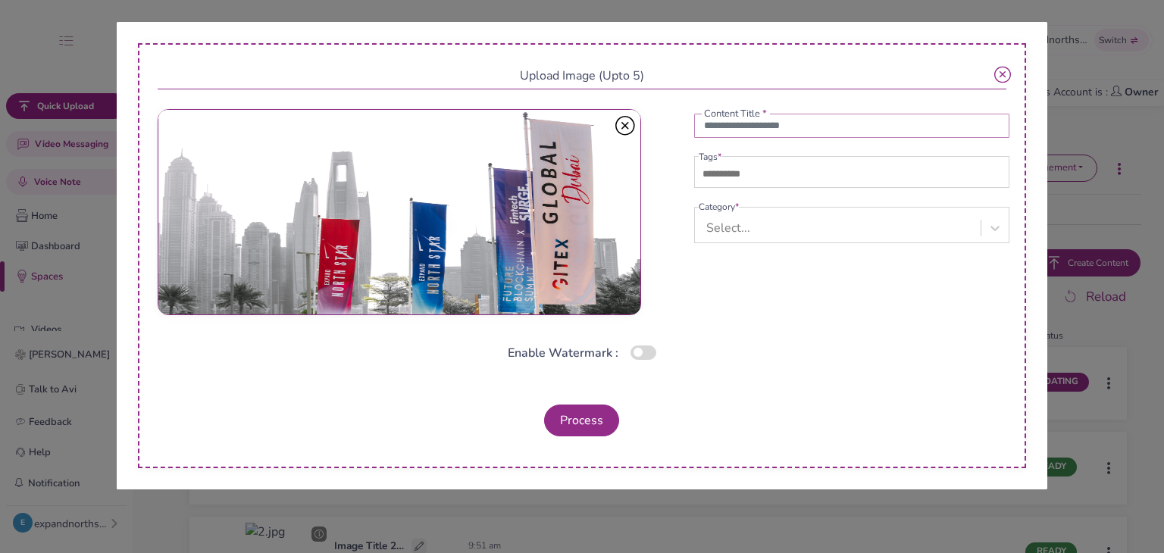
click at [725, 122] on input "text" at bounding box center [851, 126] width 315 height 24
type input "**"
click at [716, 180] on input "text" at bounding box center [752, 174] width 106 height 18
type input "******"
click at [775, 233] on div "Select..." at bounding box center [840, 228] width 282 height 28
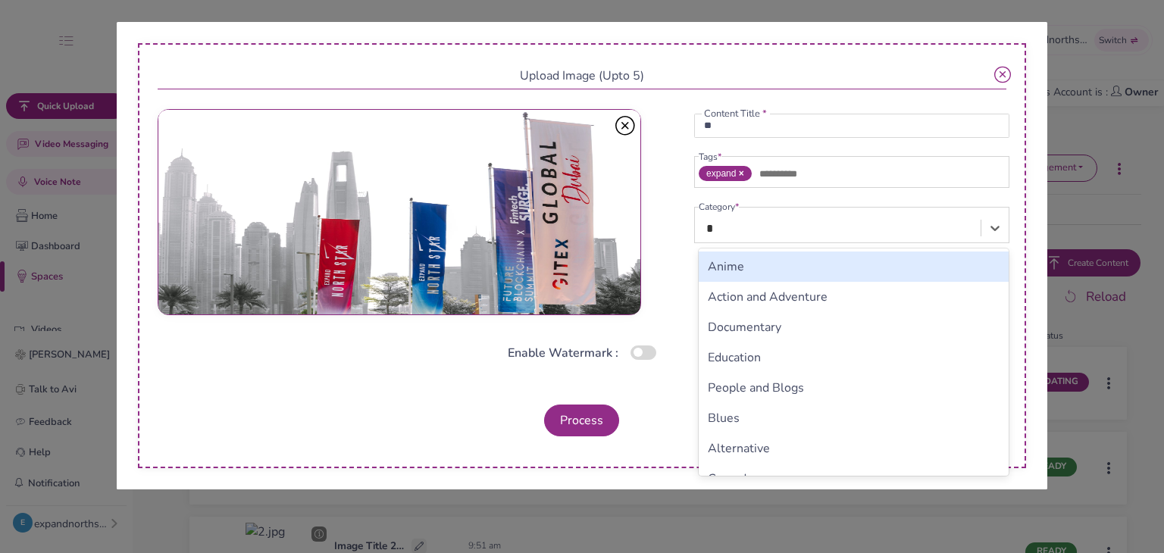
type input "**"
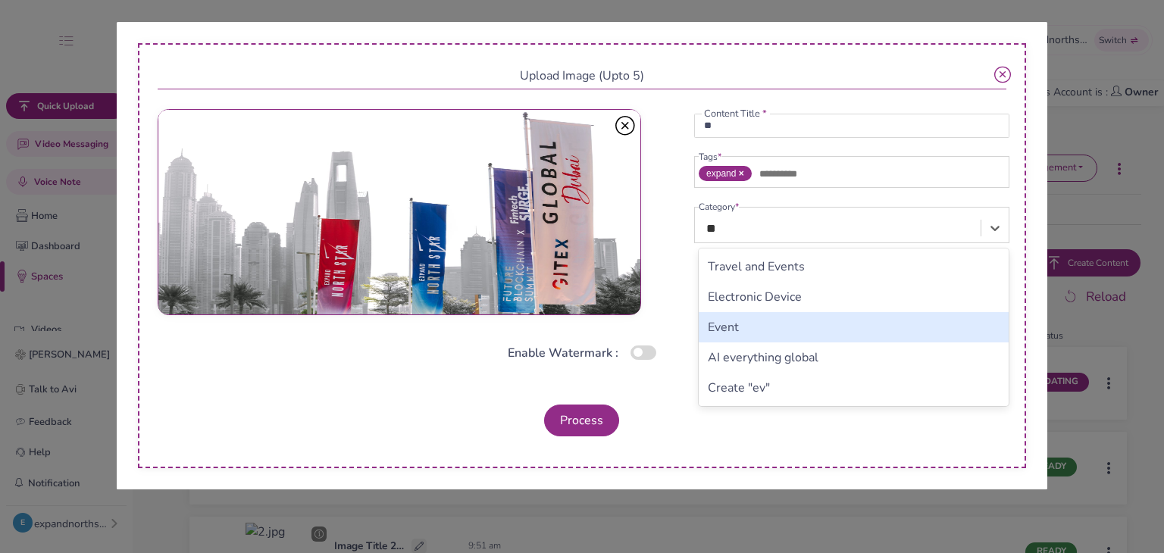
click at [755, 323] on div "Event" at bounding box center [854, 327] width 310 height 30
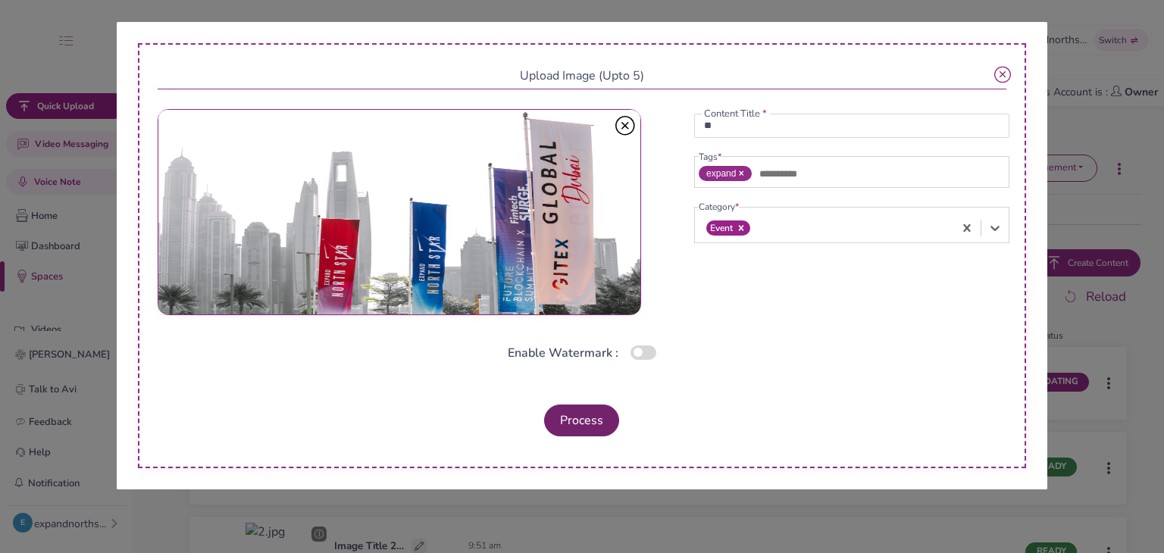
click at [599, 411] on button "Process" at bounding box center [581, 421] width 75 height 32
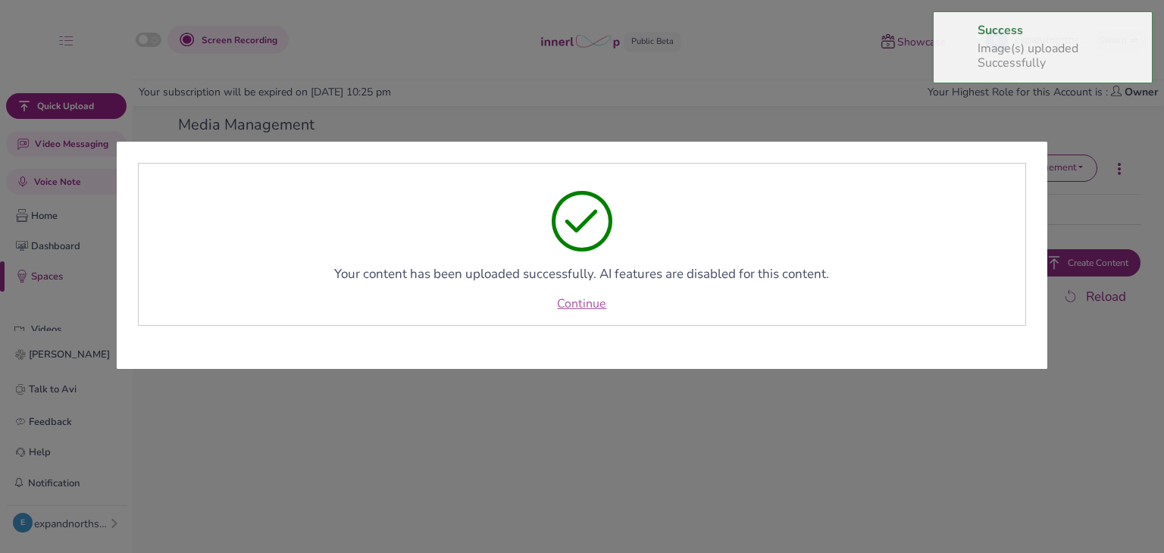
click at [591, 305] on link "Continue" at bounding box center [581, 304] width 49 height 18
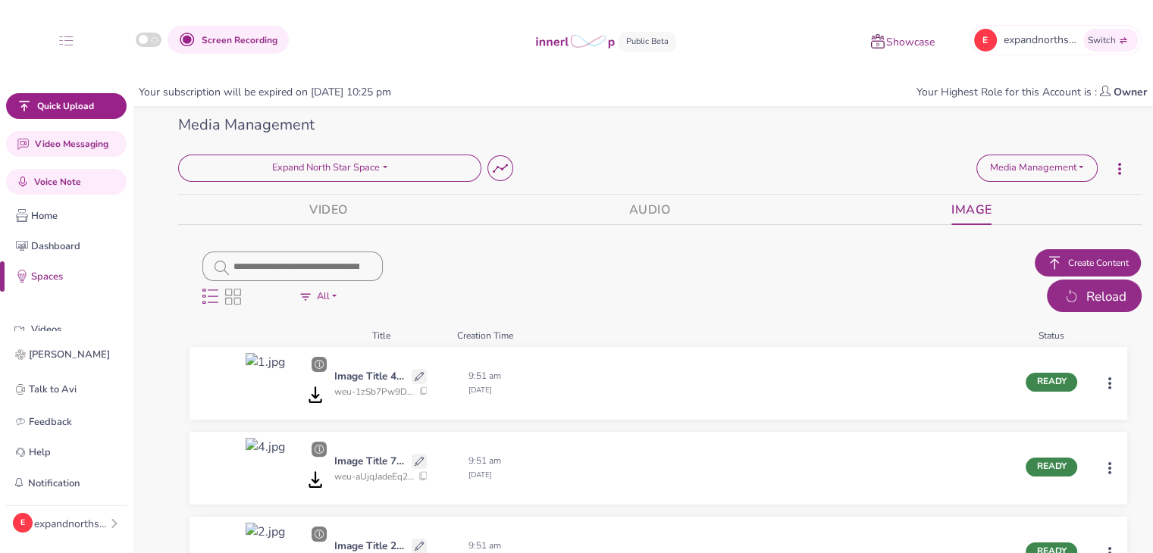
click at [1088, 291] on span "Reload" at bounding box center [1106, 297] width 40 height 20
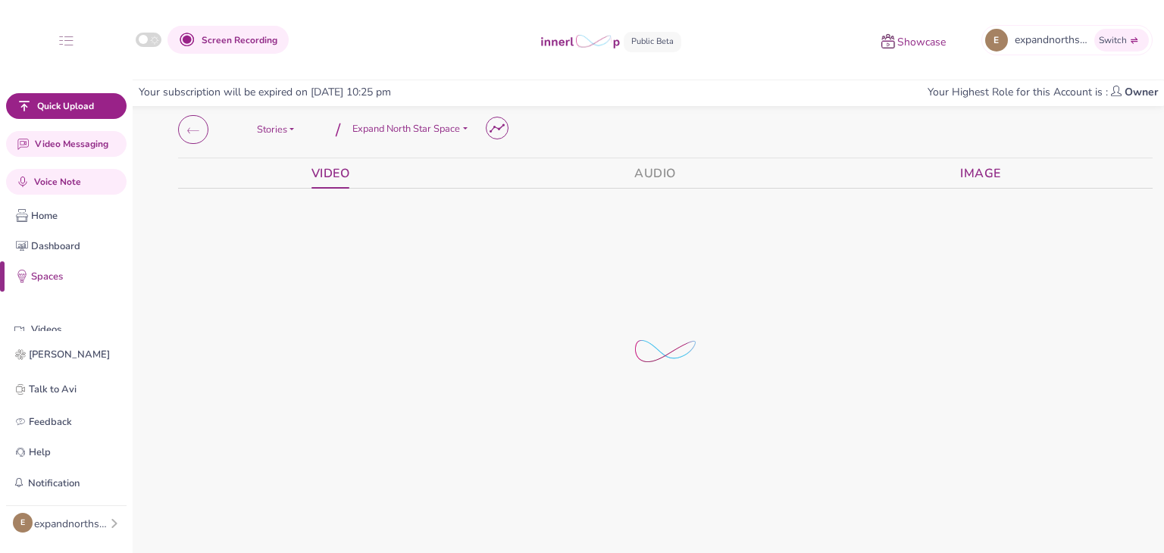
click at [963, 178] on link "Image" at bounding box center [980, 173] width 41 height 30
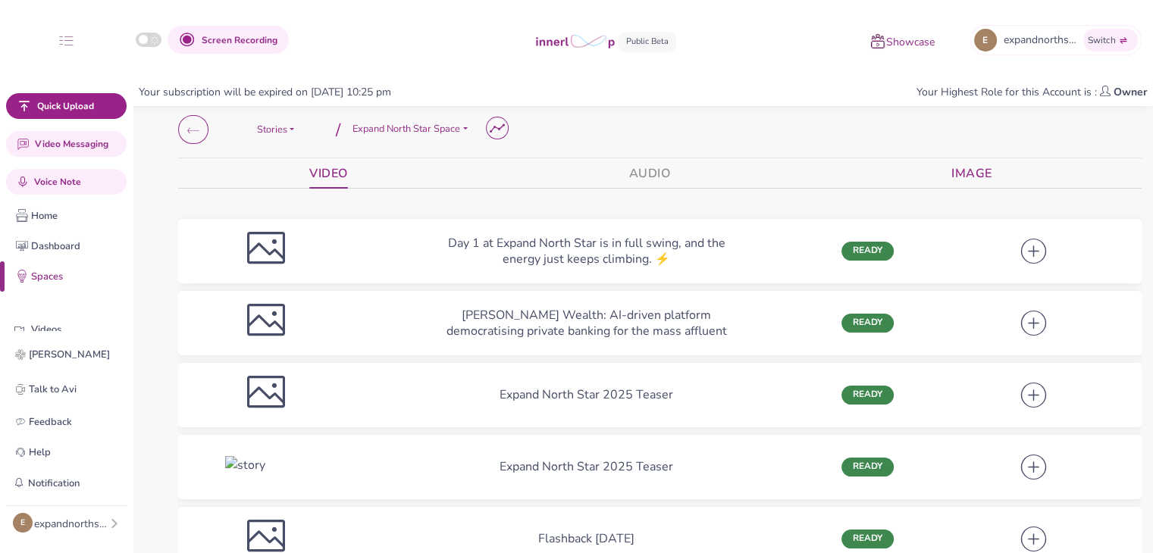
click at [964, 180] on link "Image" at bounding box center [971, 173] width 41 height 30
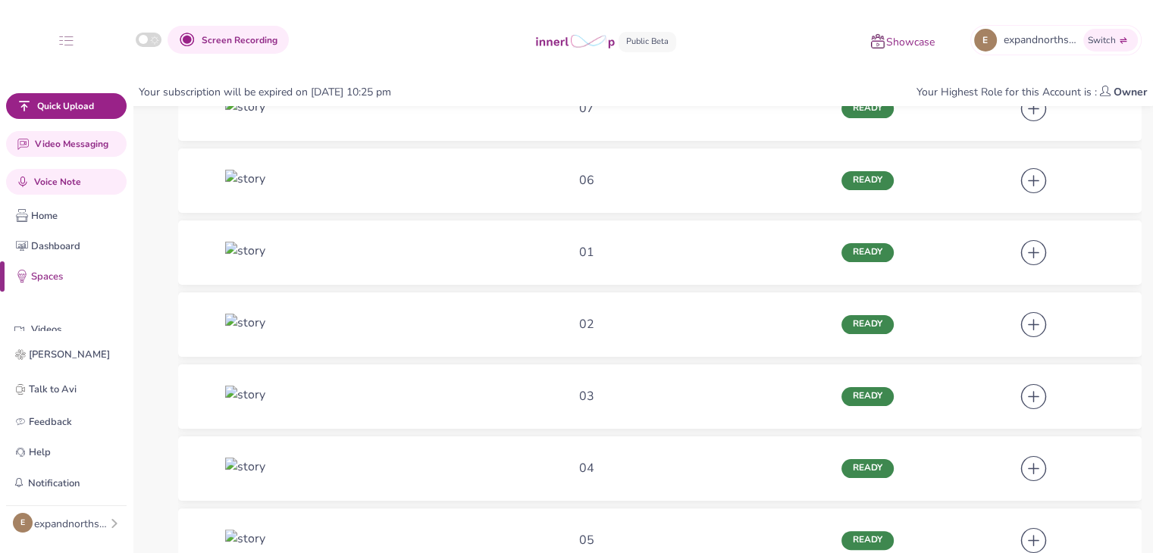
scroll to position [205, 0]
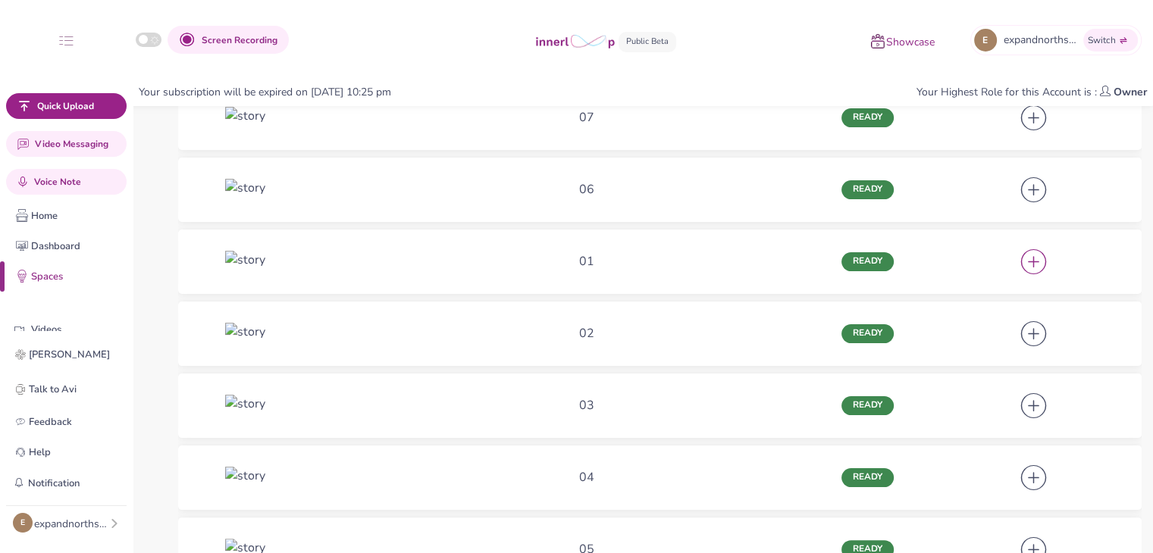
click at [1034, 262] on icon at bounding box center [1033, 260] width 36 height 46
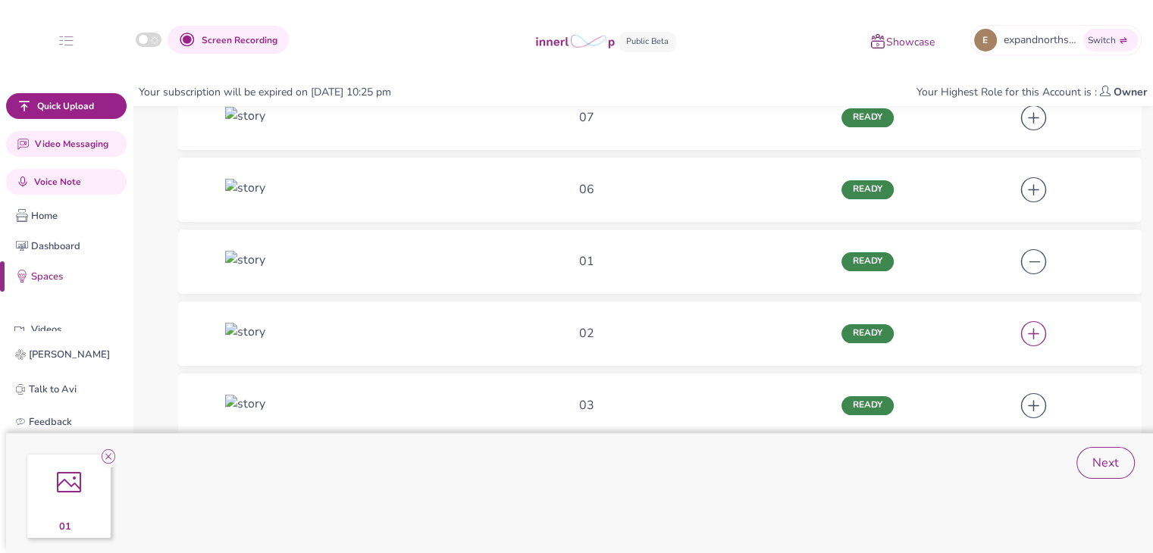
click at [1028, 324] on icon at bounding box center [1033, 332] width 36 height 46
click at [1035, 402] on icon at bounding box center [1033, 404] width 36 height 46
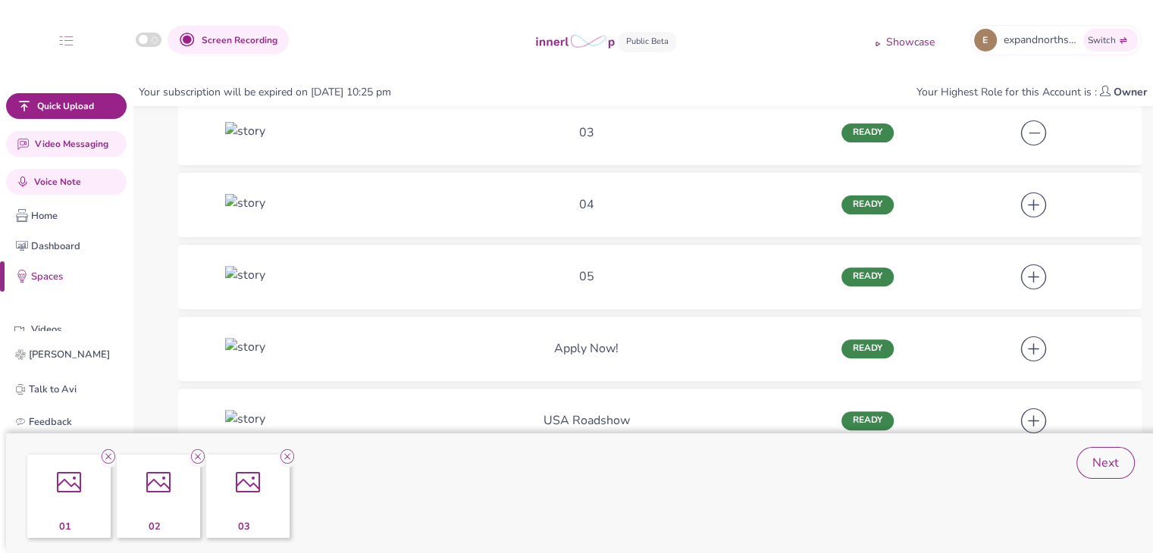
scroll to position [485, 0]
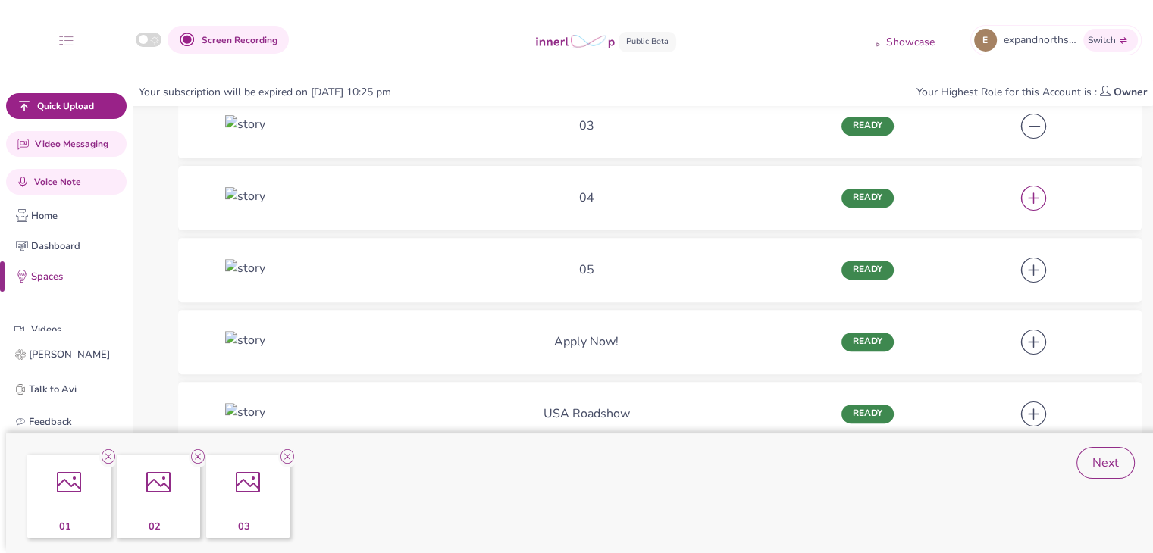
drag, startPoint x: 1037, startPoint y: 192, endPoint x: 1019, endPoint y: 274, distance: 83.7
click at [1037, 194] on icon at bounding box center [1033, 197] width 36 height 46
click at [1041, 263] on icon at bounding box center [1033, 269] width 36 height 46
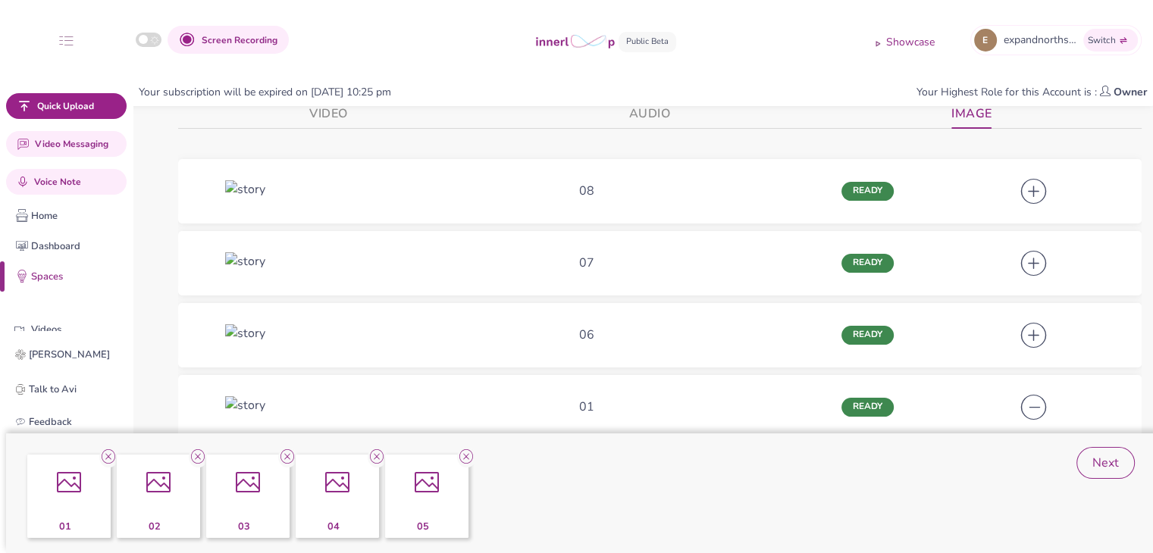
scroll to position [40, 0]
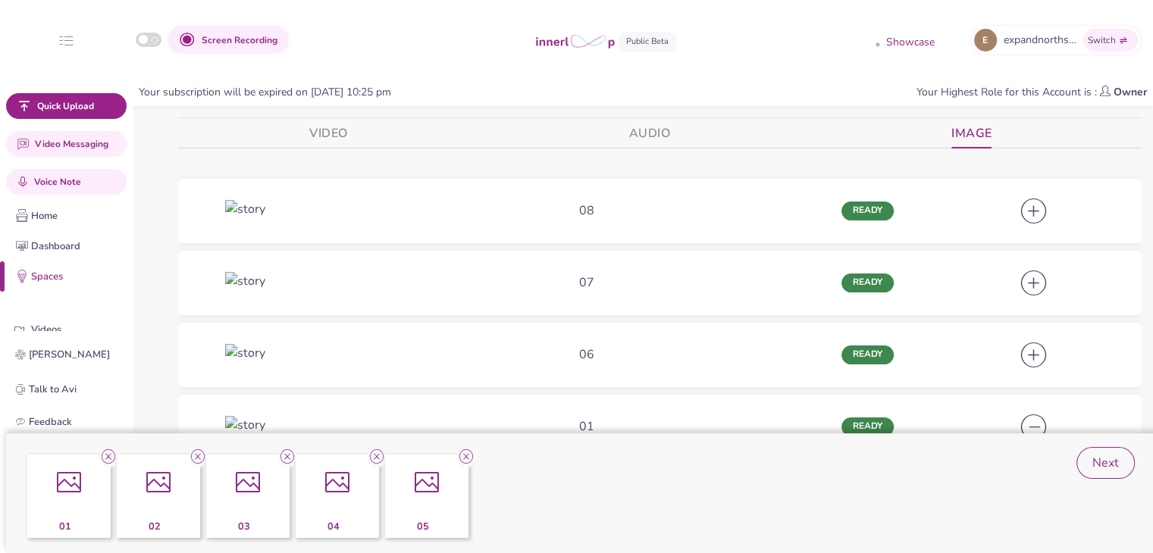
drag, startPoint x: 1030, startPoint y: 352, endPoint x: 1040, endPoint y: 317, distance: 37.0
click at [1029, 352] on icon at bounding box center [1033, 353] width 36 height 46
click at [1041, 292] on icon at bounding box center [1033, 281] width 36 height 46
click at [1038, 218] on icon at bounding box center [1033, 209] width 36 height 46
click at [1094, 444] on div "01 02 03 04 05 06 07 08 Next" at bounding box center [582, 494] width 1153 height 120
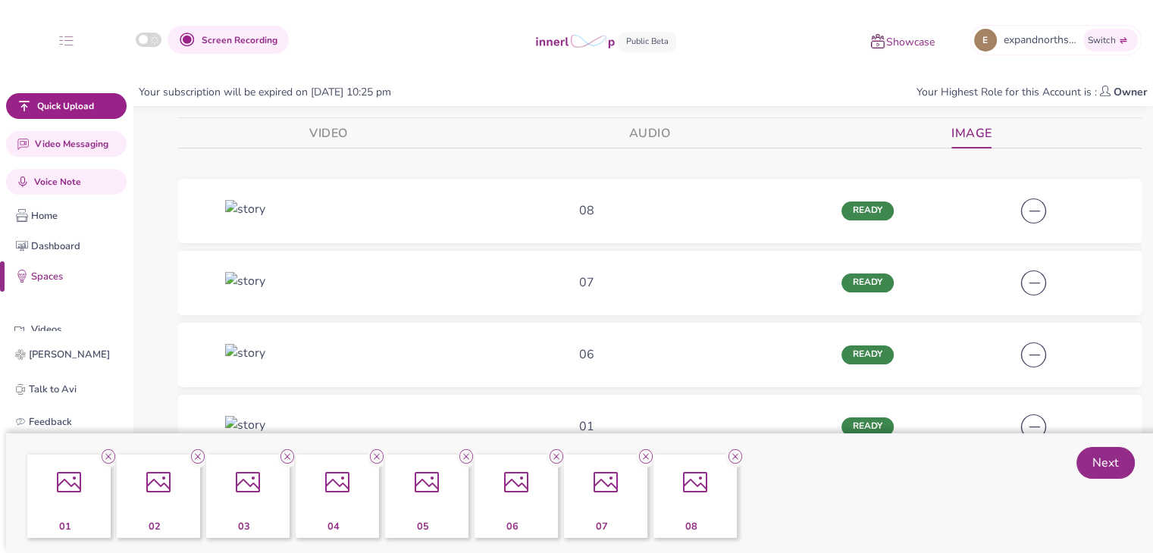
click at [1094, 447] on button "Next" at bounding box center [1105, 463] width 58 height 32
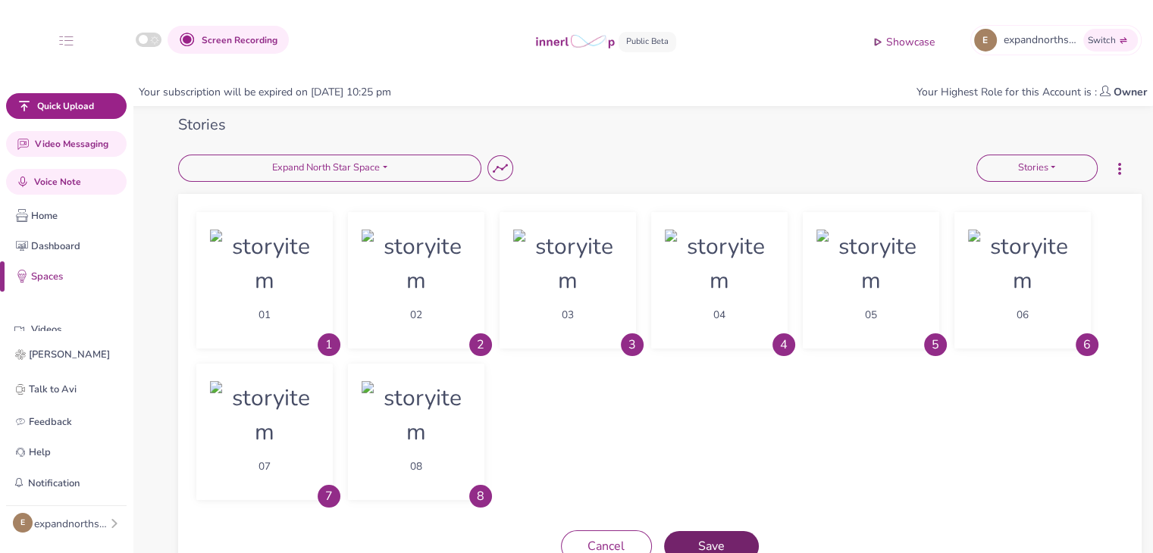
click at [703, 534] on button "Save" at bounding box center [711, 546] width 95 height 30
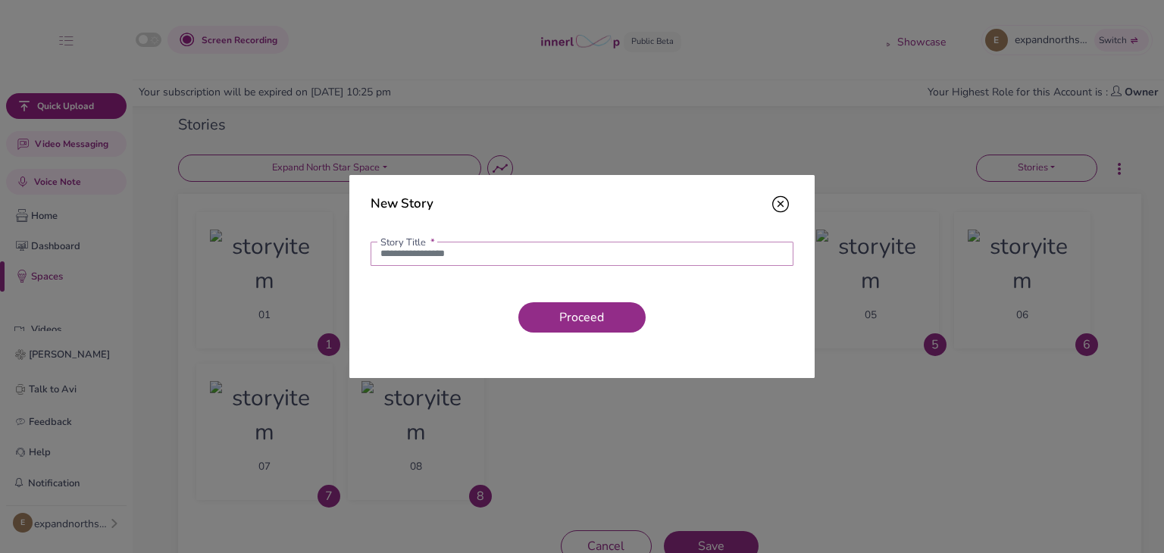
click at [558, 252] on input "text" at bounding box center [582, 254] width 423 height 24
paste input "**********"
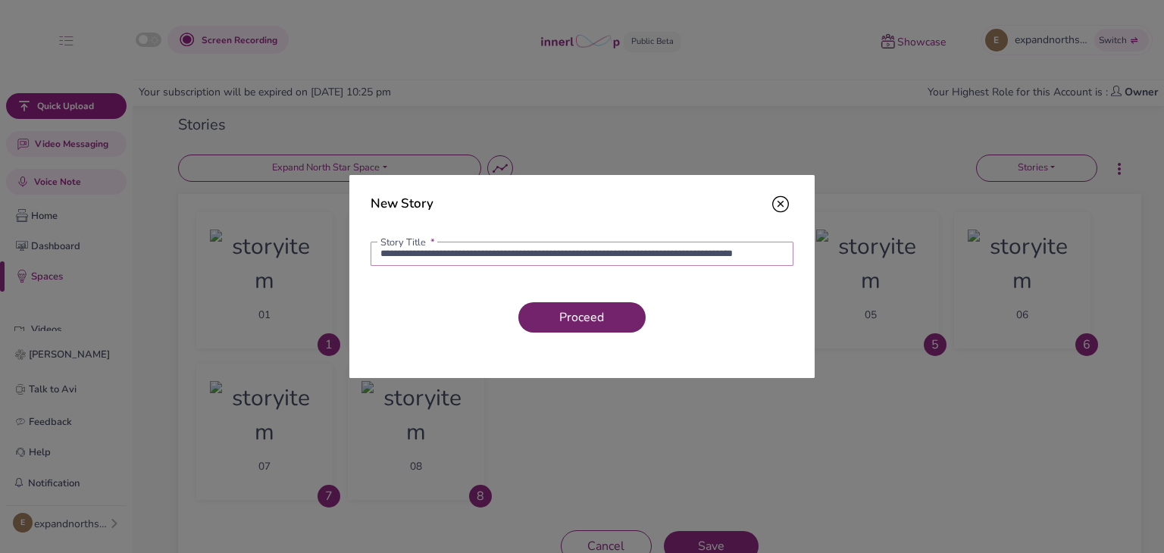
type input "**********"
click at [558, 322] on span "Proceed" at bounding box center [581, 317] width 57 height 17
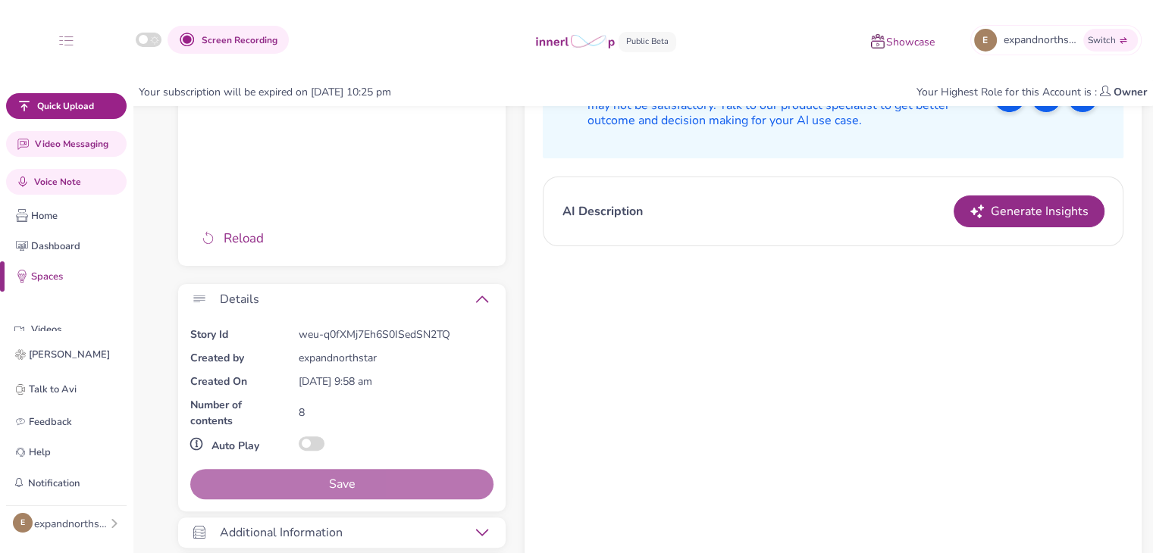
scroll to position [415, 0]
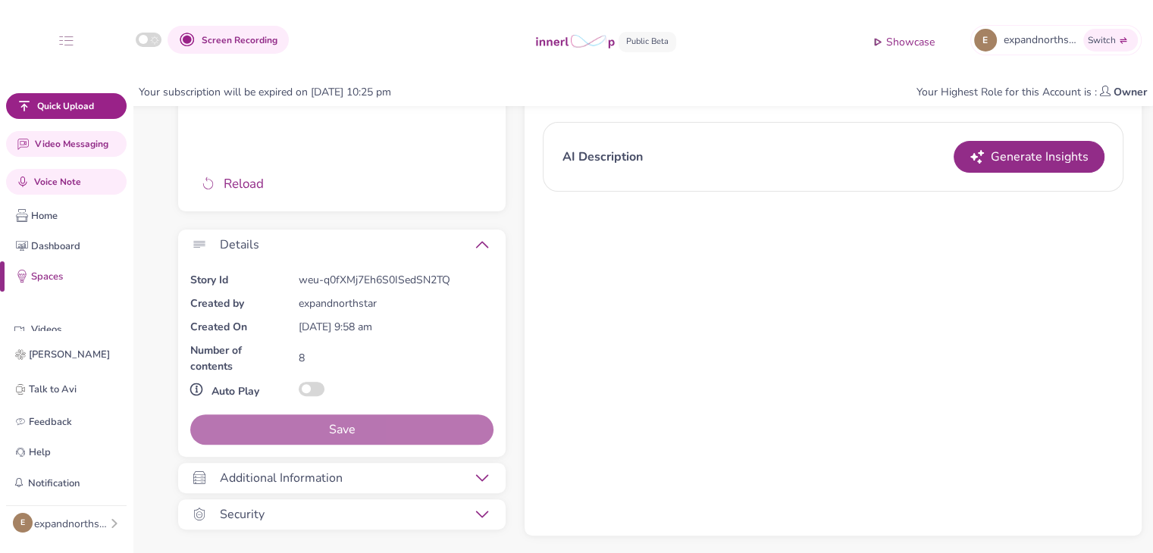
click at [314, 382] on button "button" at bounding box center [312, 389] width 26 height 14
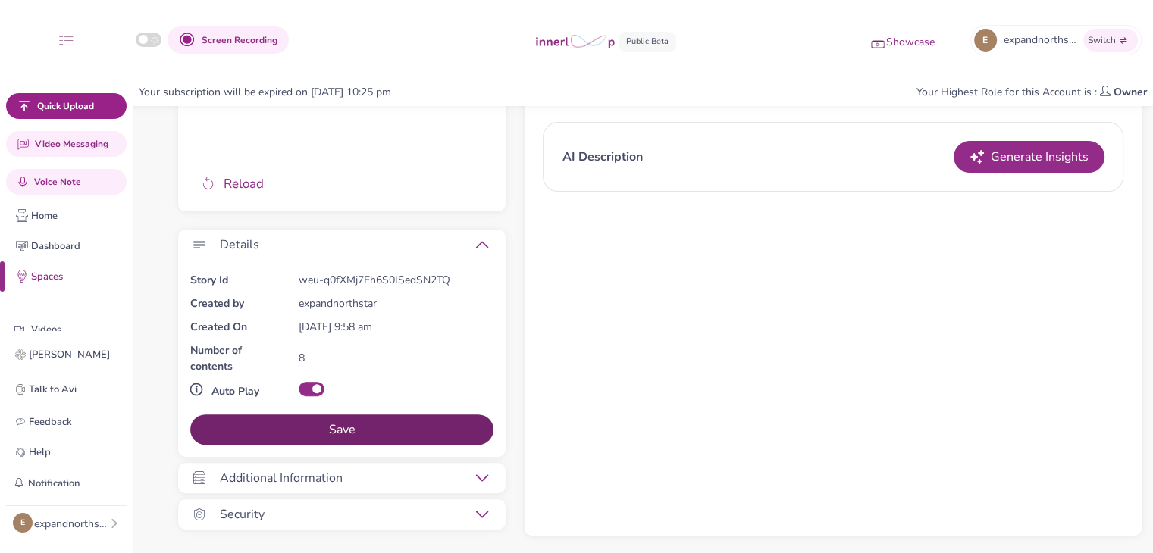
click at [323, 416] on button "Save" at bounding box center [341, 430] width 303 height 30
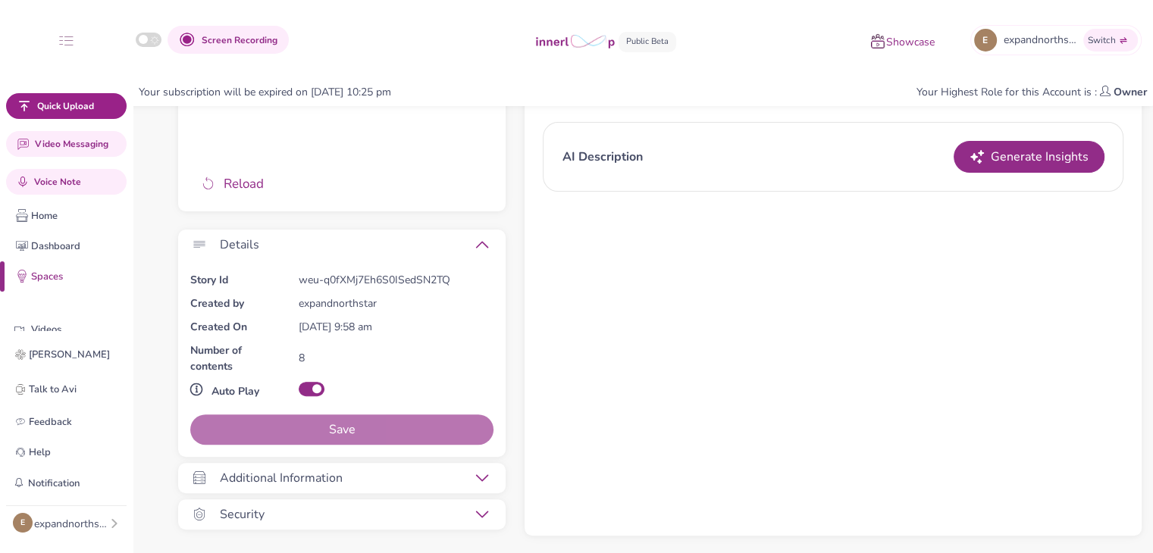
click at [484, 470] on div "Additional Information" at bounding box center [330, 478] width 327 height 30
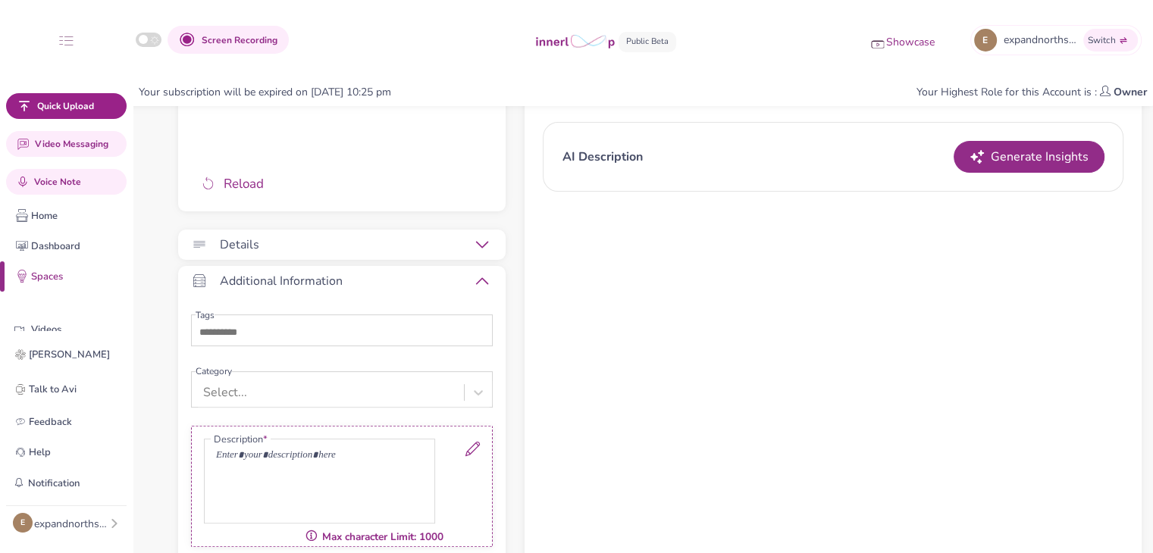
drag, startPoint x: 468, startPoint y: 452, endPoint x: 426, endPoint y: 456, distance: 42.6
click at [468, 452] on icon at bounding box center [472, 449] width 14 height 14
click at [395, 449] on p at bounding box center [319, 457] width 207 height 16
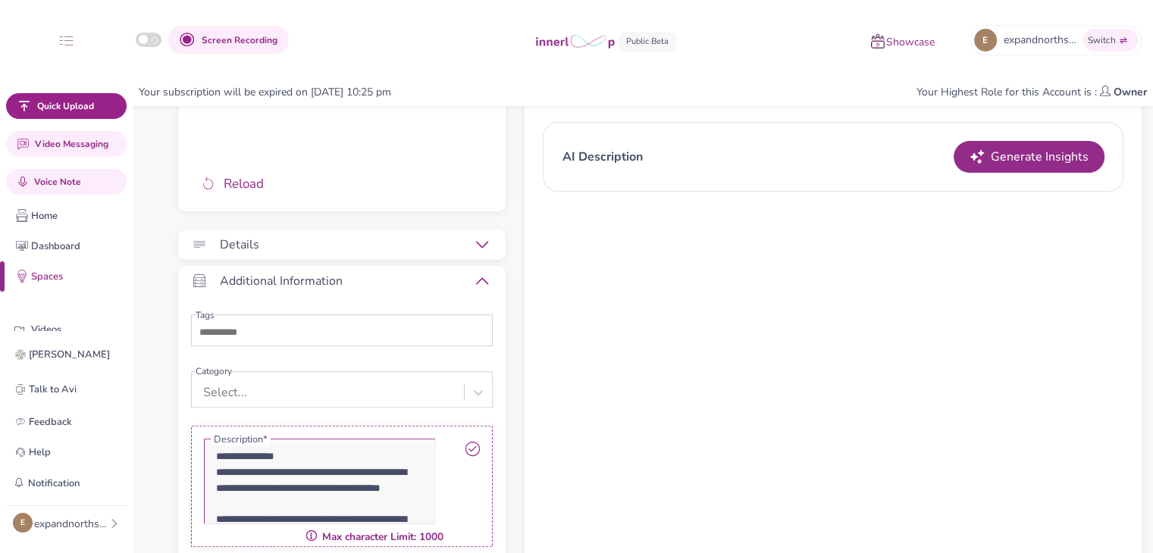
scroll to position [114, 0]
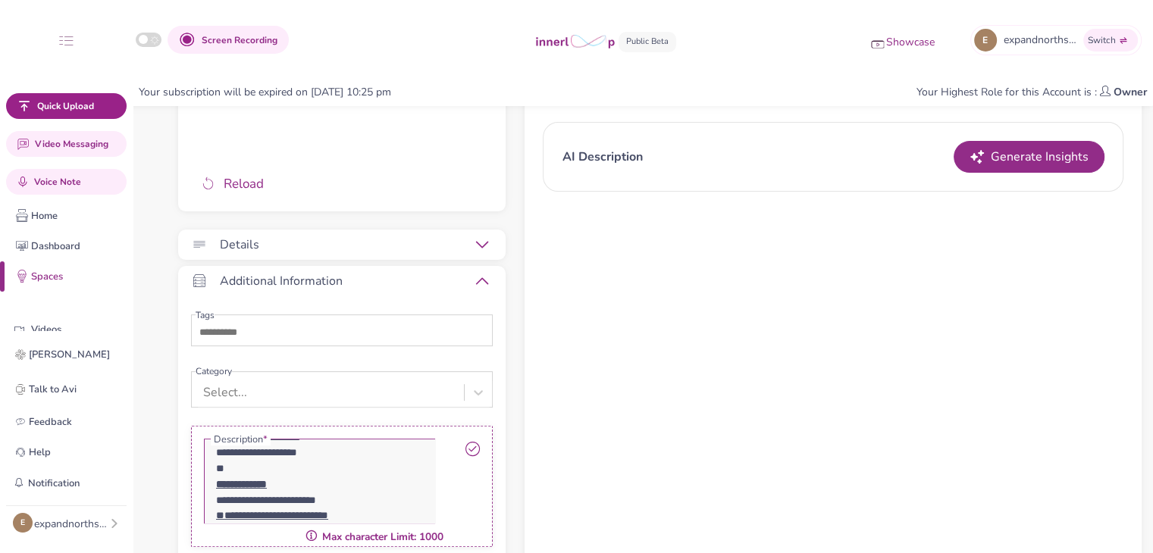
click at [473, 444] on icon at bounding box center [472, 449] width 14 height 14
click at [296, 329] on input "text" at bounding box center [249, 333] width 106 height 18
type input "**********"
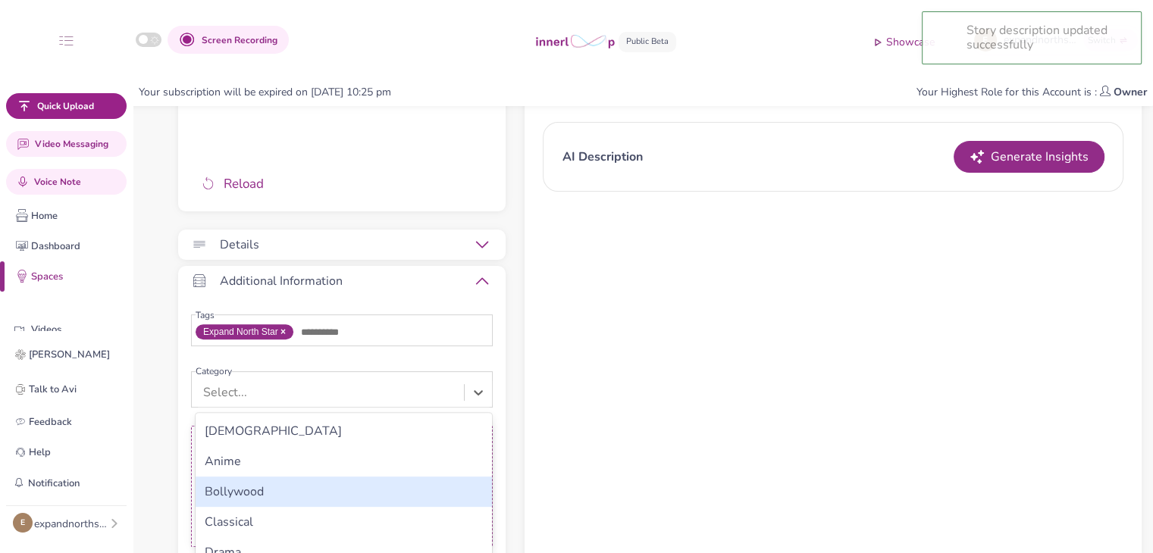
click at [293, 401] on div "option Bollywood focused, 3 of 257. 257 results available. Use Up and Down to c…" at bounding box center [344, 392] width 296 height 29
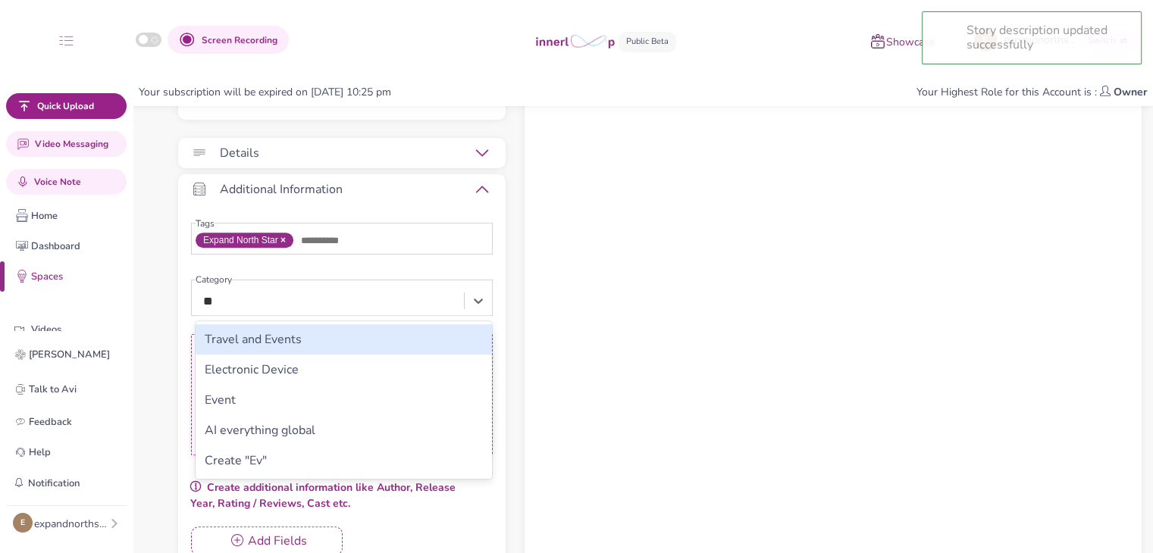
type input "***"
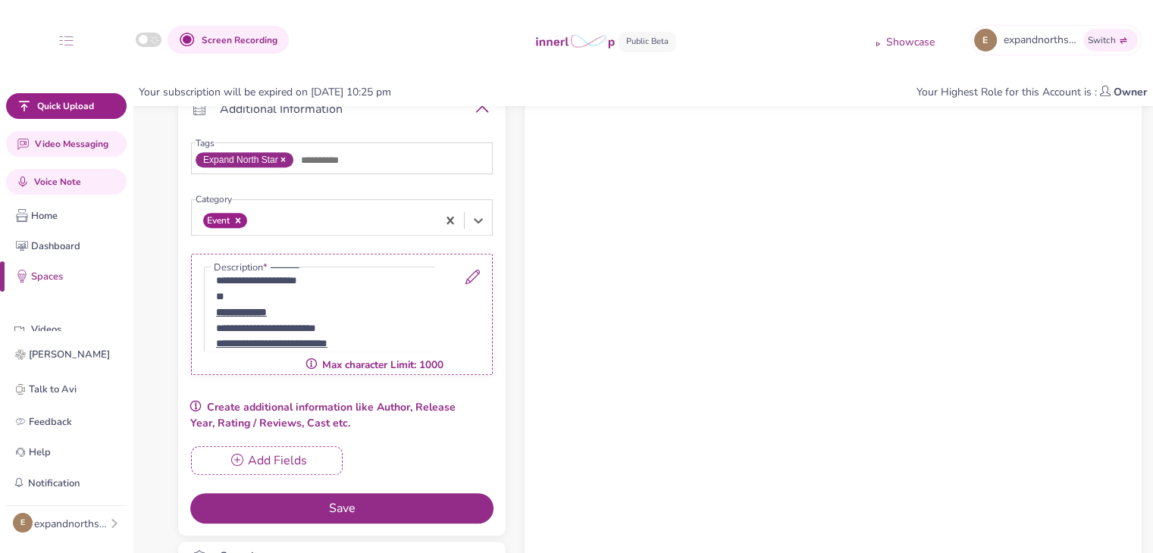
scroll to position [629, 0]
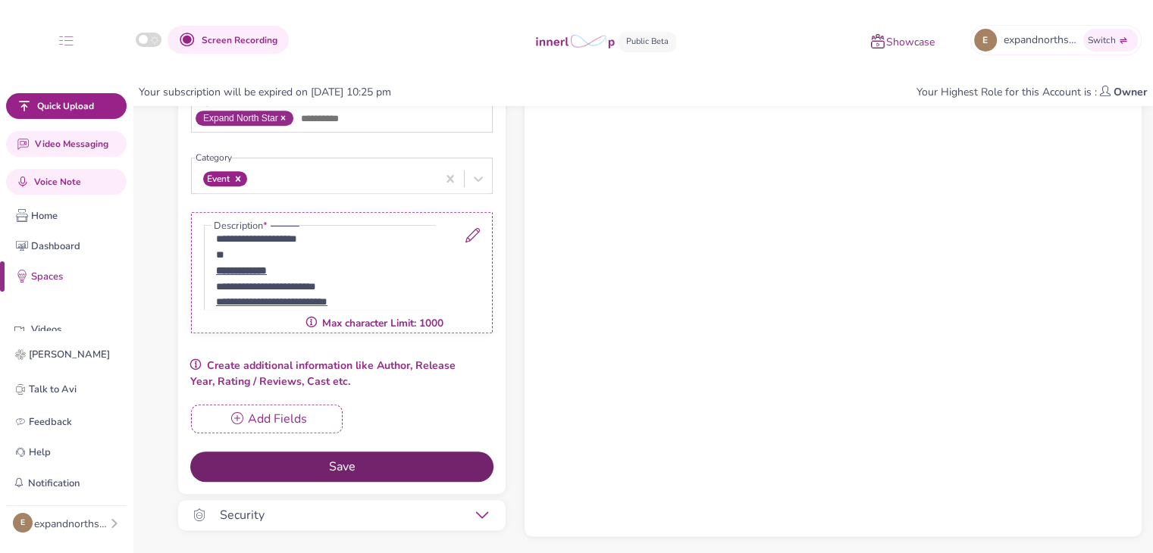
click at [349, 454] on button "Save" at bounding box center [341, 467] width 303 height 30
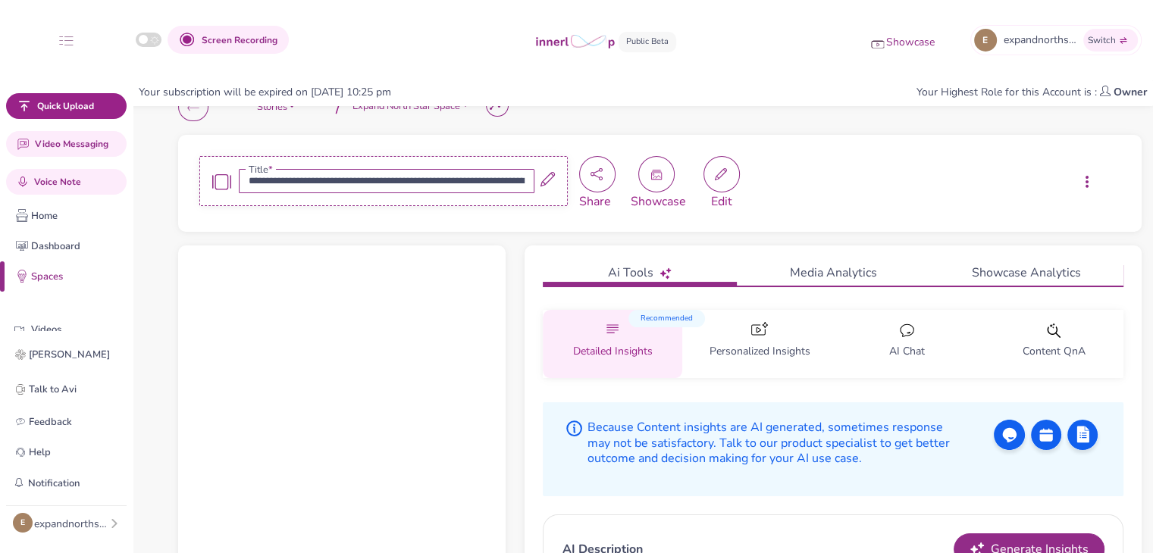
scroll to position [0, 0]
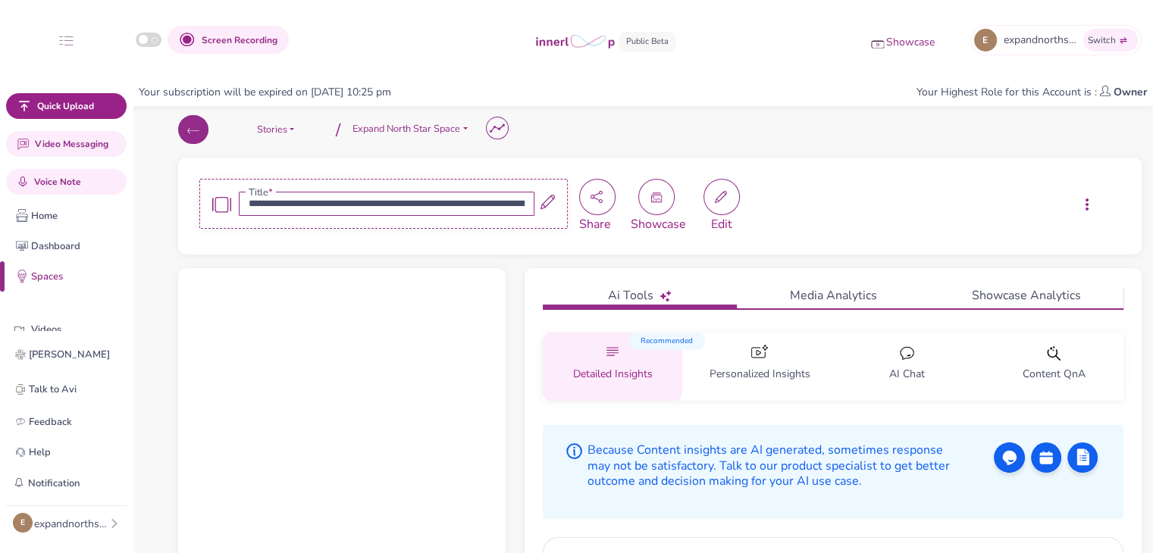
click at [196, 125] on icon "button" at bounding box center [193, 131] width 17 height 17
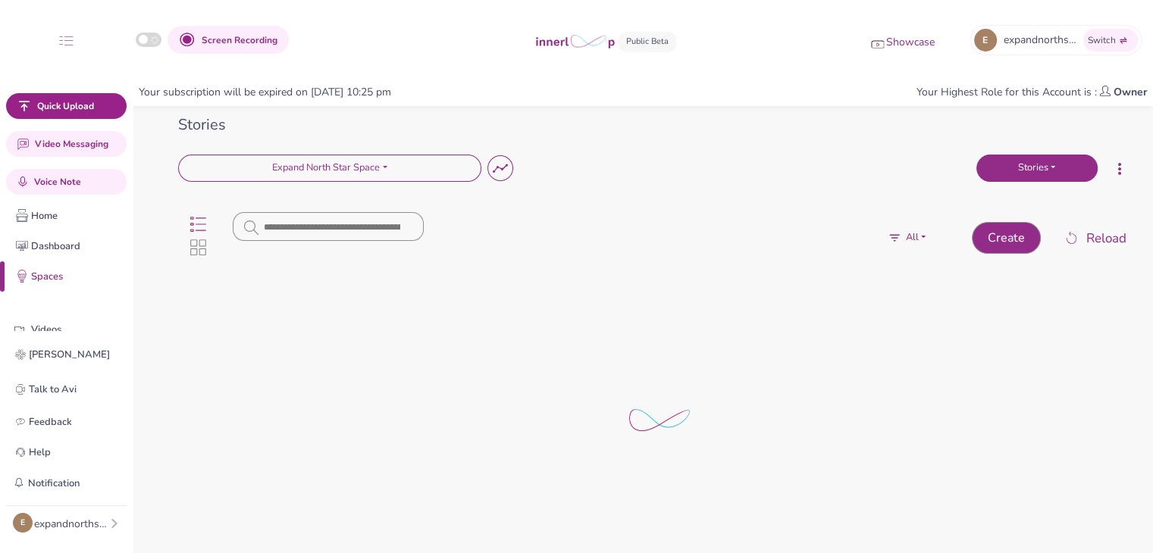
click at [1007, 167] on button "Stories" at bounding box center [1036, 168] width 121 height 27
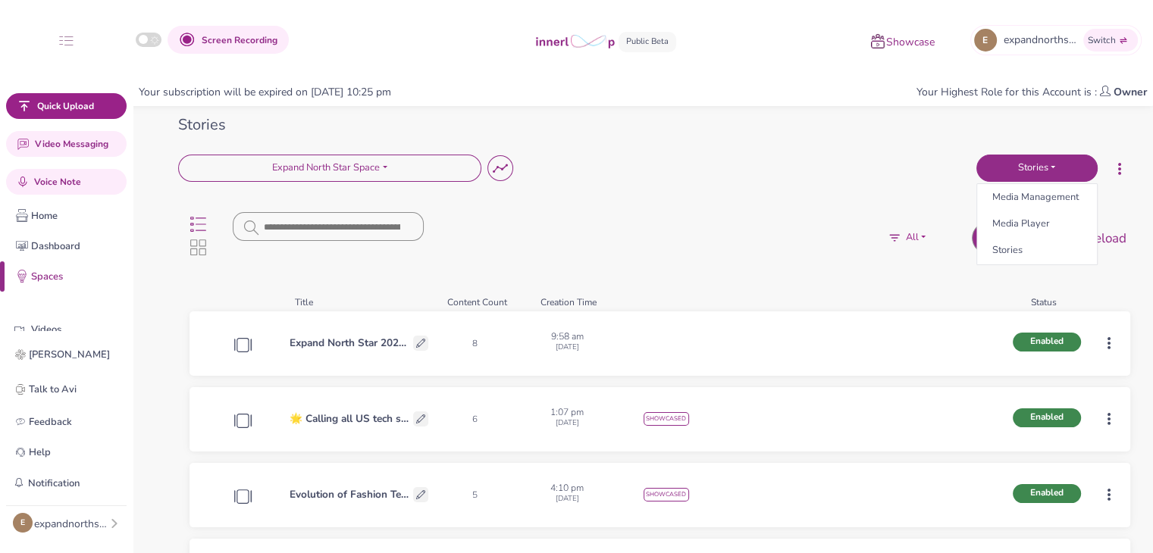
click at [808, 228] on div "All Enabled Disabled Approved Commented Assigned For Review Rejected All" at bounding box center [698, 238] width 548 height 26
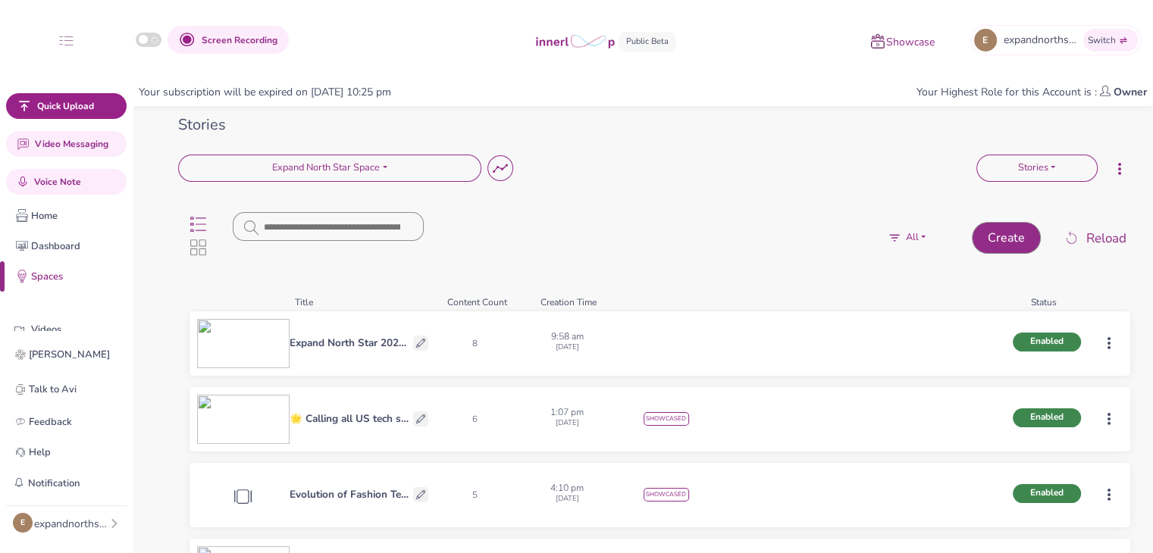
click at [1103, 340] on html "Screen Recording Showcase E expandnorthstar's Innerloop Account Switch Quick Up…" at bounding box center [576, 276] width 1153 height 553
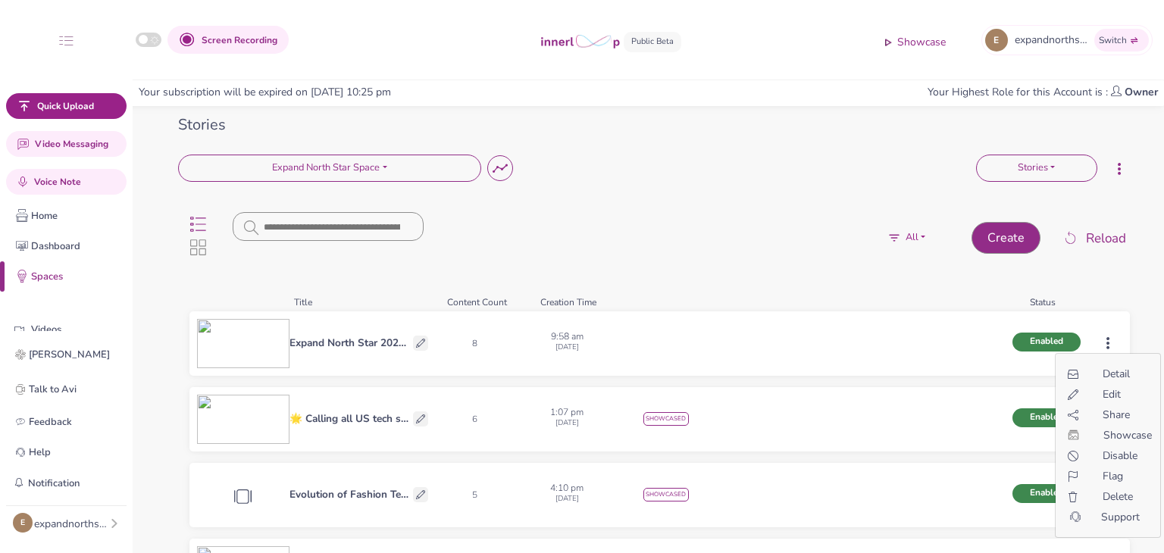
click at [1104, 392] on div "Edit" at bounding box center [1108, 395] width 92 height 16
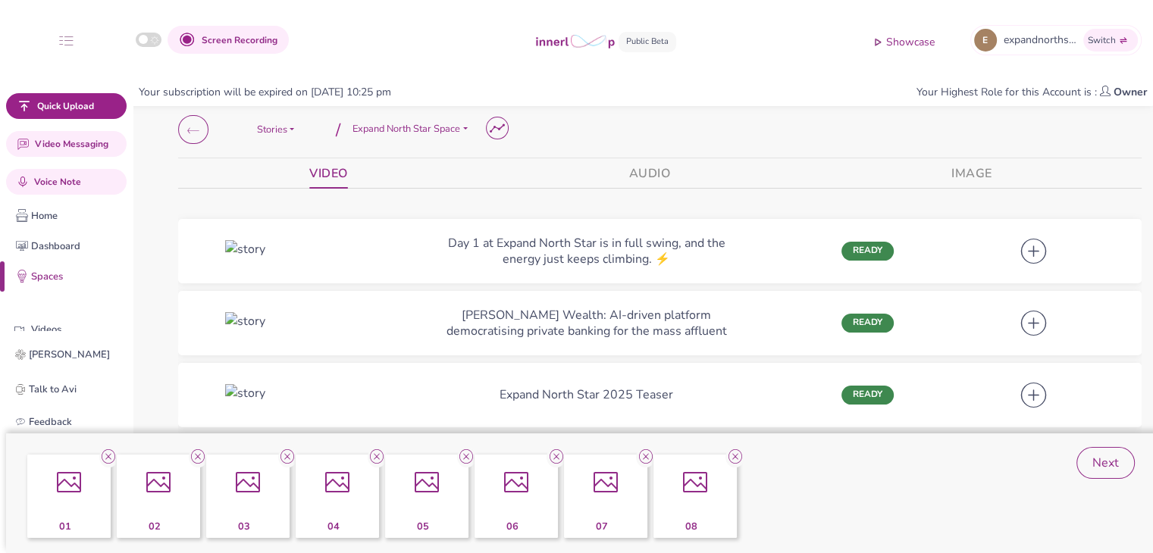
click at [737, 459] on icon at bounding box center [734, 457] width 19 height 20
click at [1135, 471] on link "Next" at bounding box center [1106, 463] width 61 height 32
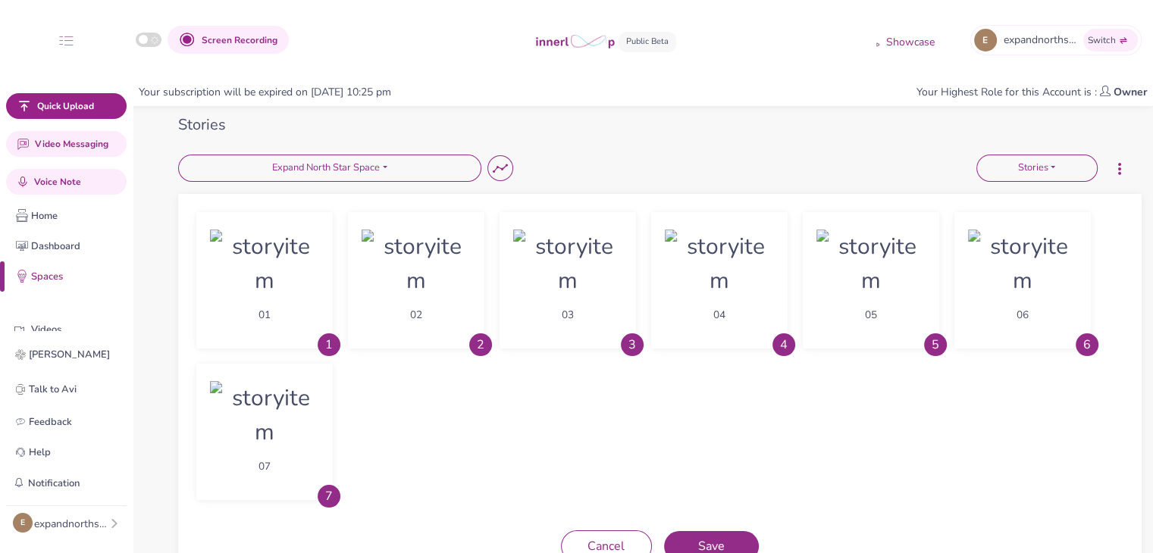
click at [1131, 471] on div "01 1 02 2 03 3 04 4 05 5 06 6 07 7 Cancel Save" at bounding box center [659, 387] width 963 height 387
click at [754, 536] on button "Save" at bounding box center [711, 546] width 95 height 30
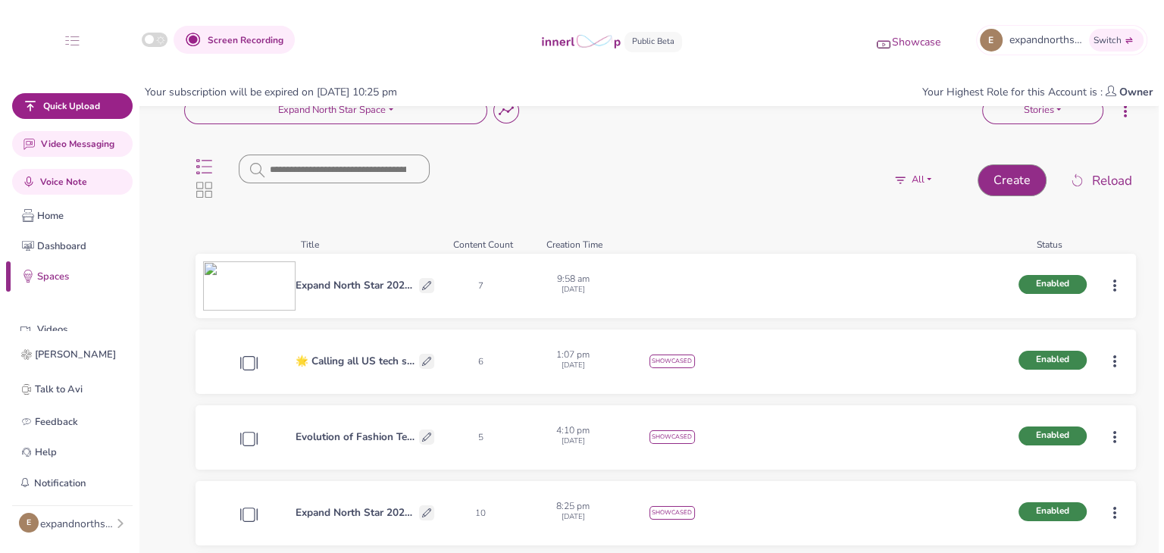
scroll to position [67, 0]
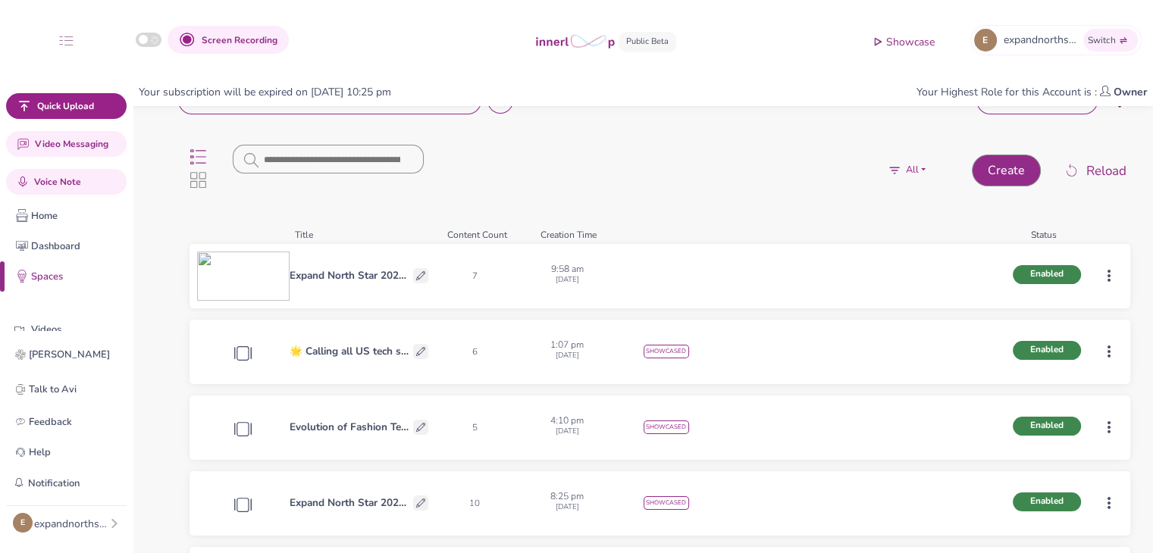
click at [1108, 272] on html "Screen Recording Showcase E expandnorthstar's Innerloop Account Switch Quick Up…" at bounding box center [576, 209] width 1153 height 553
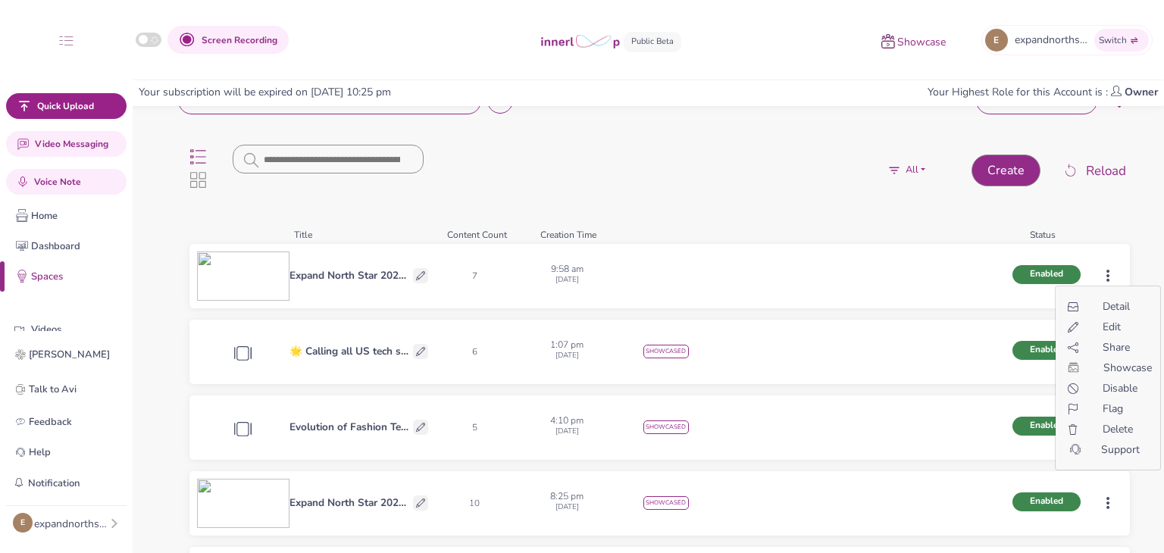
click at [1107, 362] on span "Showcase" at bounding box center [1128, 368] width 49 height 16
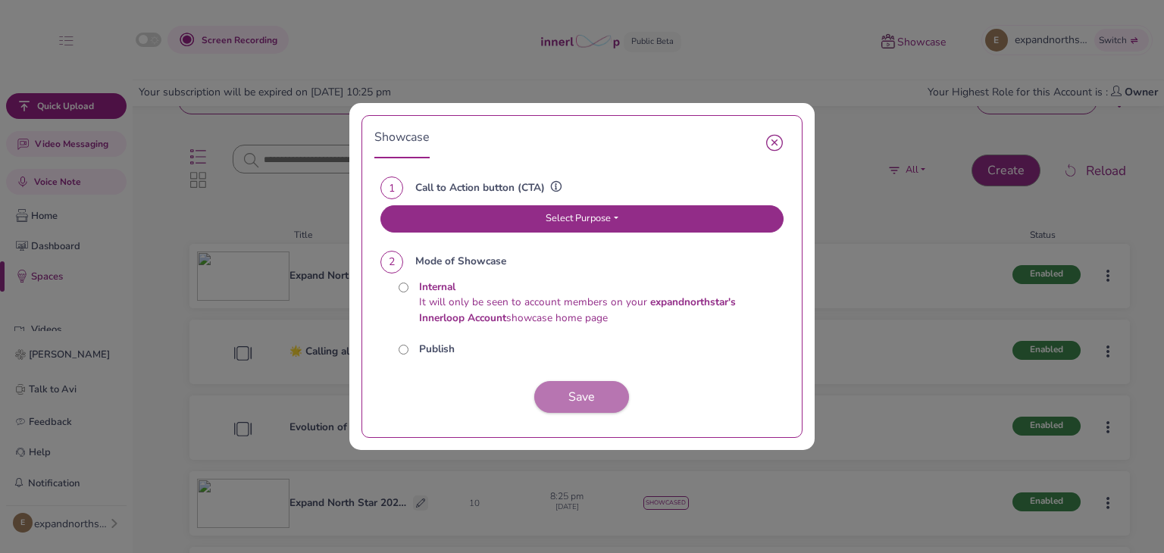
click at [503, 230] on button "Select Purpose" at bounding box center [581, 218] width 403 height 27
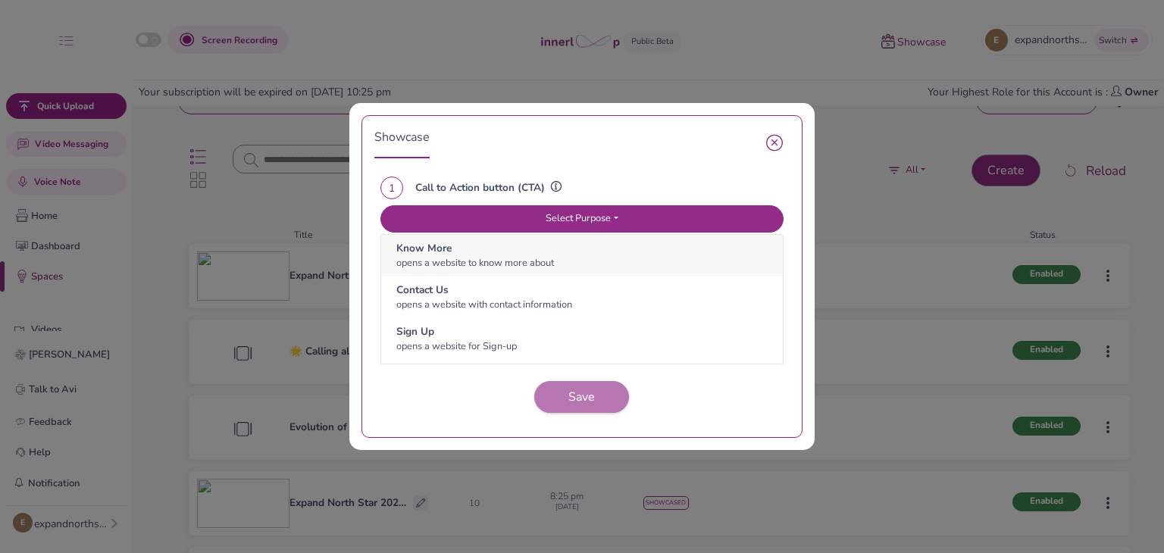
click at [467, 252] on p "Know More" at bounding box center [581, 249] width 371 height 16
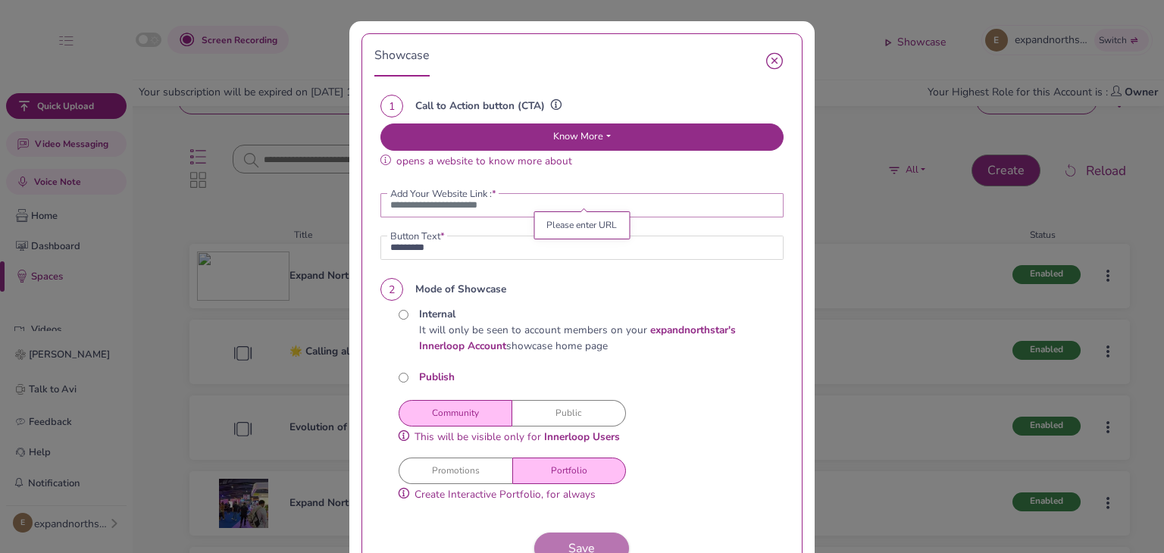
click at [433, 215] on input "url" at bounding box center [581, 205] width 403 height 24
paste input "**********"
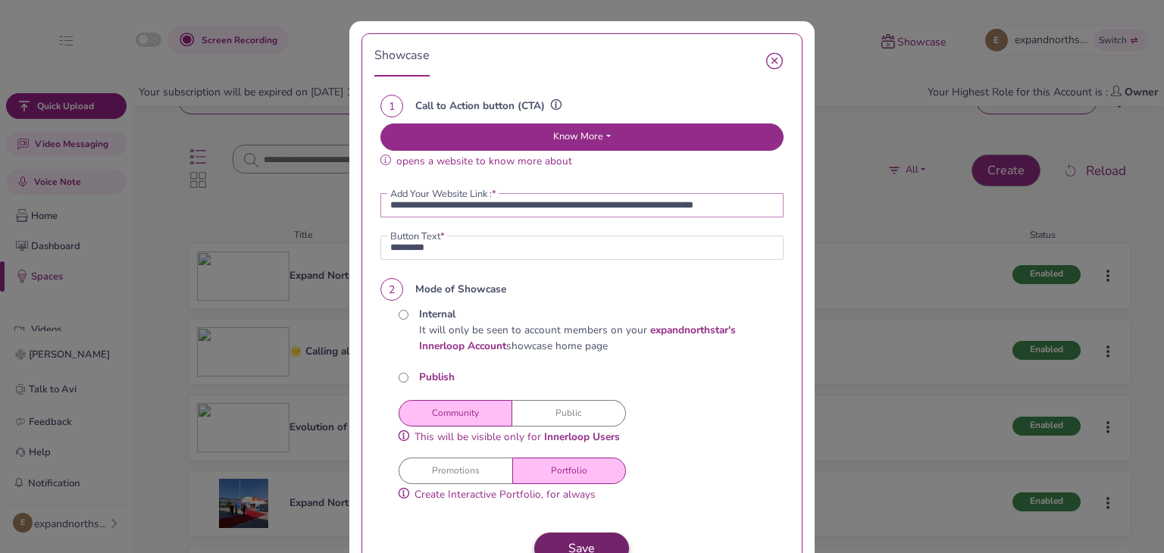
type input "**********"
click at [566, 542] on button "Save" at bounding box center [581, 549] width 95 height 32
click at [553, 415] on button "Public" at bounding box center [569, 413] width 114 height 27
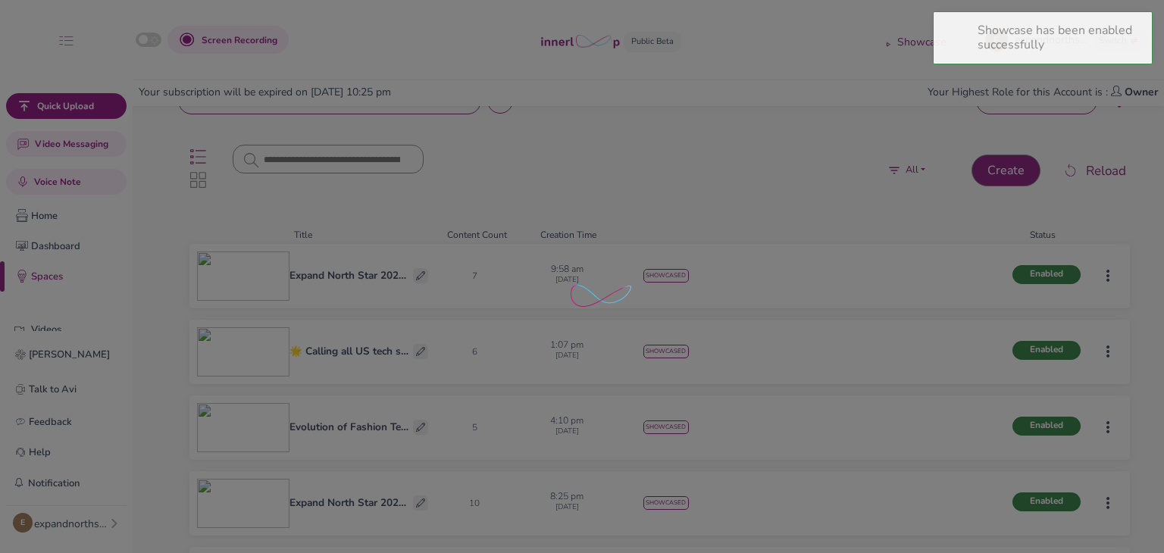
scroll to position [0, 0]
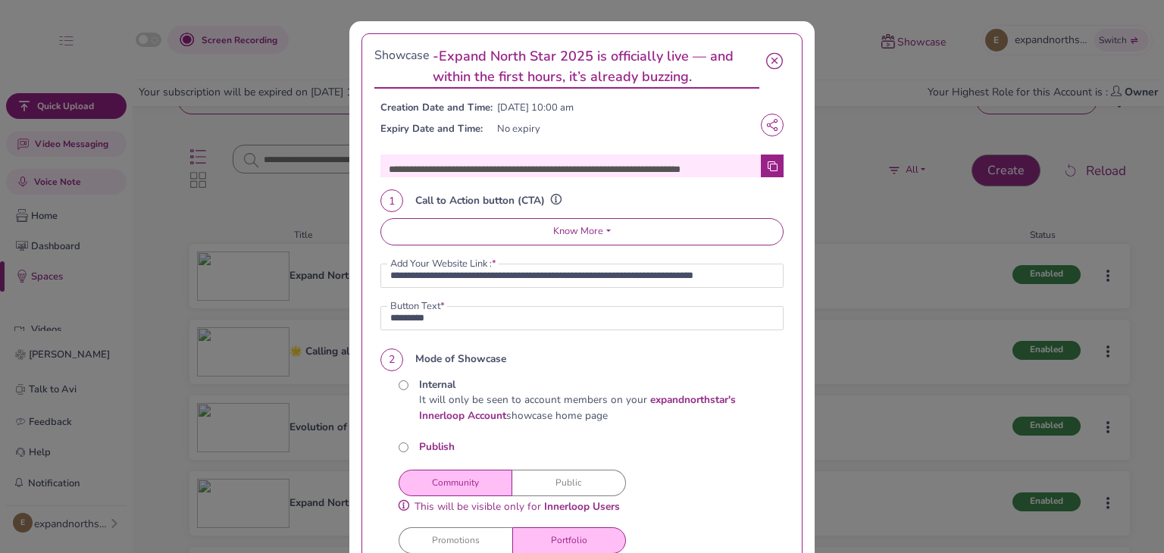
click at [568, 484] on button "Public" at bounding box center [569, 483] width 114 height 27
drag, startPoint x: 618, startPoint y: 419, endPoint x: 609, endPoint y: 437, distance: 20.7
click at [615, 422] on p "It will only be seen to account members on your expandnorthstar's Innerloop Acc…" at bounding box center [592, 409] width 346 height 32
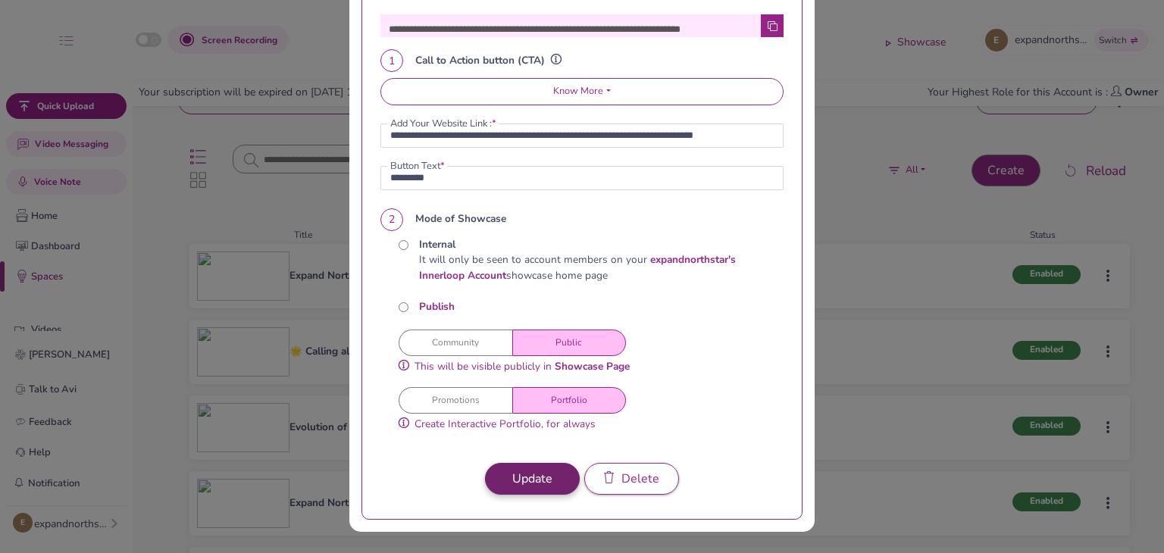
click at [531, 486] on span "Update" at bounding box center [532, 479] width 40 height 17
type input "**********"
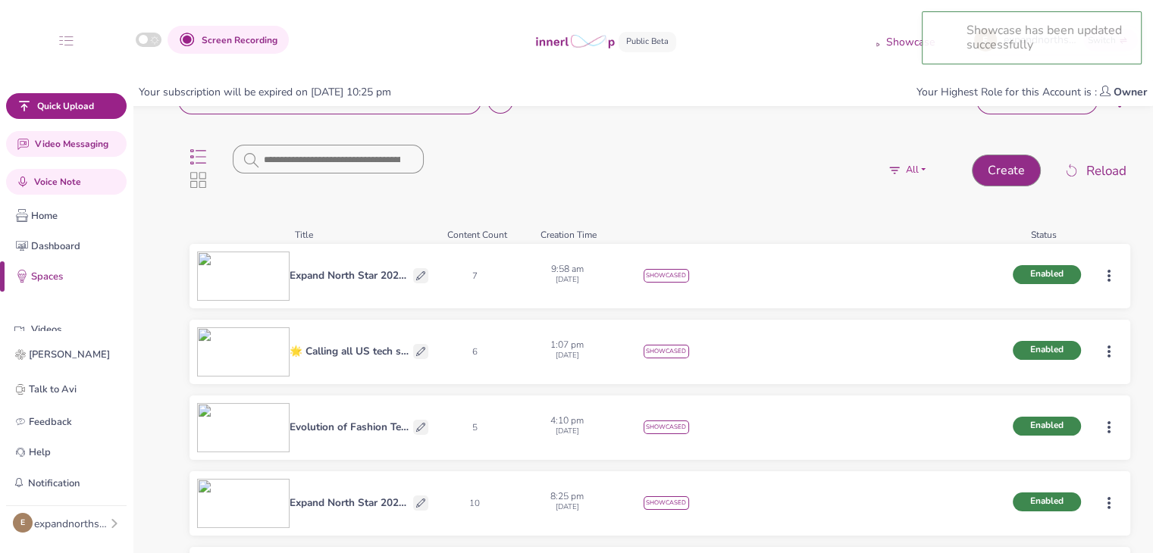
scroll to position [0, 0]
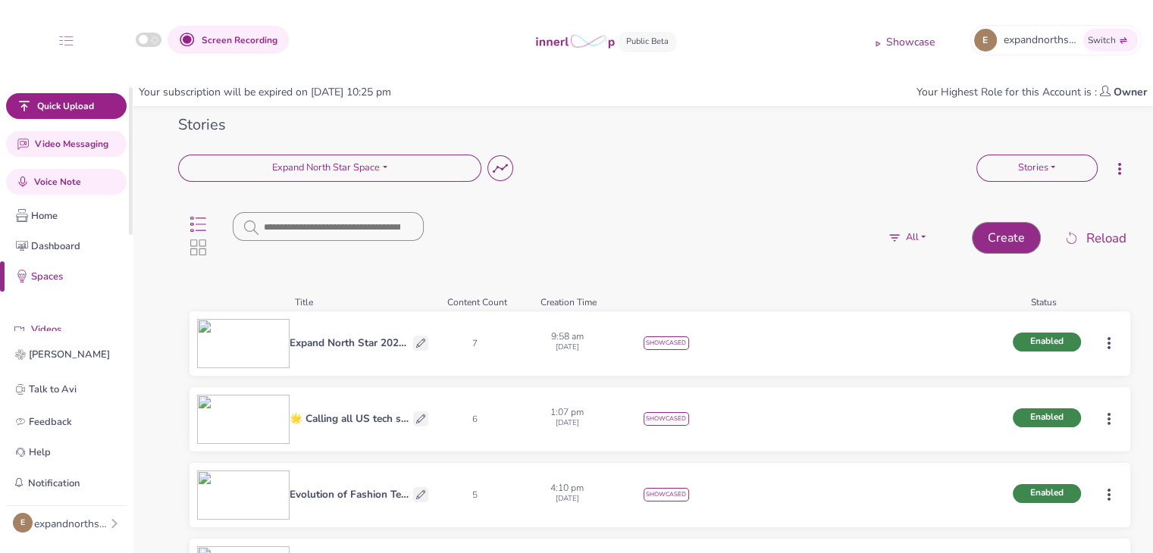
drag, startPoint x: 49, startPoint y: 316, endPoint x: 106, endPoint y: 292, distance: 62.5
click at [49, 316] on span "Videos" at bounding box center [66, 330] width 133 height 32
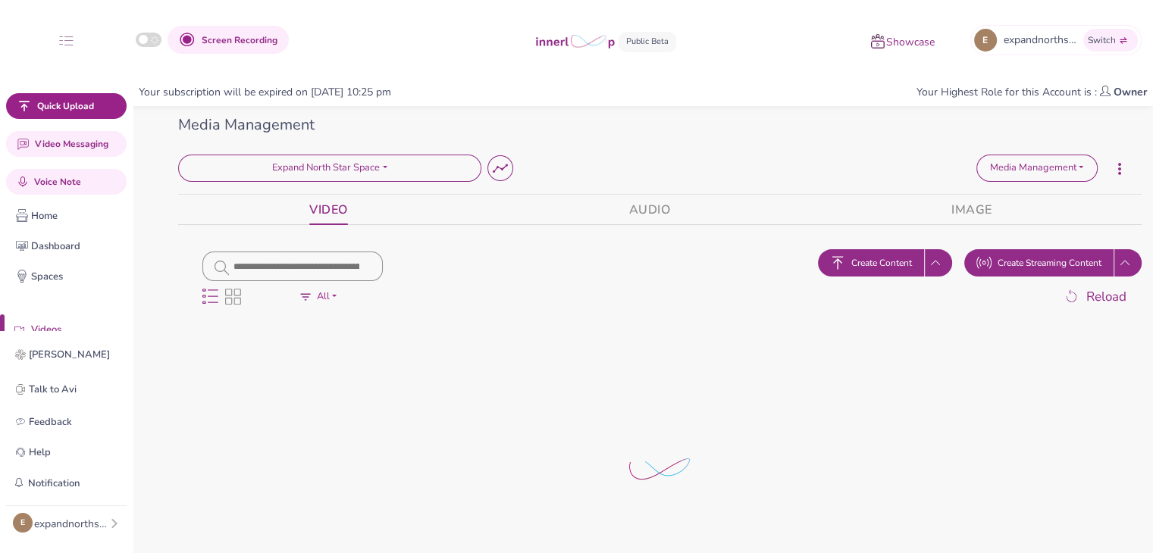
click at [888, 37] on p "Showcase" at bounding box center [910, 43] width 49 height 16
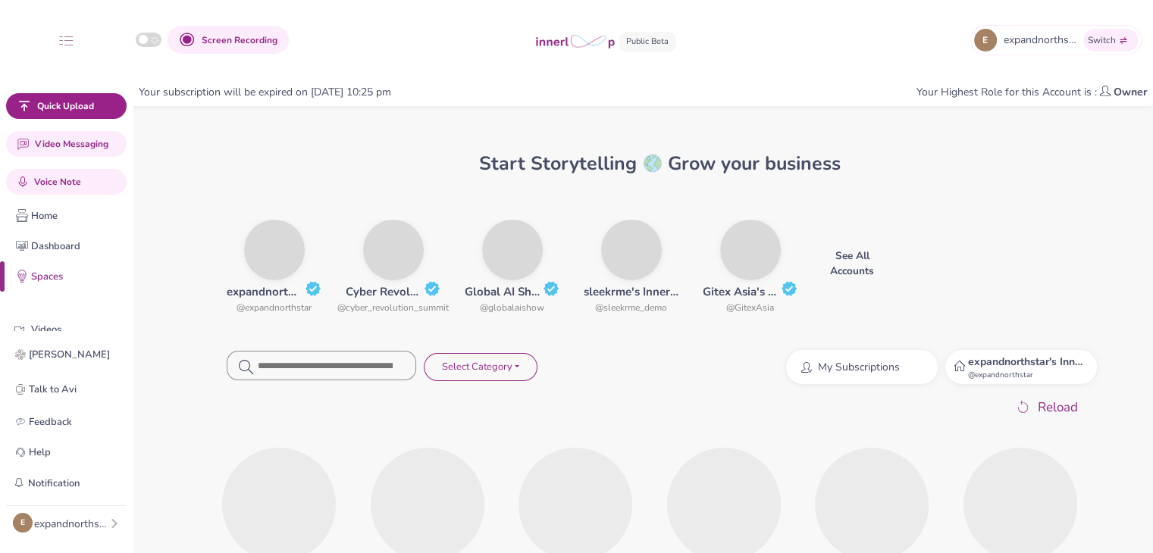
click at [975, 323] on div "Start Storytelling Grow your business expandnorthstar's Innerloop Account @expa…" at bounding box center [659, 479] width 963 height 730
click at [980, 360] on strong "expandnorthstar's Innerloop Account" at bounding box center [1057, 362] width 181 height 14
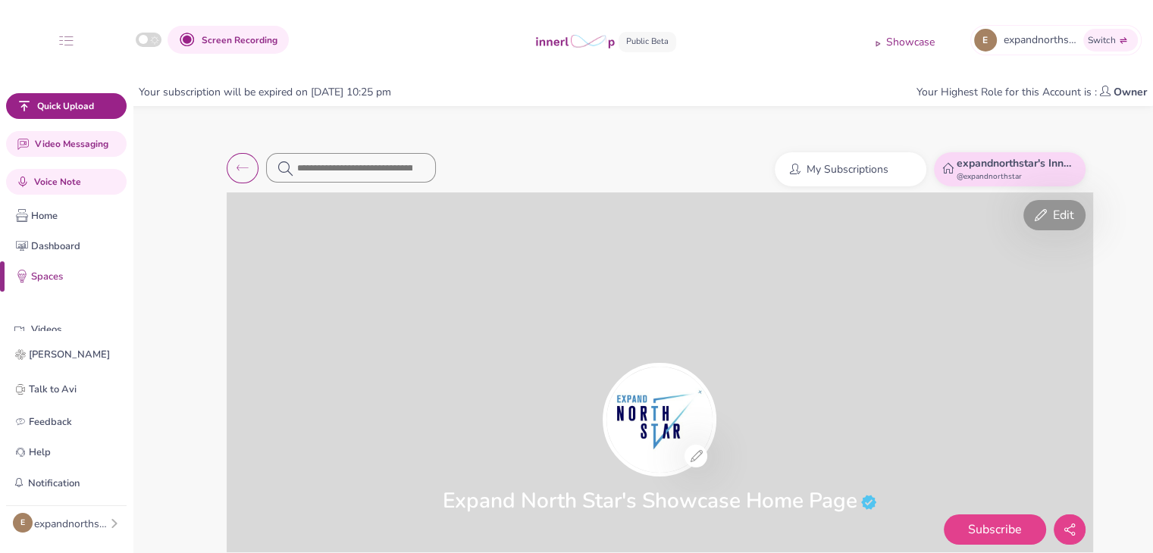
scroll to position [484, 0]
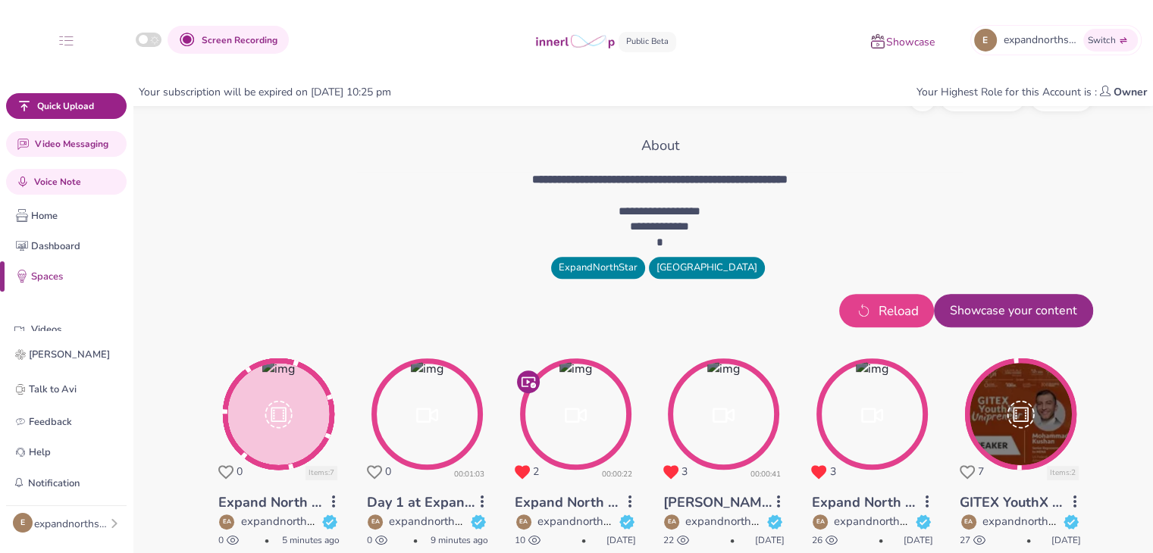
click at [851, 312] on button "Reload" at bounding box center [886, 310] width 95 height 33
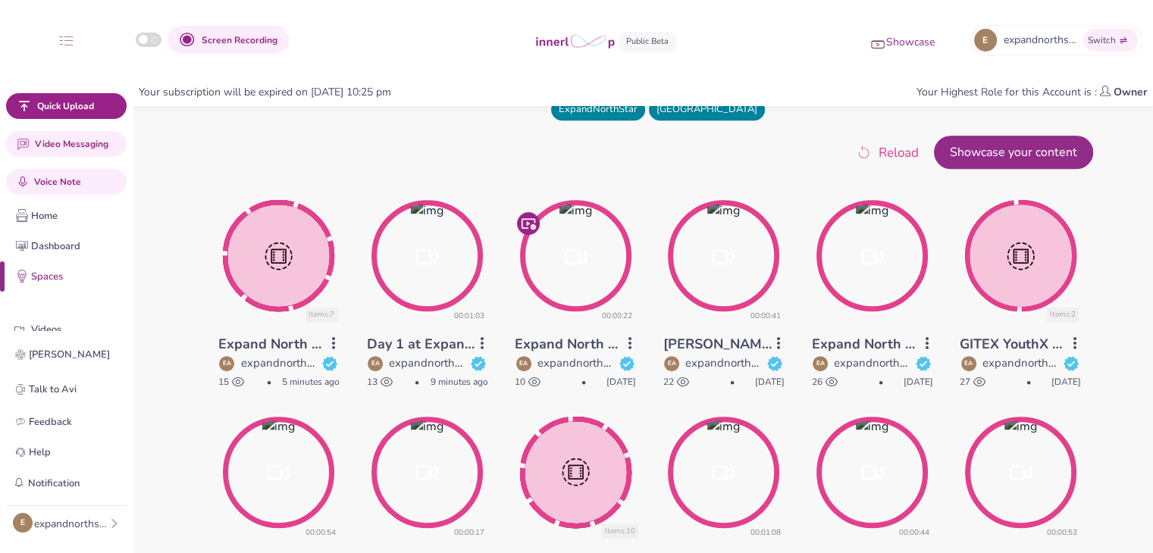
scroll to position [647, 0]
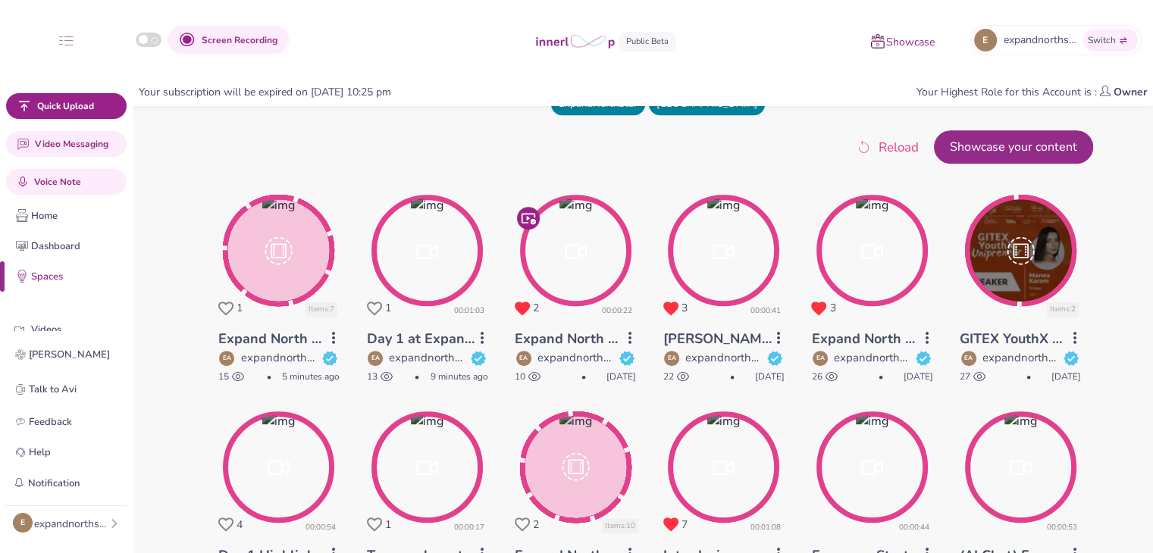
click at [375, 305] on icon at bounding box center [374, 309] width 15 height 14
click at [219, 303] on icon at bounding box center [225, 309] width 15 height 14
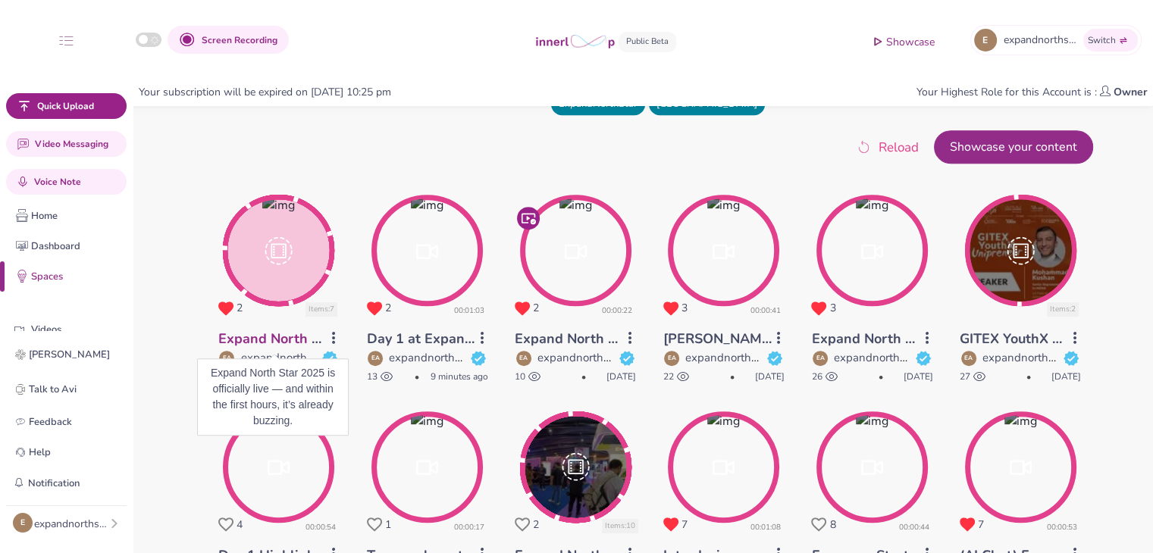
click at [276, 340] on link "Expand North Star 2025 is officially live — and within the first hours, it’s al…" at bounding box center [505, 339] width 574 height 18
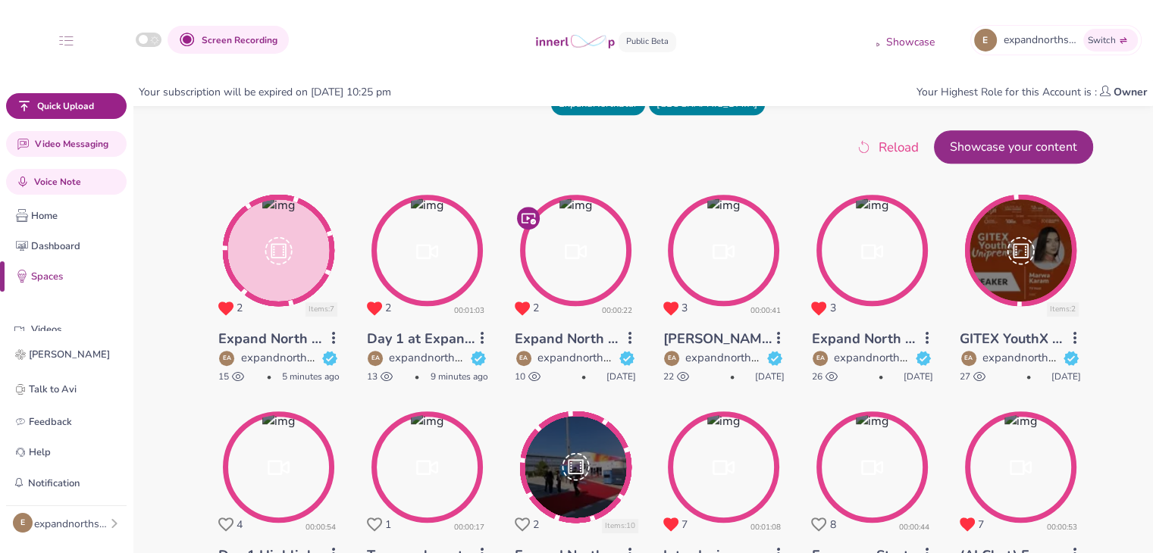
click at [255, 269] on circle at bounding box center [279, 251] width 108 height 108
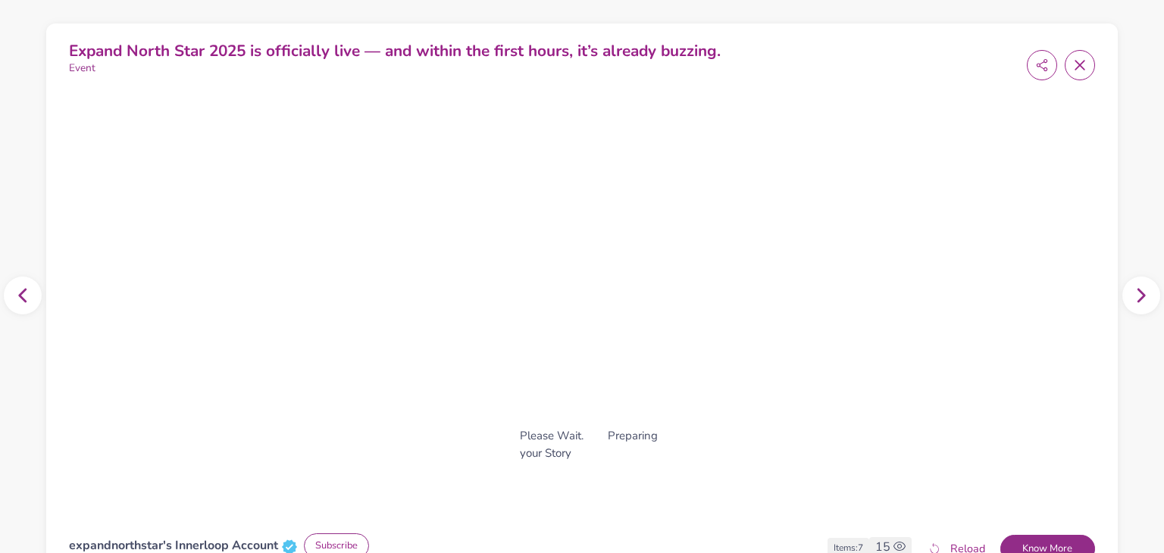
click at [205, 61] on p "Event" at bounding box center [395, 69] width 652 height 16
click at [217, 52] on span "Expand North Star 2025 is officially live — and within the first hours, it’s al…" at bounding box center [395, 50] width 652 height 21
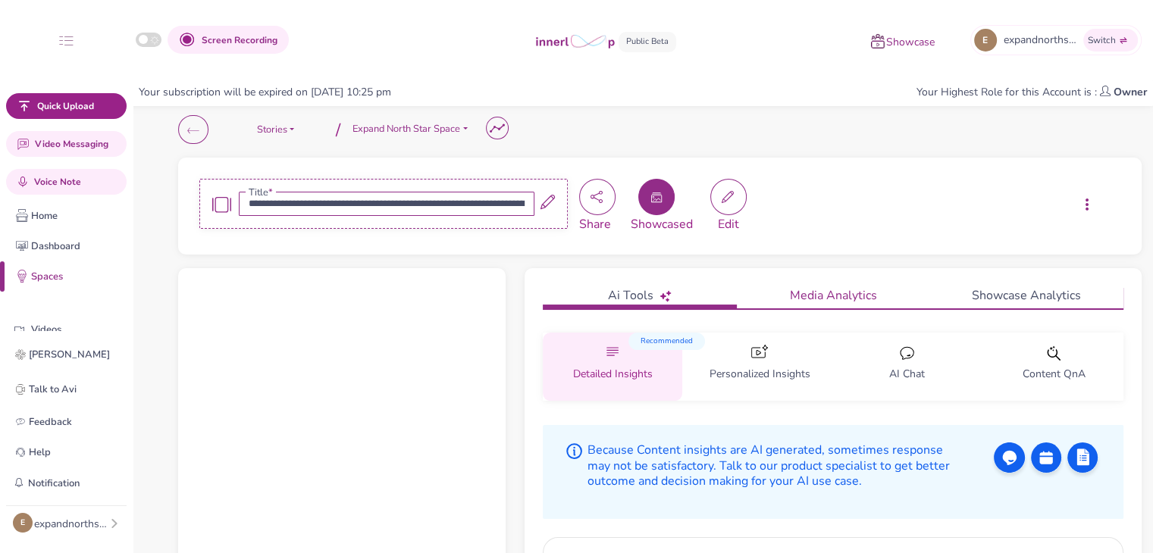
click at [838, 302] on link "Media Analytics" at bounding box center [833, 297] width 193 height 22
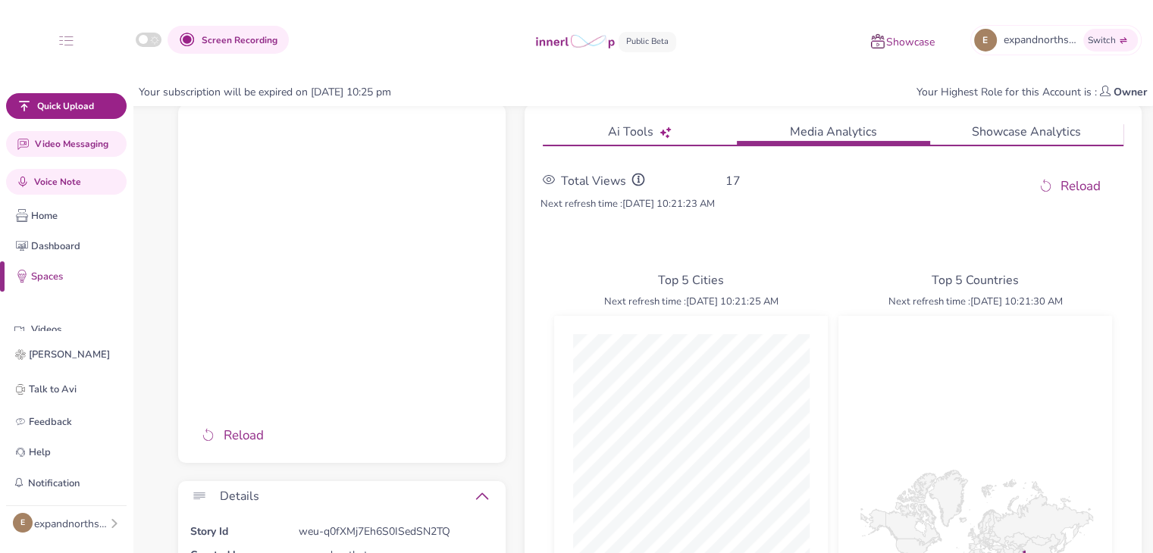
scroll to position [110, 0]
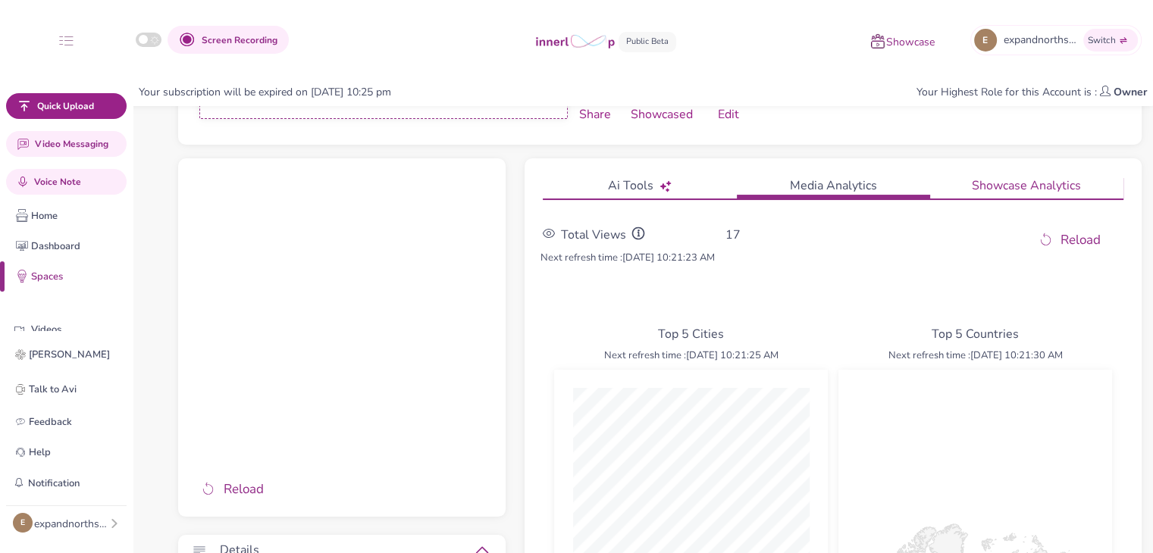
click at [1009, 189] on link "Showcase Analytics" at bounding box center [1026, 188] width 193 height 22
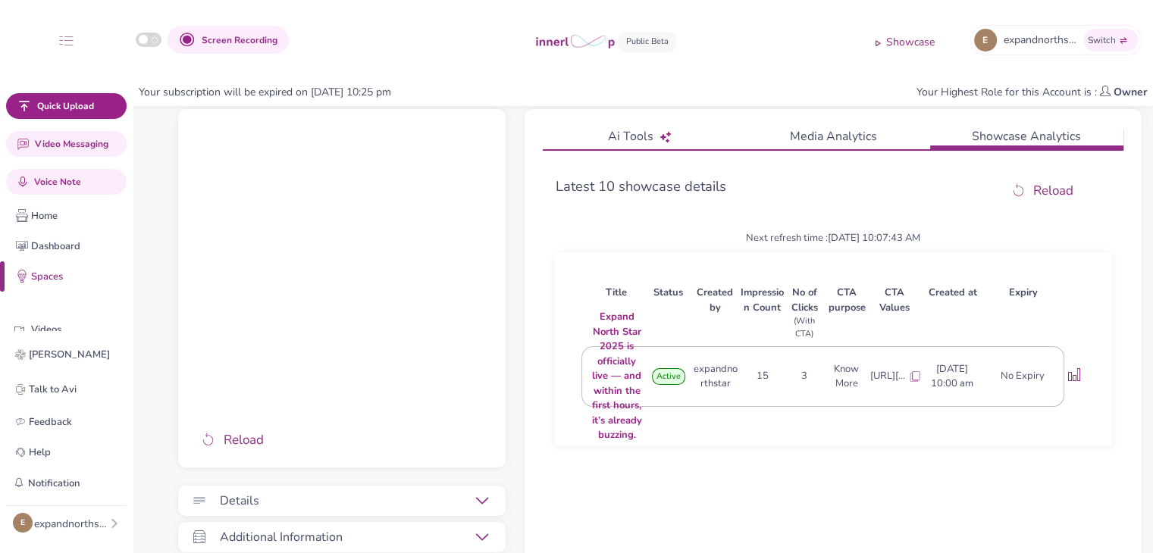
scroll to position [163, 0]
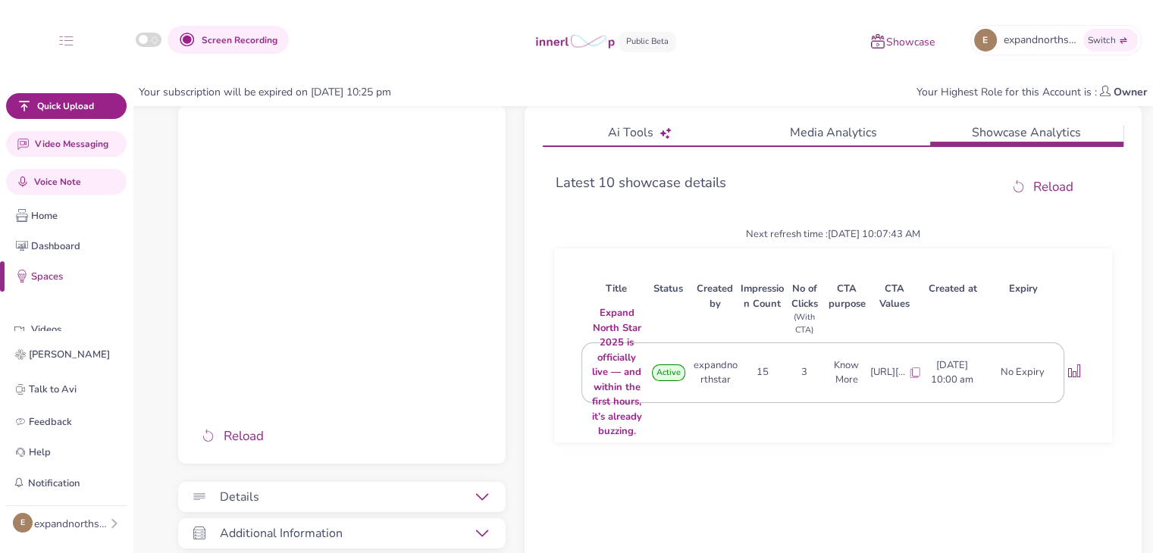
click at [1076, 372] on icon at bounding box center [1074, 371] width 13 height 13
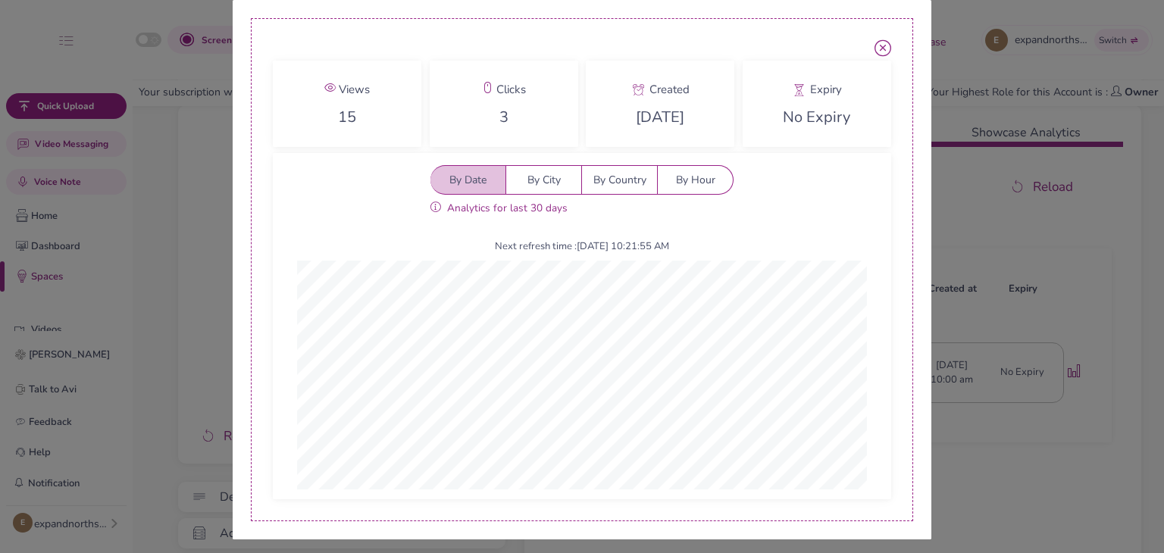
click at [531, 182] on div "By City" at bounding box center [544, 180] width 76 height 30
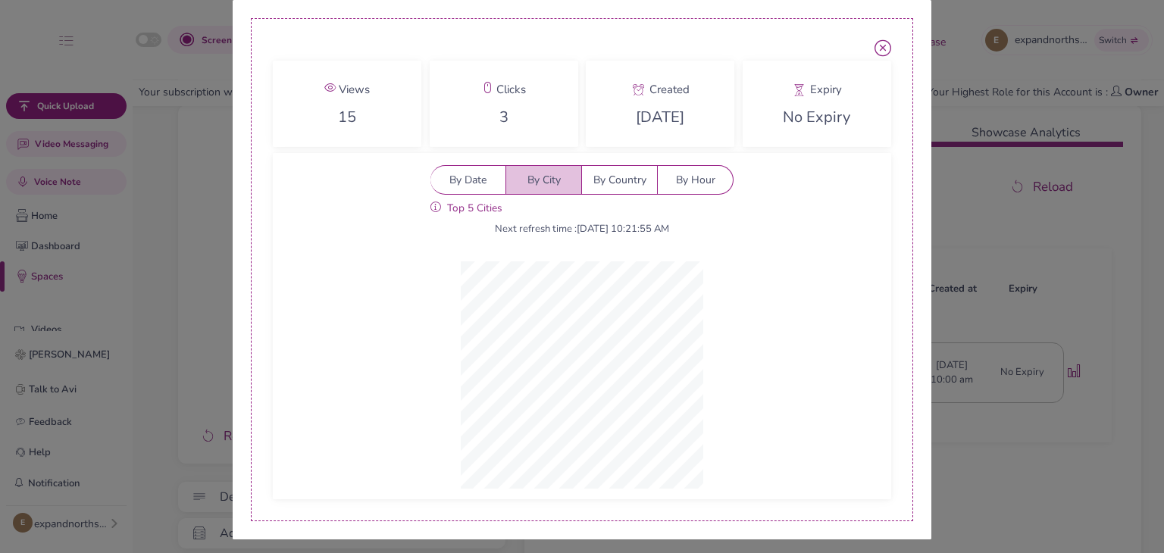
click at [621, 180] on div "By Country" at bounding box center [620, 180] width 76 height 30
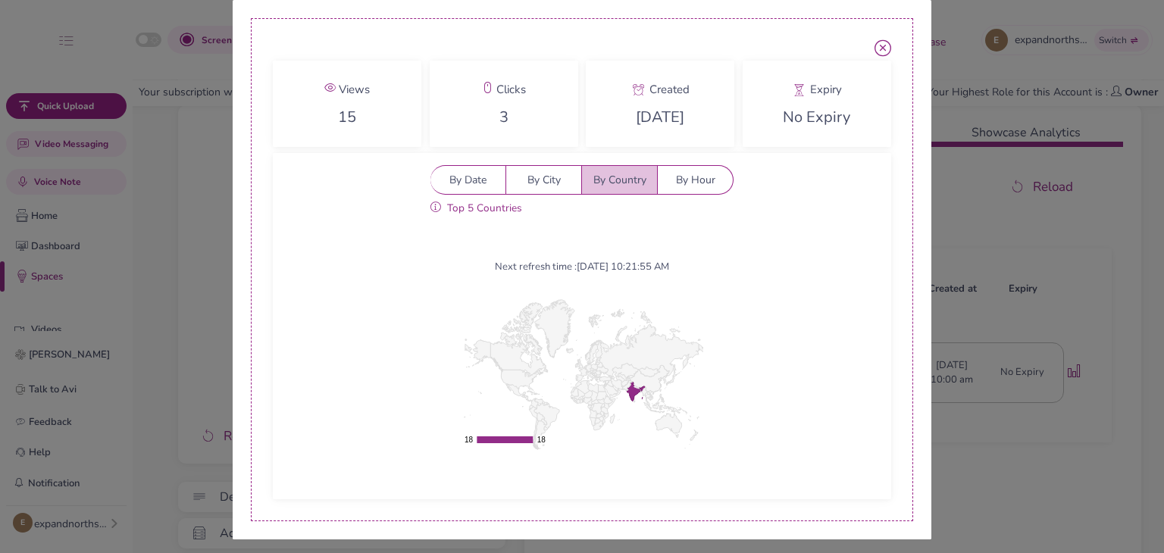
click at [700, 183] on div "By Hour" at bounding box center [696, 180] width 76 height 30
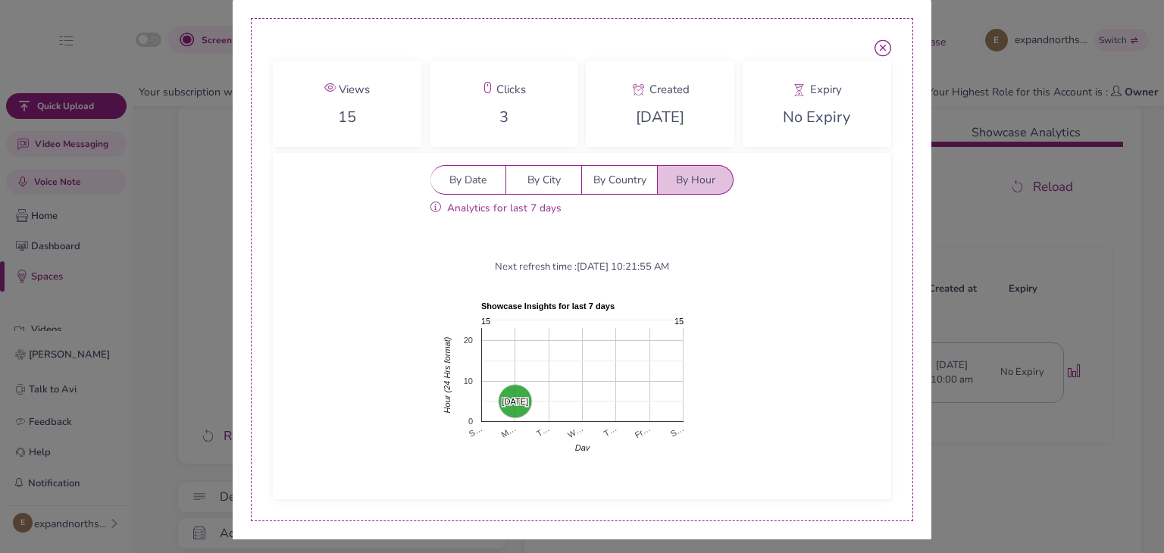
click at [881, 43] on icon at bounding box center [883, 47] width 17 height 17
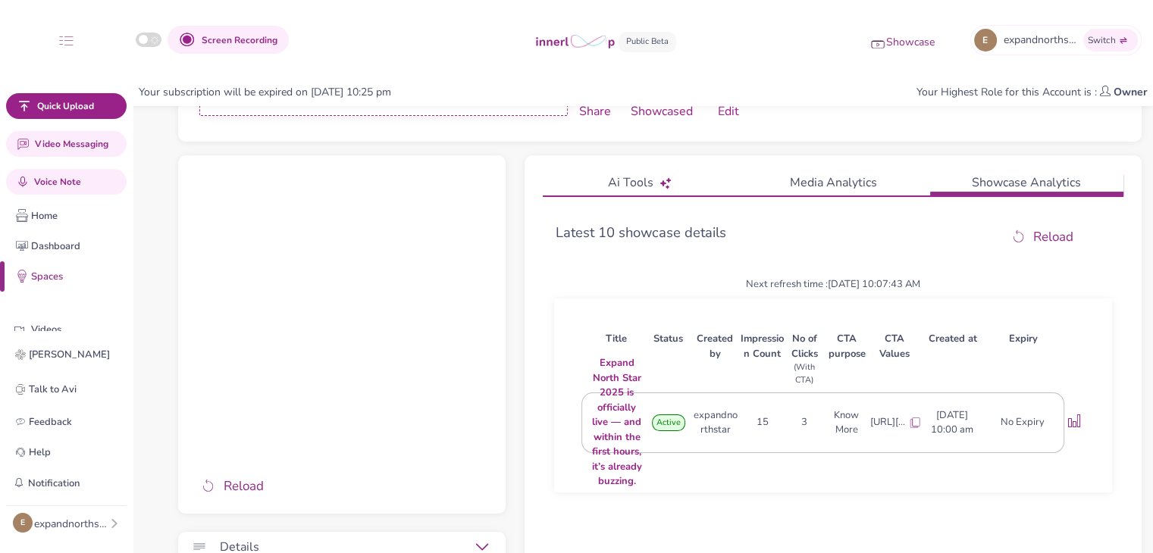
scroll to position [0, 0]
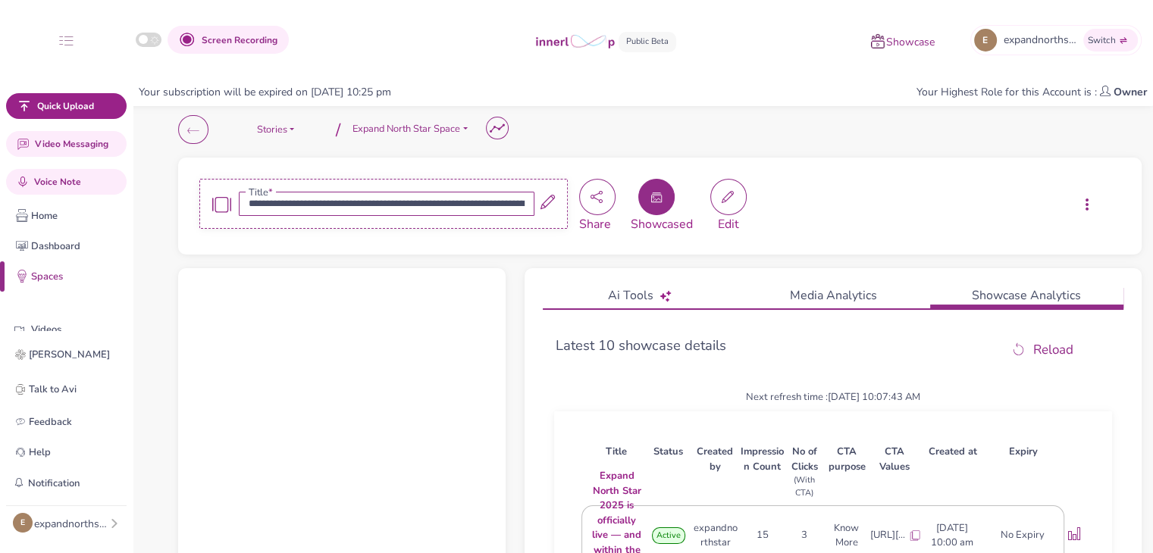
click at [922, 40] on p "Showcase" at bounding box center [910, 43] width 49 height 16
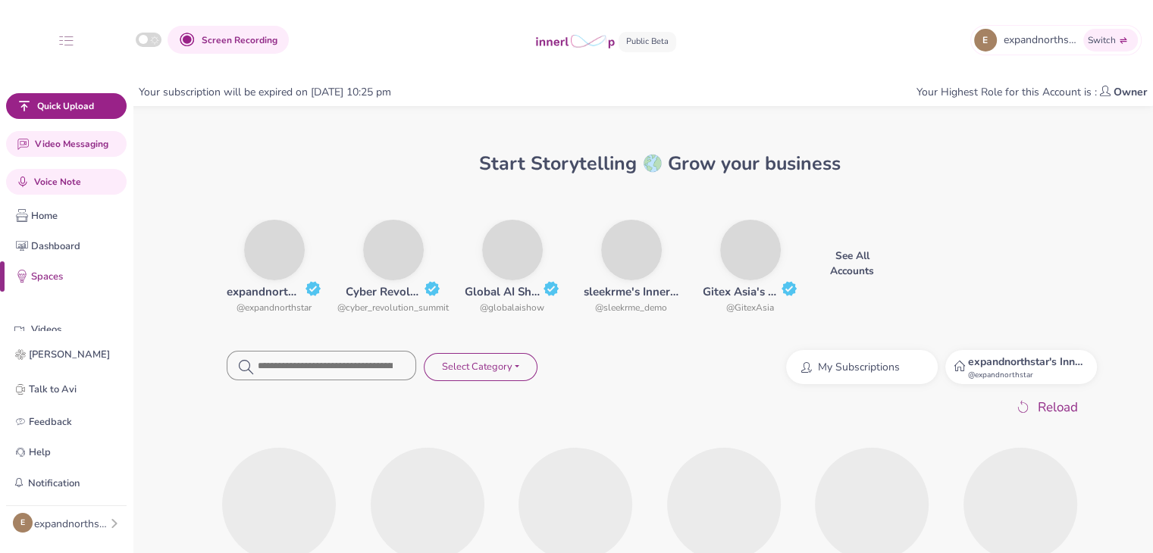
click at [964, 350] on div "expandnorthstar's Innerloop Account @ expandnorthstar" at bounding box center [1021, 367] width 152 height 34
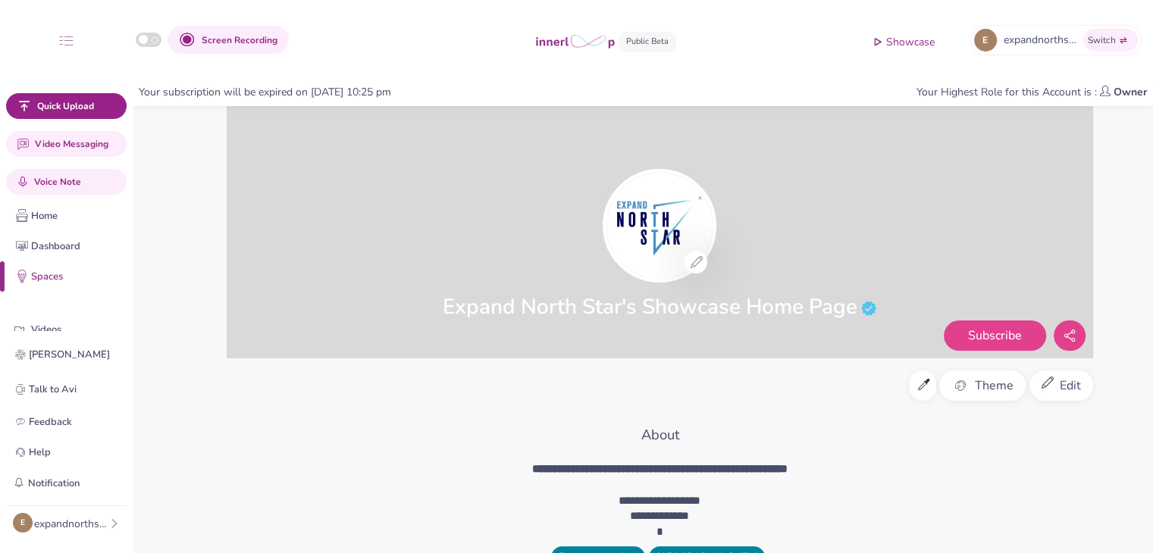
scroll to position [130, 0]
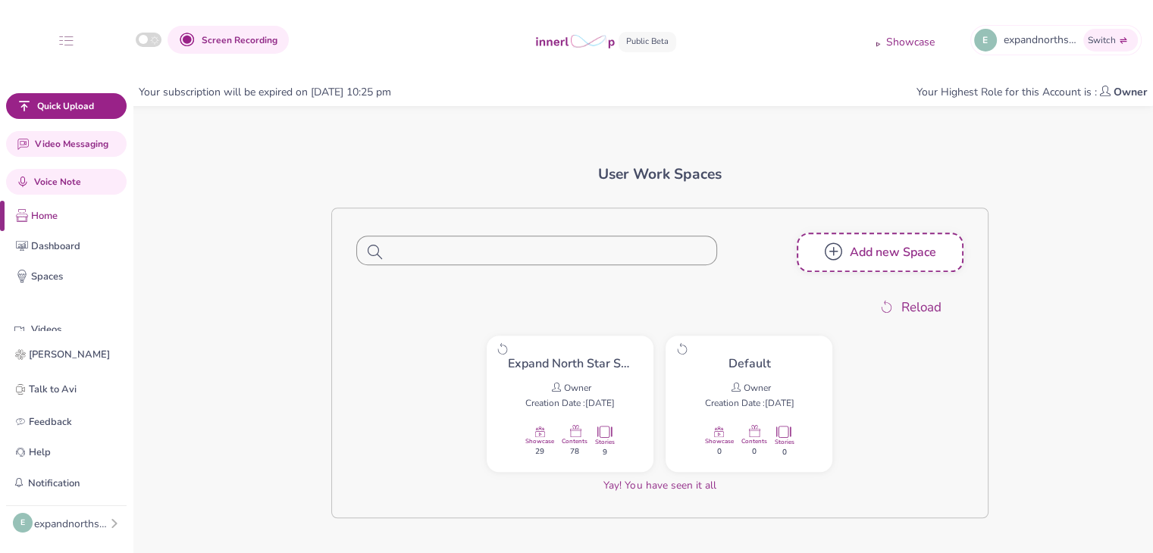
scroll to position [1082, 0]
click at [112, 516] on div "button" at bounding box center [114, 523] width 11 height 18
click at [136, 510] on button "Sign out" at bounding box center [189, 519] width 133 height 27
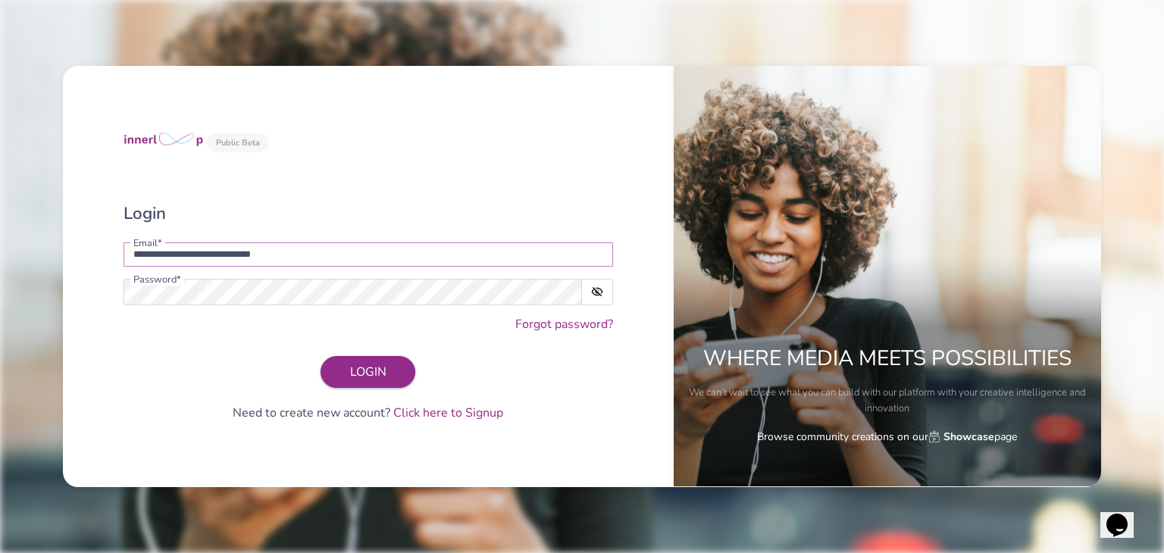
drag, startPoint x: 287, startPoint y: 251, endPoint x: 100, endPoint y: 258, distance: 187.4
click at [100, 258] on div "**********" at bounding box center [368, 276] width 611 height 421
type input "**********"
click at [336, 362] on button "LOGIN" at bounding box center [368, 372] width 95 height 32
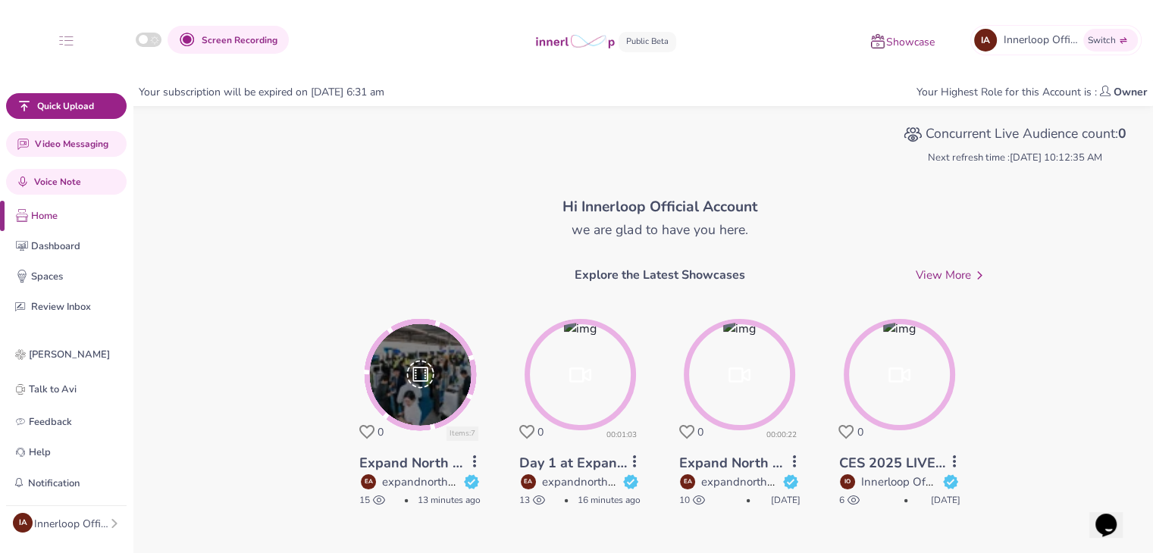
drag, startPoint x: 83, startPoint y: 520, endPoint x: 91, endPoint y: 517, distance: 8.9
click at [83, 520] on div "Innerloop Official Account" at bounding box center [71, 524] width 75 height 16
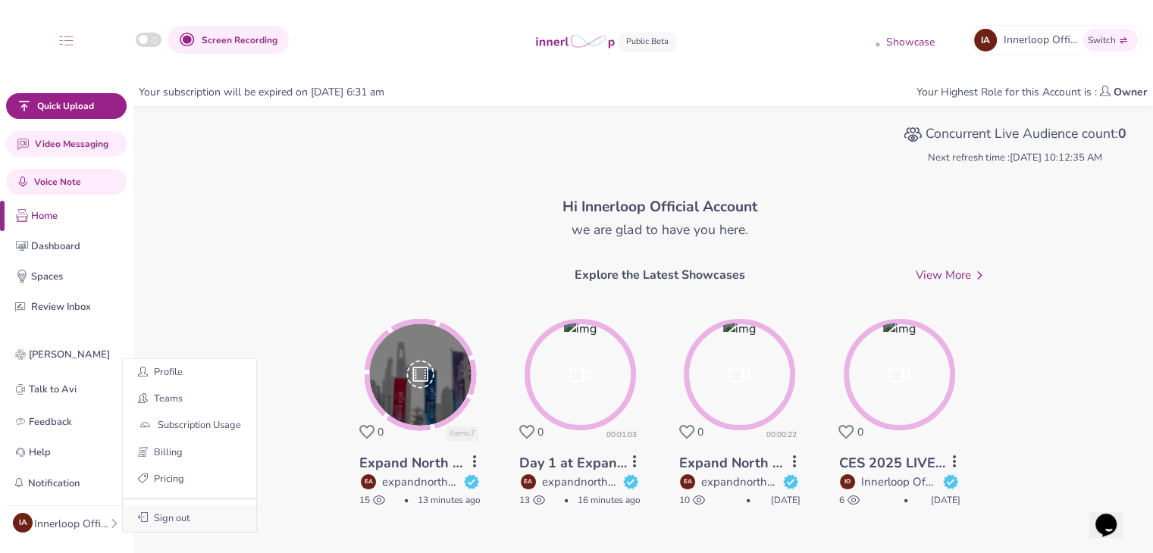
click at [188, 524] on button "Sign out" at bounding box center [189, 519] width 133 height 27
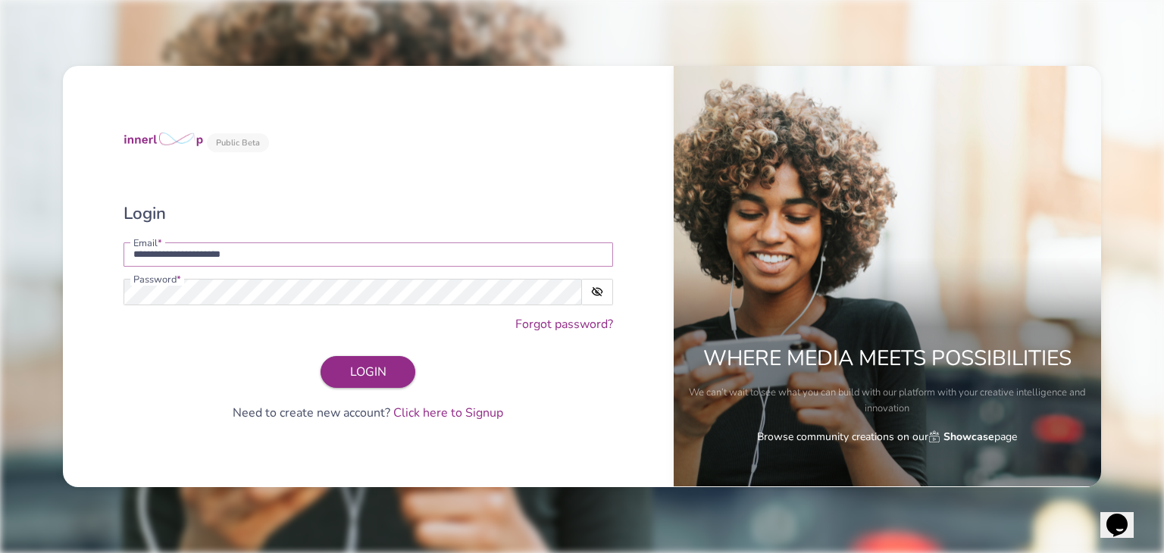
click at [406, 264] on input "**********" at bounding box center [369, 255] width 490 height 24
drag, startPoint x: 430, startPoint y: 265, endPoint x: 0, endPoint y: 252, distance: 430.7
click at [0, 252] on div "**********" at bounding box center [582, 276] width 1164 height 553
click at [321, 356] on button "LOGIN" at bounding box center [368, 372] width 95 height 32
type input "**********"
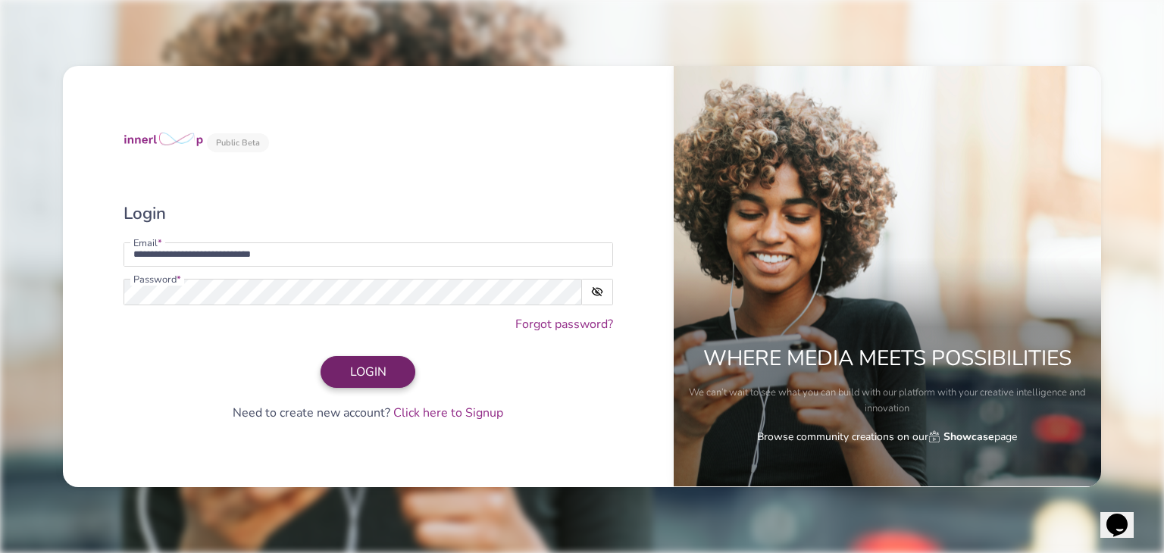
click at [372, 377] on span "LOGIN" at bounding box center [368, 372] width 36 height 17
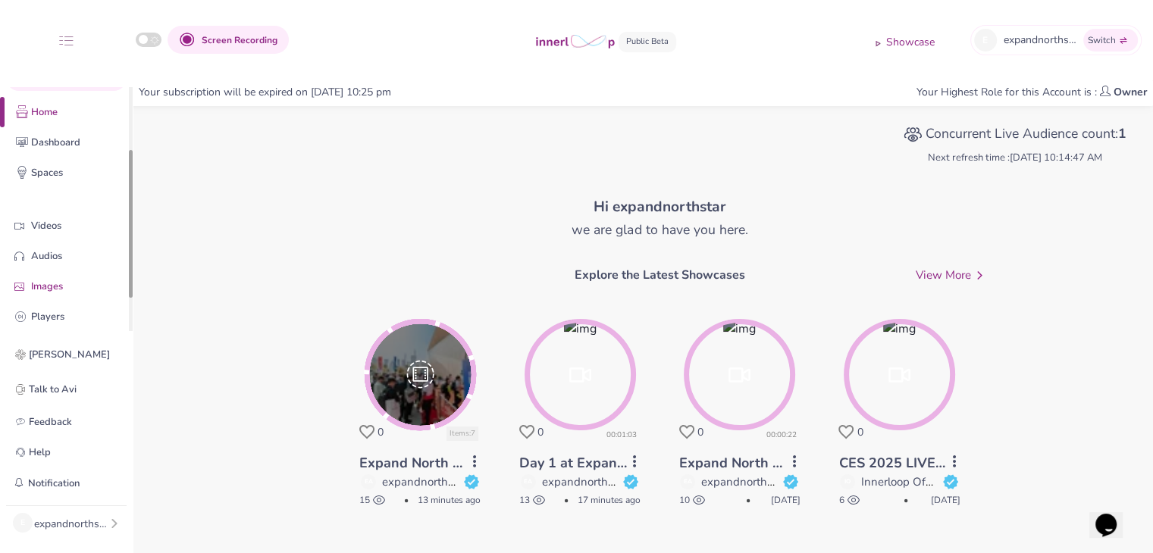
drag, startPoint x: 129, startPoint y: 201, endPoint x: 111, endPoint y: 271, distance: 72.6
click at [127, 267] on div "Quick Upload Video Messaging Voice Note Home Dashboard Spaces Videos Audios Ima…" at bounding box center [66, 209] width 133 height 244
drag, startPoint x: 129, startPoint y: 199, endPoint x: 121, endPoint y: 251, distance: 52.1
click at [123, 249] on div "Quick Upload Video Messaging Voice Note Home Dashboard Spaces Videos Audios Ima…" at bounding box center [66, 209] width 133 height 244
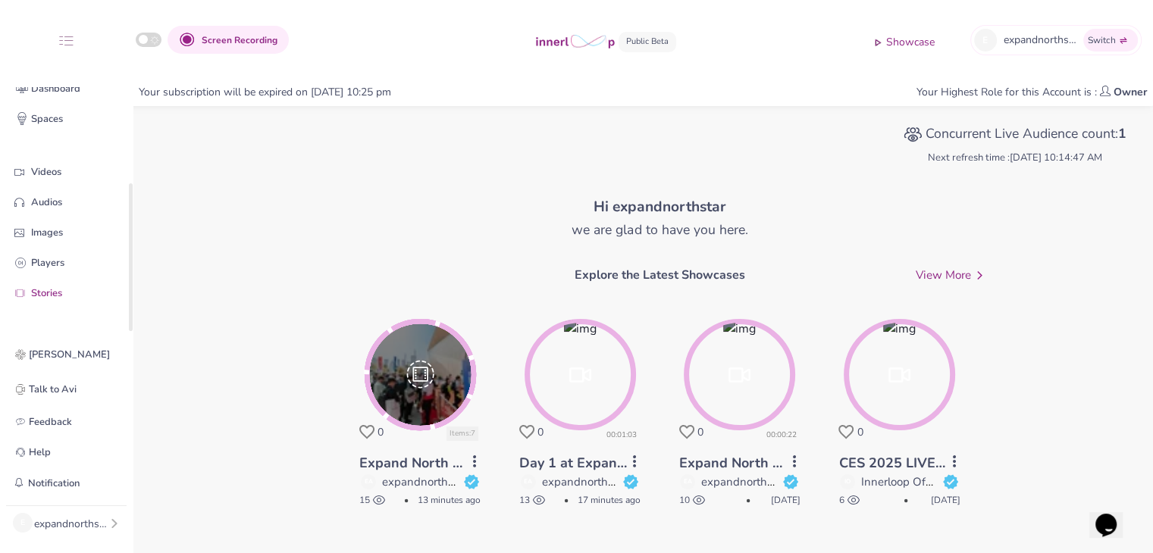
click at [72, 293] on p "Stories" at bounding box center [78, 294] width 94 height 16
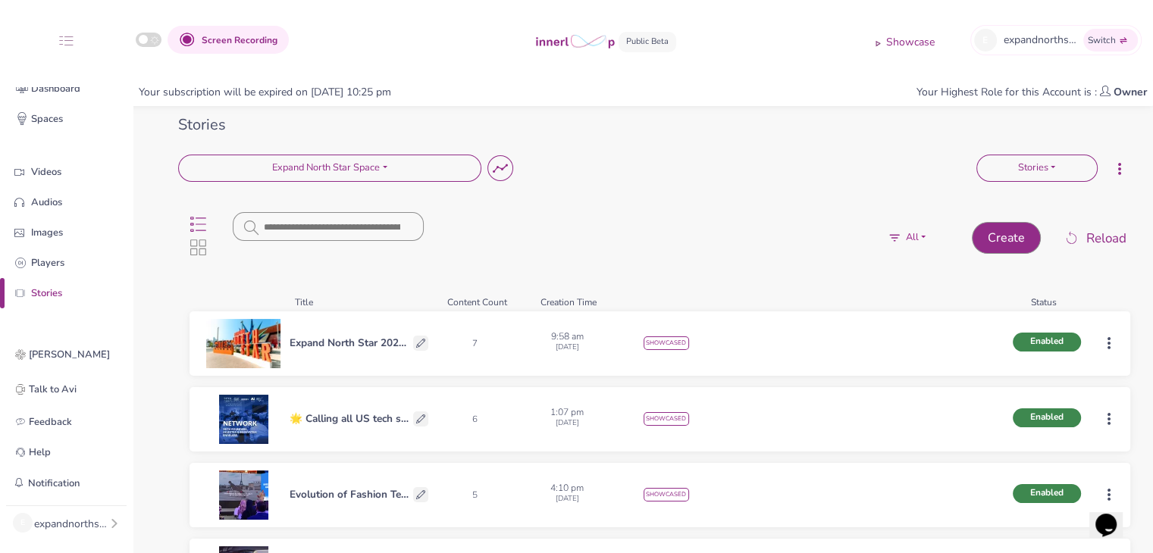
click at [1110, 340] on html "Screen Recording Showcase E expandnorthstar's Innerloop Account Switch Quick Up…" at bounding box center [576, 276] width 1153 height 553
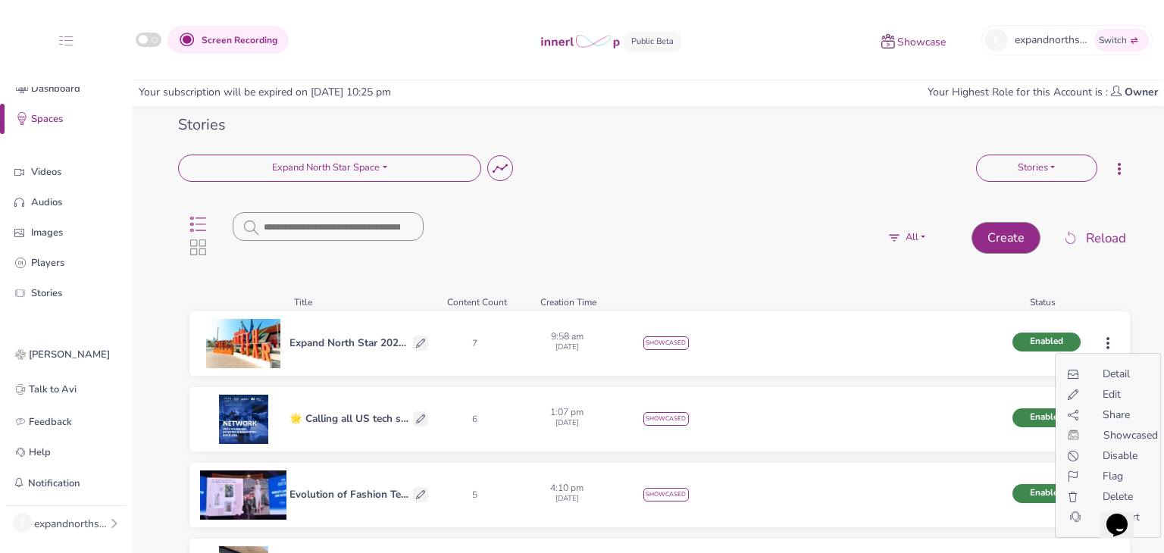
click at [1110, 393] on div "Edit" at bounding box center [1108, 395] width 92 height 16
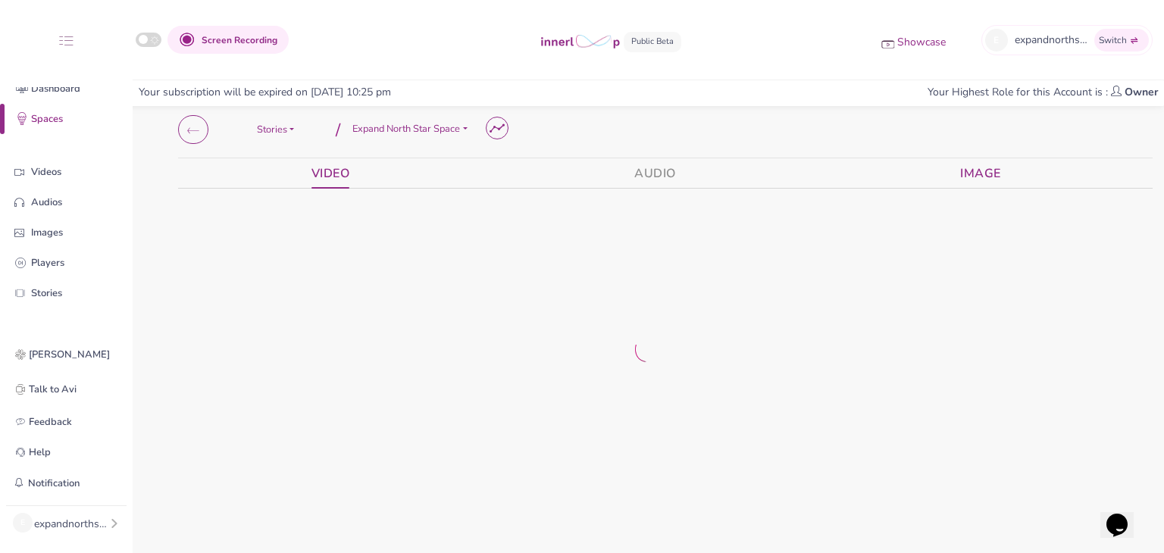
click at [977, 171] on link "Image" at bounding box center [980, 173] width 41 height 30
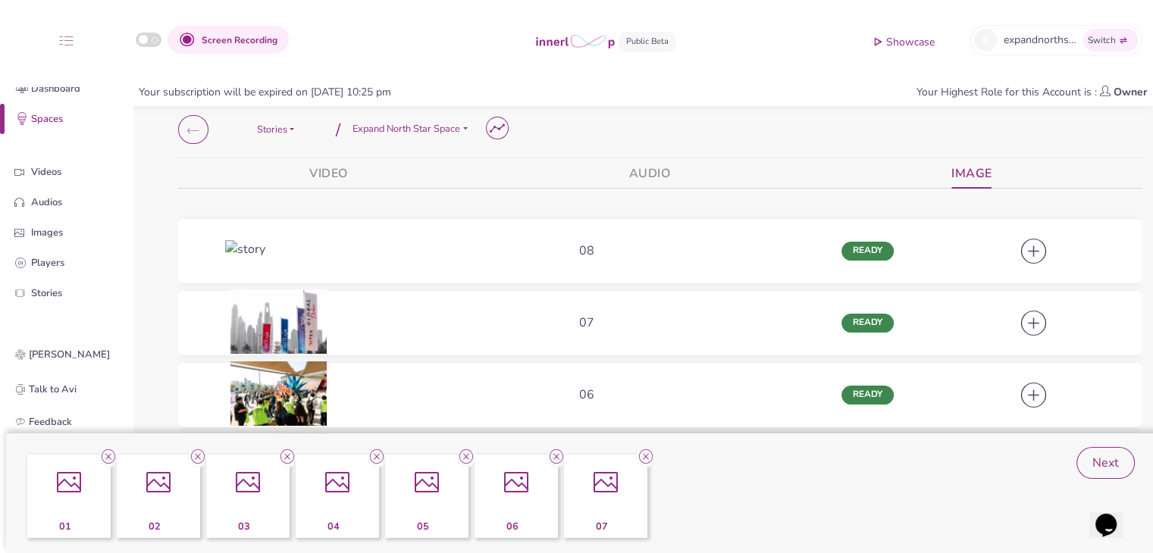
click at [554, 460] on icon at bounding box center [555, 457] width 19 height 20
click at [556, 459] on icon at bounding box center [555, 457] width 19 height 20
click at [1121, 474] on button "Next" at bounding box center [1105, 463] width 58 height 32
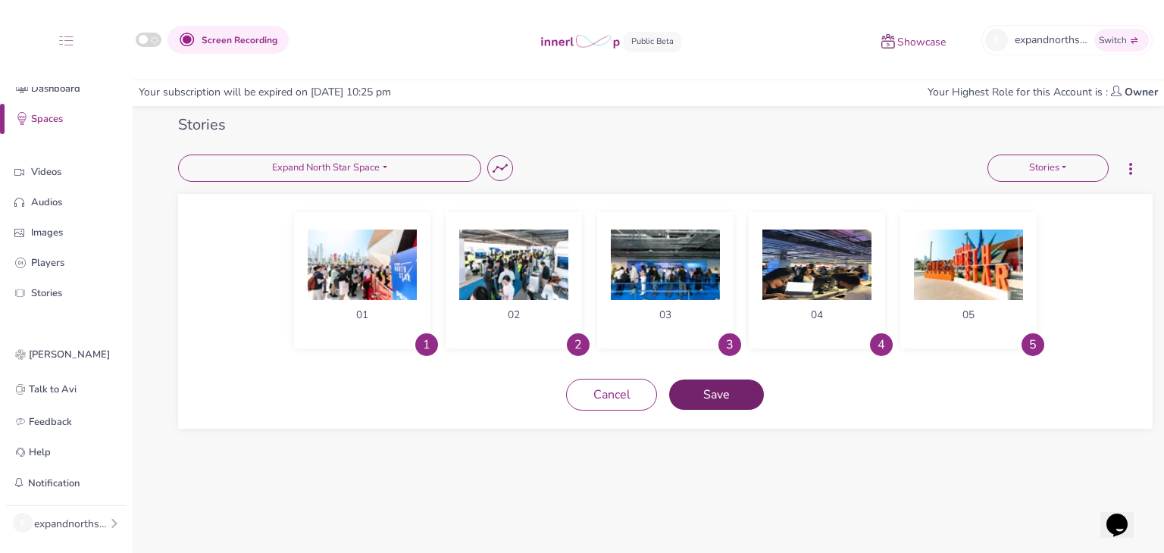
click at [735, 387] on span "Save" at bounding box center [716, 395] width 39 height 17
